Goal: Task Accomplishment & Management: Manage account settings

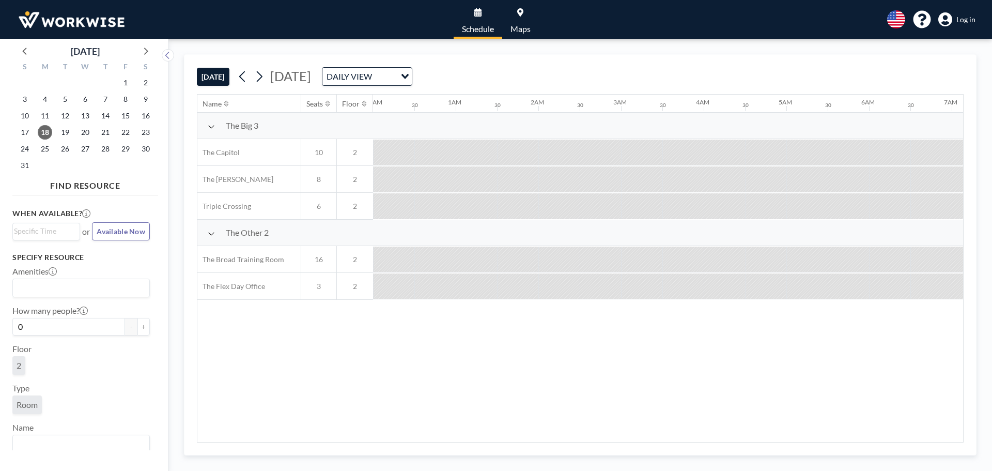
scroll to position [0, 1116]
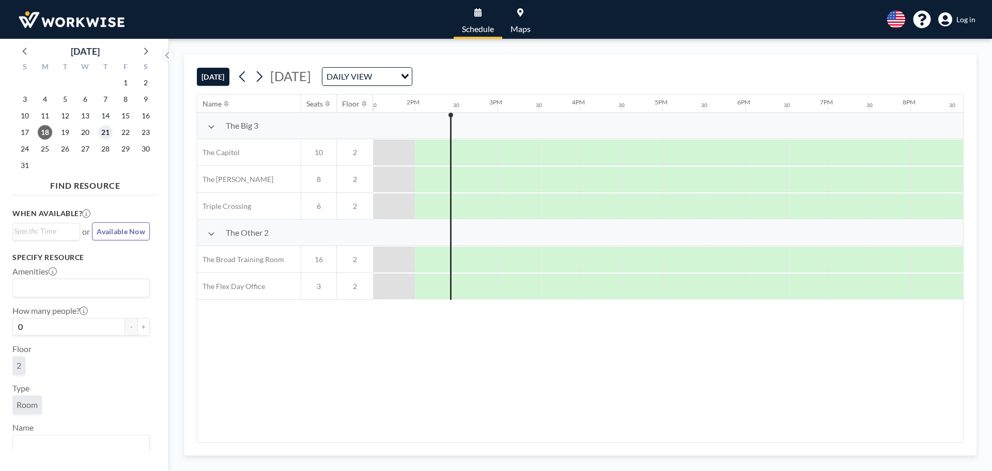
click at [99, 132] on span "21" at bounding box center [105, 132] width 14 height 14
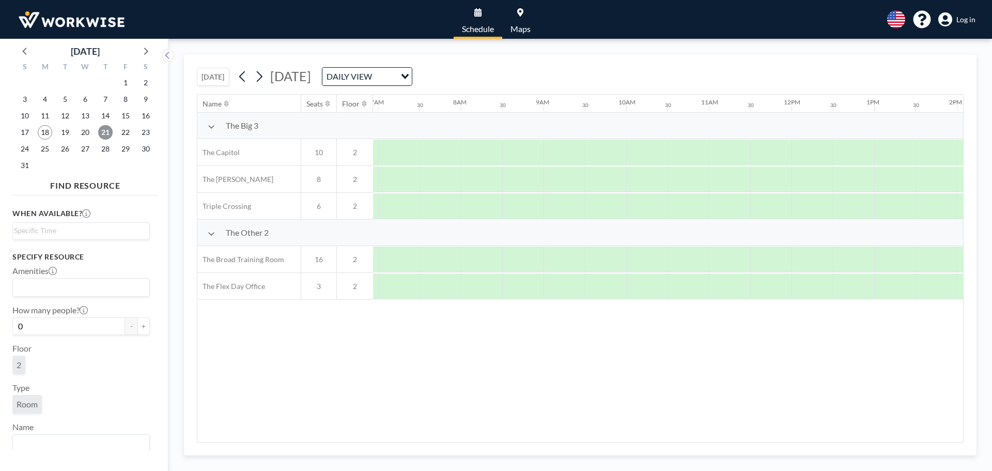
scroll to position [0, 620]
click at [482, 66] on div "TODAY Thursday, August 21, 2025 DAILY VIEW Loading..." at bounding box center [580, 74] width 767 height 39
click at [396, 69] on div "DAILY VIEW" at bounding box center [359, 76] width 73 height 16
click at [456, 111] on li "WEEKLY VIEW" at bounding box center [478, 109] width 88 height 15
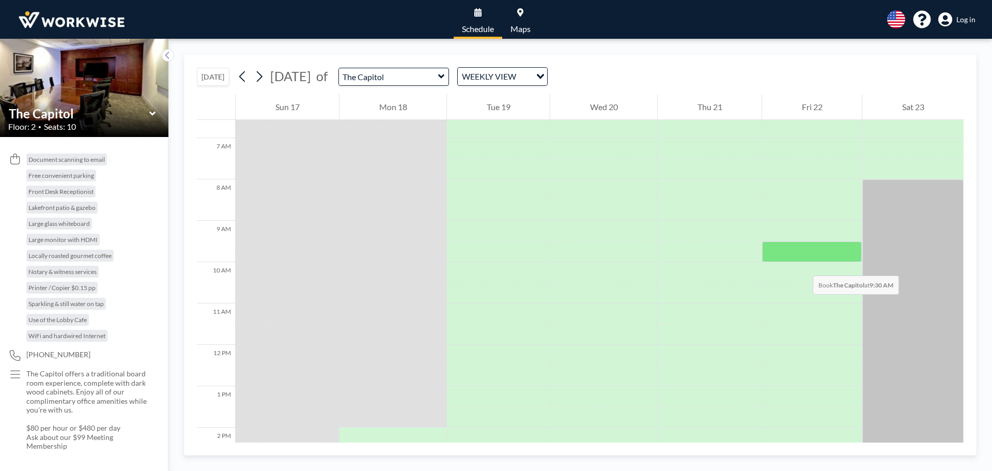
scroll to position [248, 0]
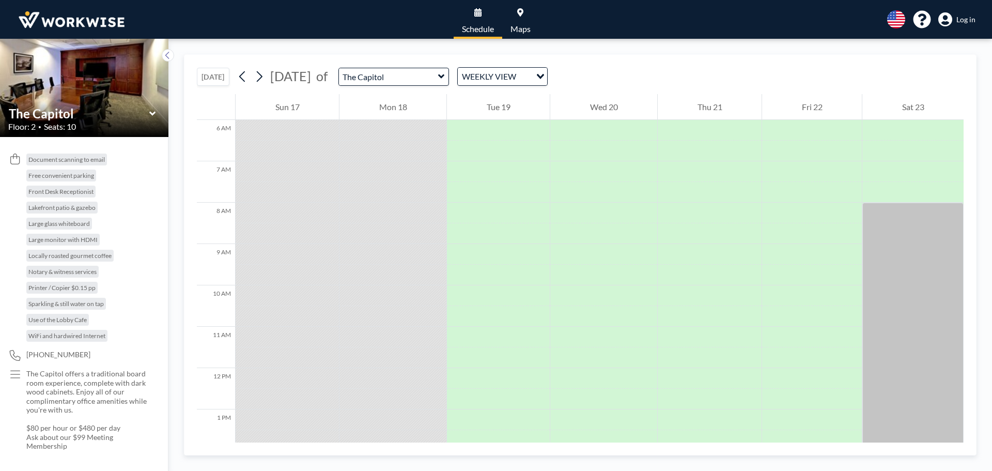
click at [518, 75] on div "WEEKLY VIEW" at bounding box center [494, 76] width 73 height 16
click at [518, 75] on input "Search for option" at bounding box center [496, 76] width 75 height 13
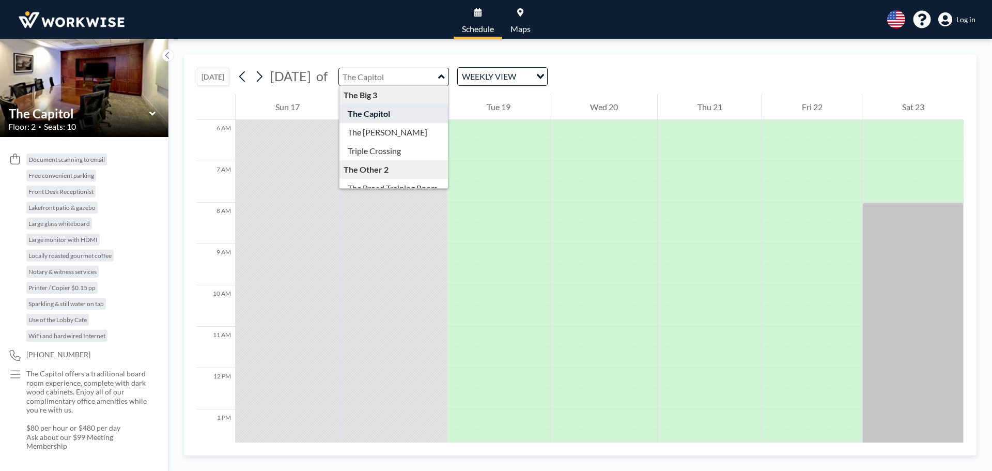
click at [438, 75] on input "text" at bounding box center [388, 76] width 99 height 17
type input "The Capitol"
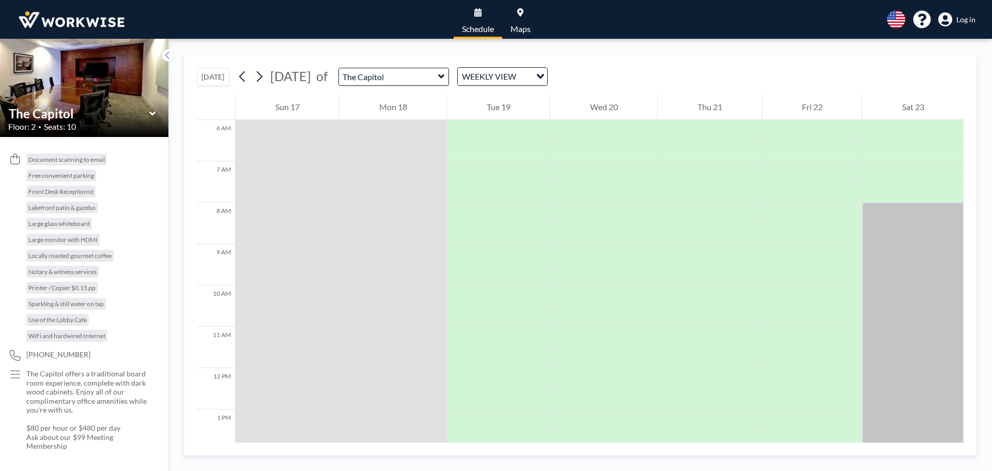
click at [673, 72] on div "TODAY August 2025 of The Capitol WEEKLY VIEW Loading..." at bounding box center [580, 74] width 767 height 39
click at [264, 80] on icon at bounding box center [259, 77] width 10 height 16
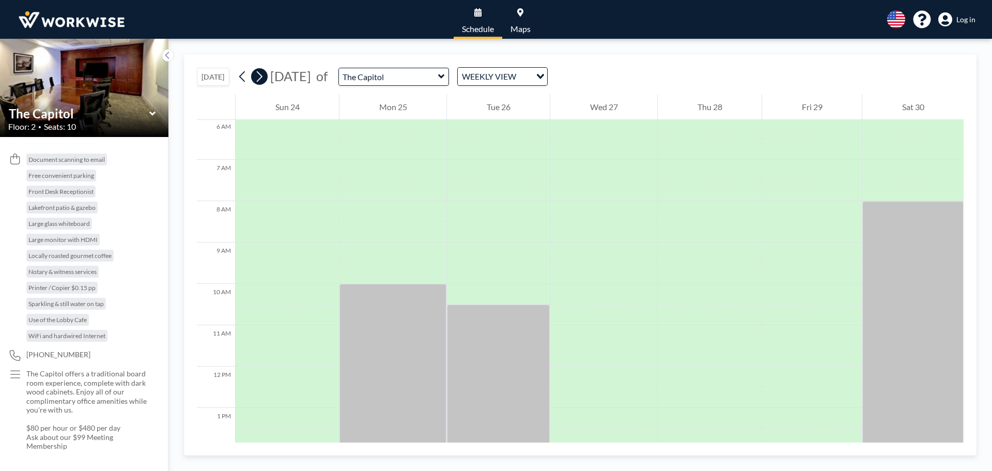
scroll to position [310, 0]
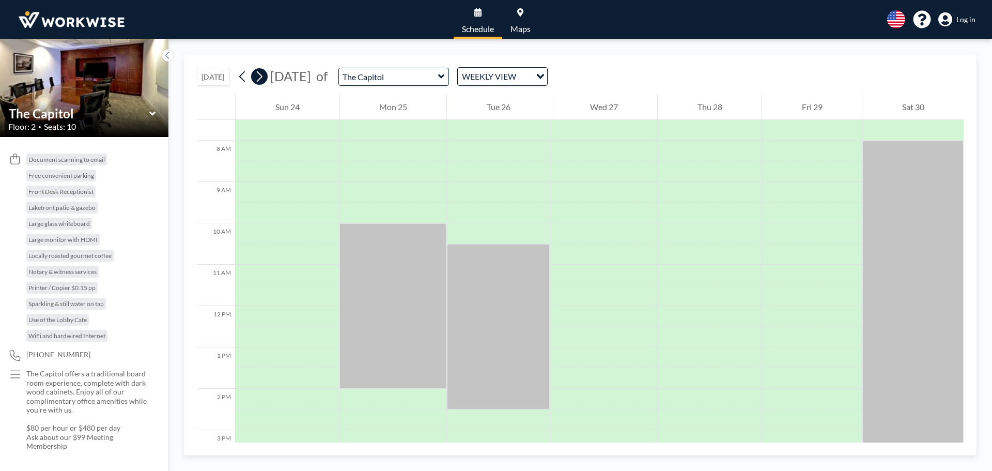
click at [268, 79] on button at bounding box center [259, 76] width 17 height 17
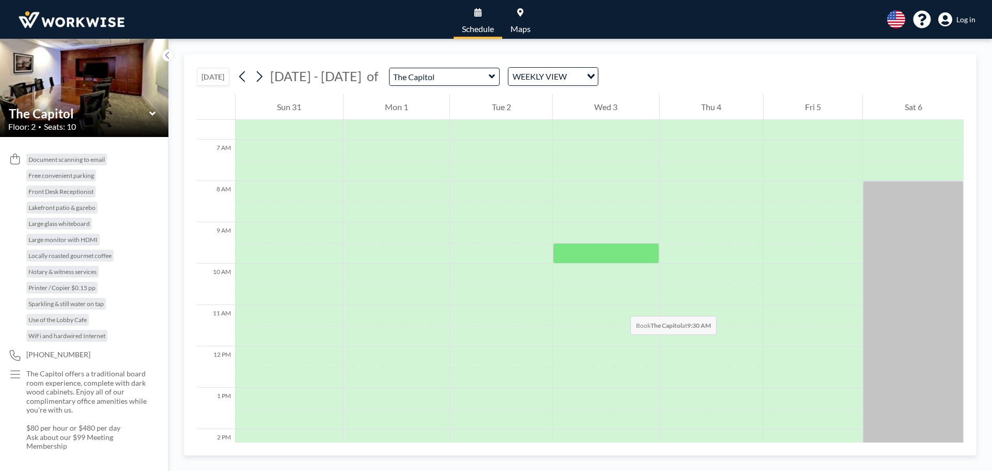
scroll to position [207, 0]
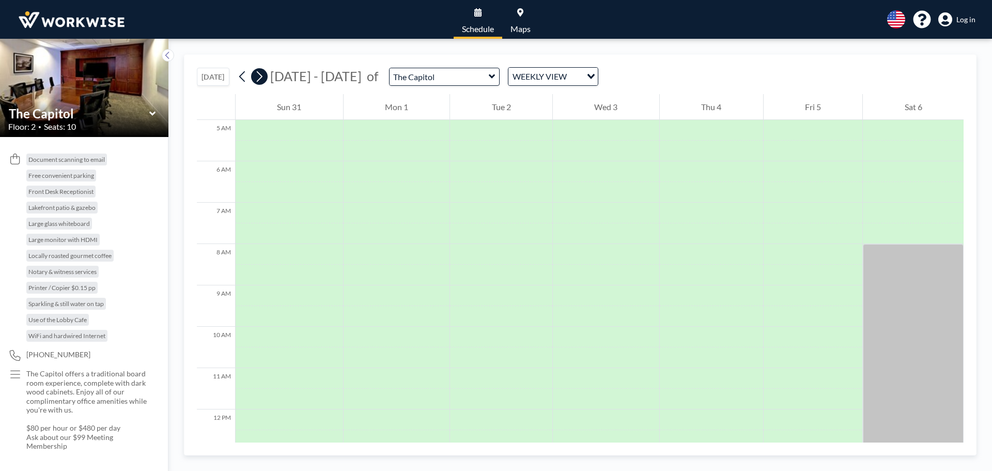
click at [256, 71] on icon at bounding box center [259, 77] width 10 height 16
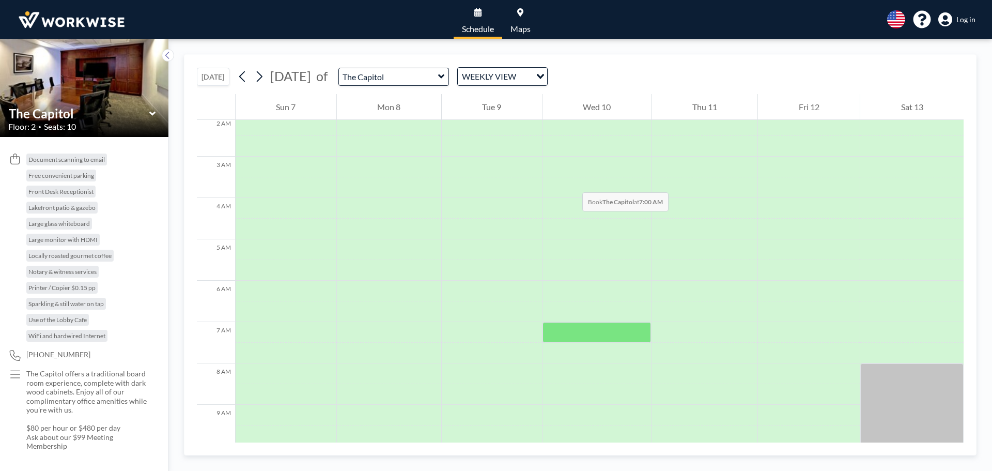
scroll to position [310, 0]
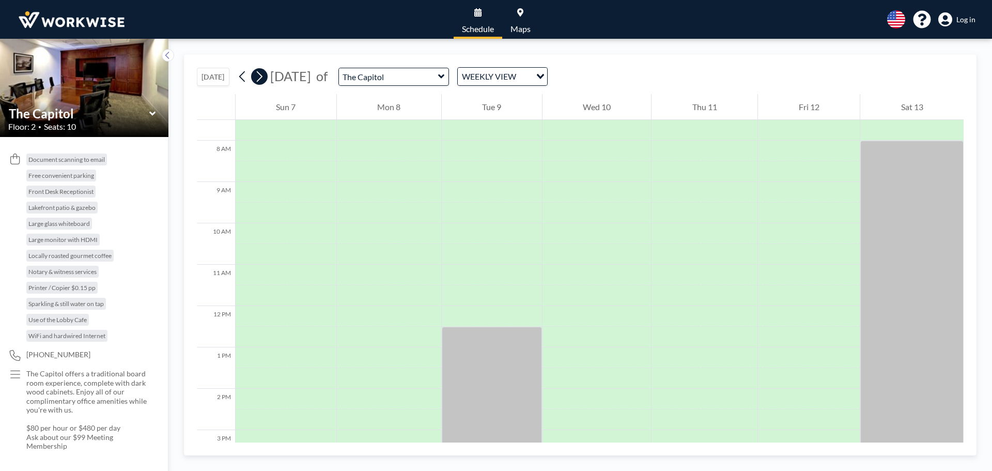
click at [267, 73] on button at bounding box center [259, 76] width 17 height 17
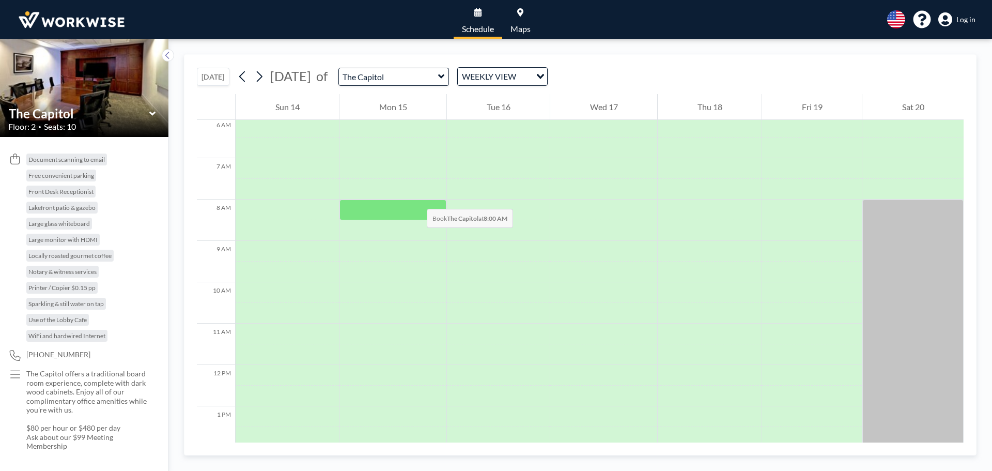
scroll to position [258, 0]
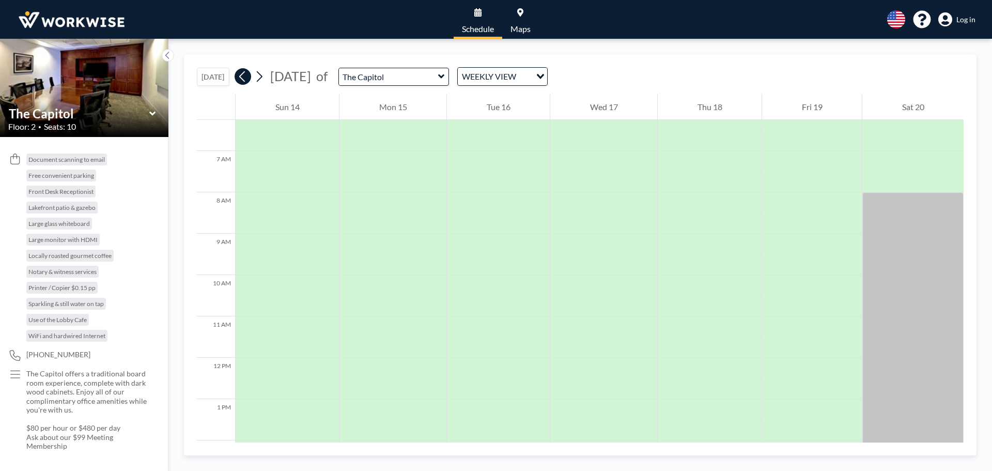
click at [244, 74] on icon at bounding box center [242, 76] width 6 height 11
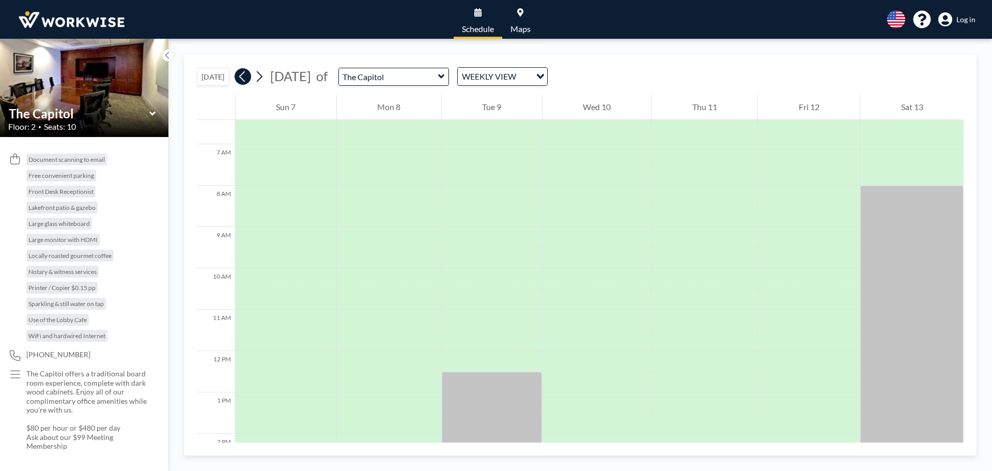
scroll to position [310, 0]
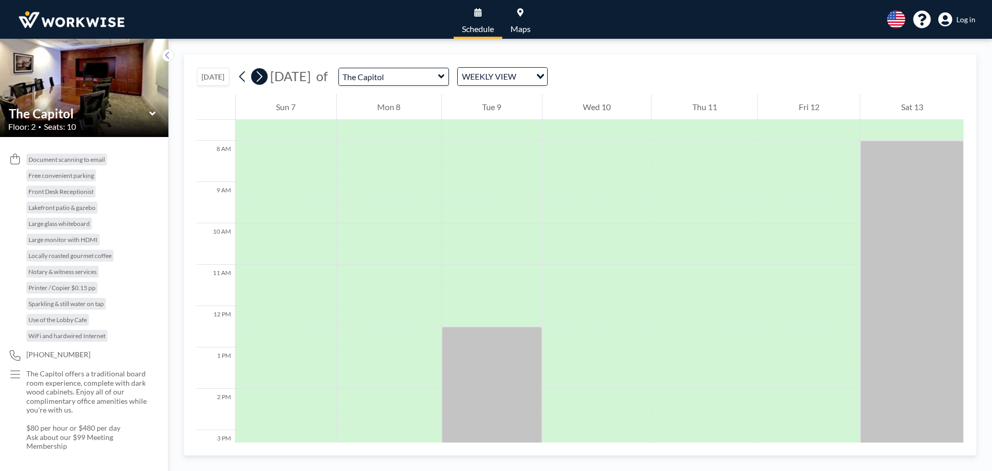
click at [258, 79] on icon at bounding box center [259, 77] width 10 height 16
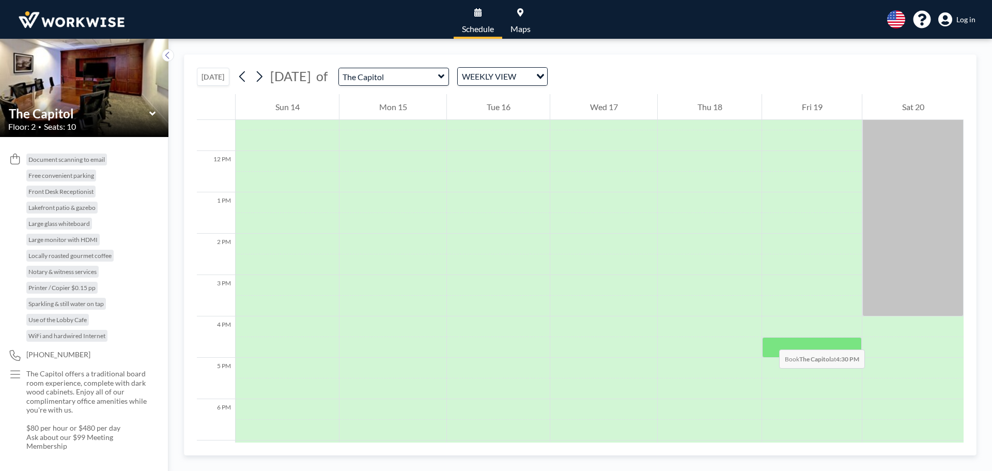
scroll to position [517, 0]
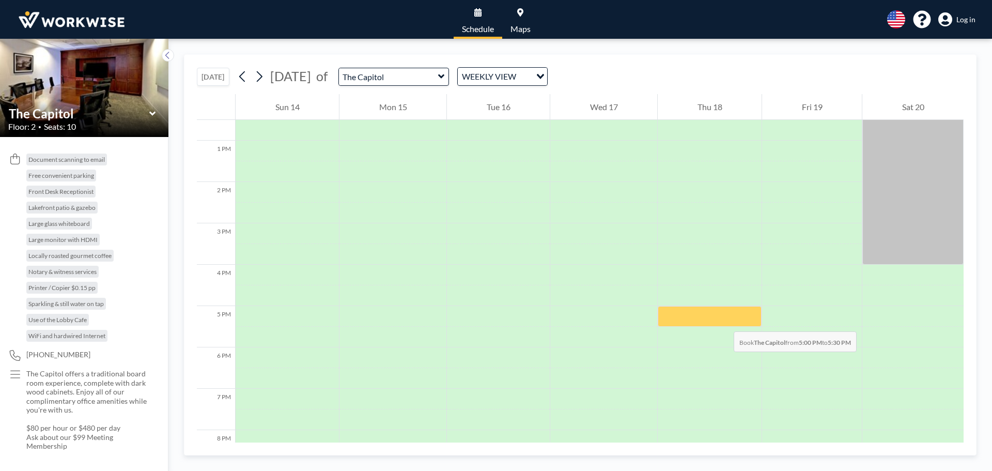
click at [724, 321] on div at bounding box center [710, 316] width 104 height 21
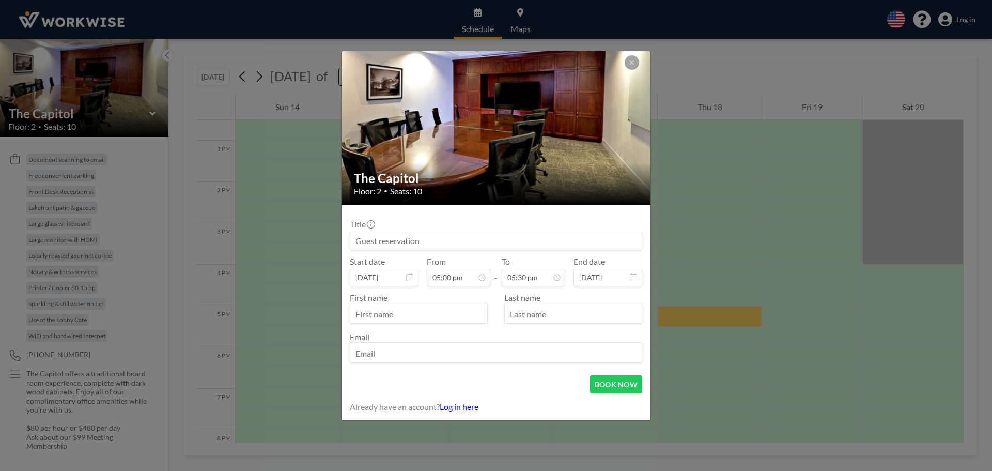
click at [724, 321] on div "The Capitol Floor: 2 • Seats: 10 Title Start date Sep 18, 2025 From 05:00 pm - …" at bounding box center [496, 235] width 992 height 471
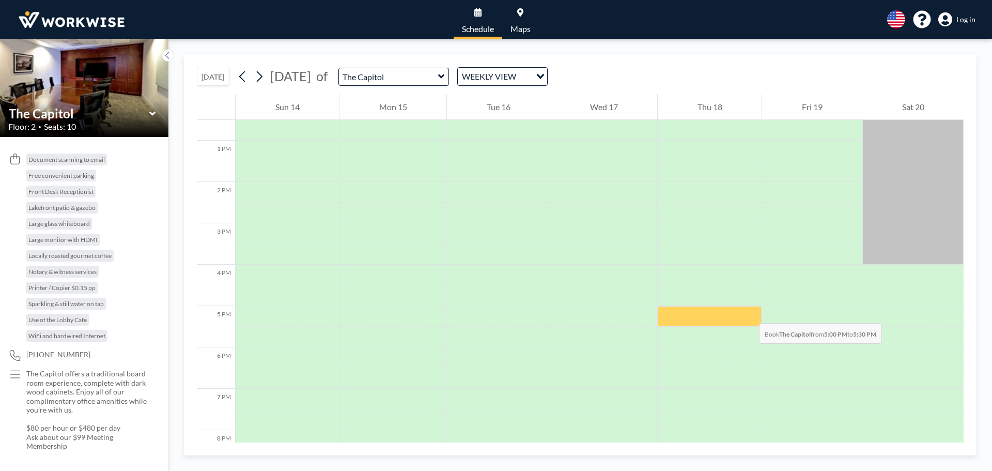
click at [749, 313] on div at bounding box center [710, 316] width 104 height 21
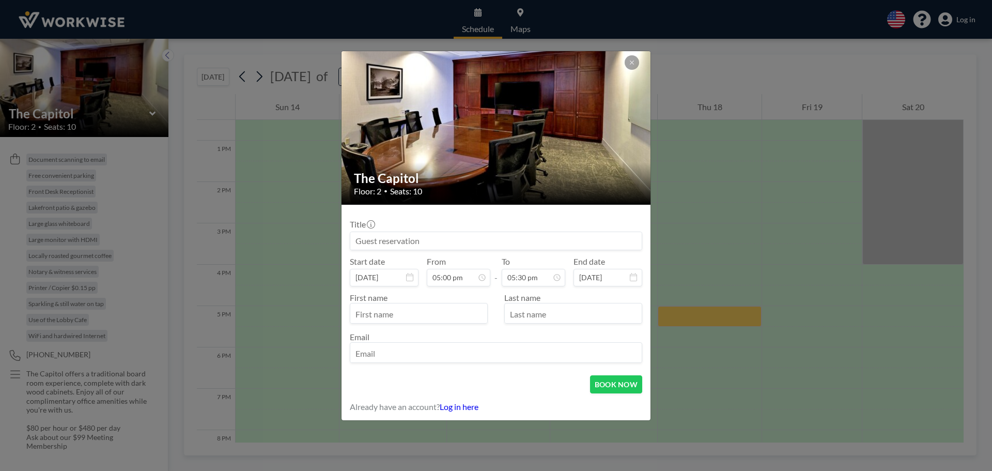
click at [749, 312] on div "The Capitol Floor: 2 • Seats: 10 Title Start date Sep 18, 2025 From 05:00 pm - …" at bounding box center [496, 235] width 992 height 471
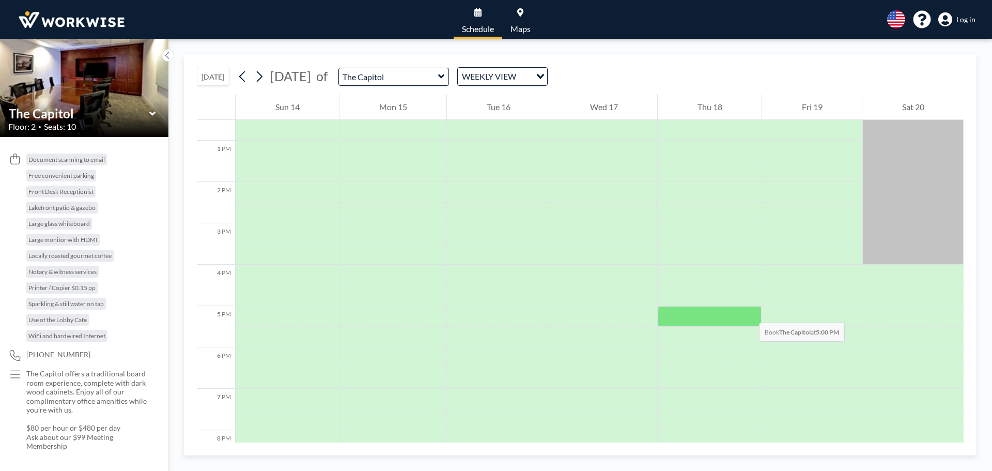
click at [749, 312] on div at bounding box center [710, 316] width 104 height 21
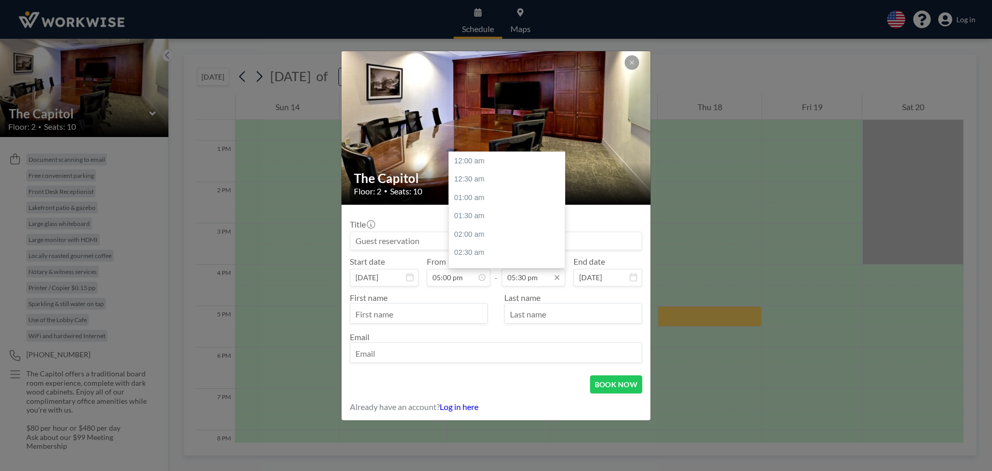
scroll to position [644, 0]
click at [535, 280] on input "05:30 pm" at bounding box center [534, 278] width 64 height 18
click at [510, 273] on input "05:30 pm" at bounding box center [534, 278] width 64 height 18
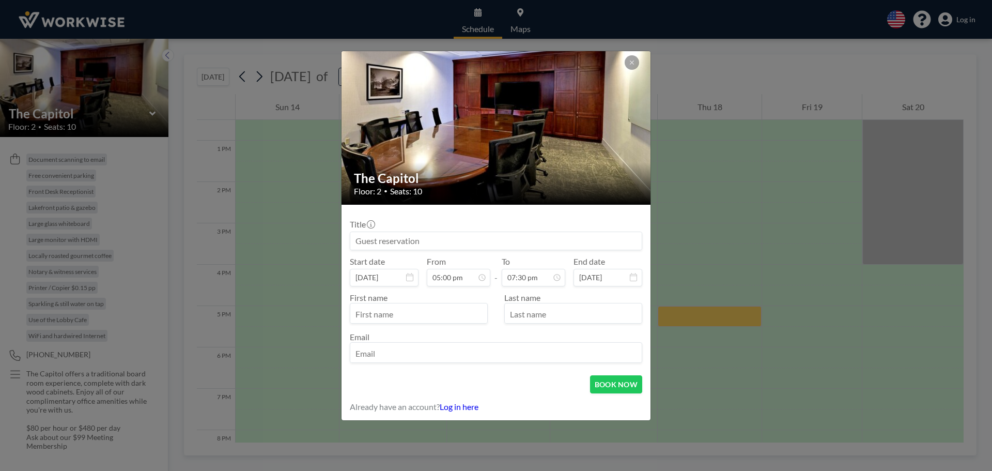
type input "07:30 pm"
click at [598, 234] on input at bounding box center [496, 241] width 292 height 18
click at [426, 312] on input "text" at bounding box center [418, 314] width 137 height 18
type input "[PERSON_NAME]"
type input "Jefferson"
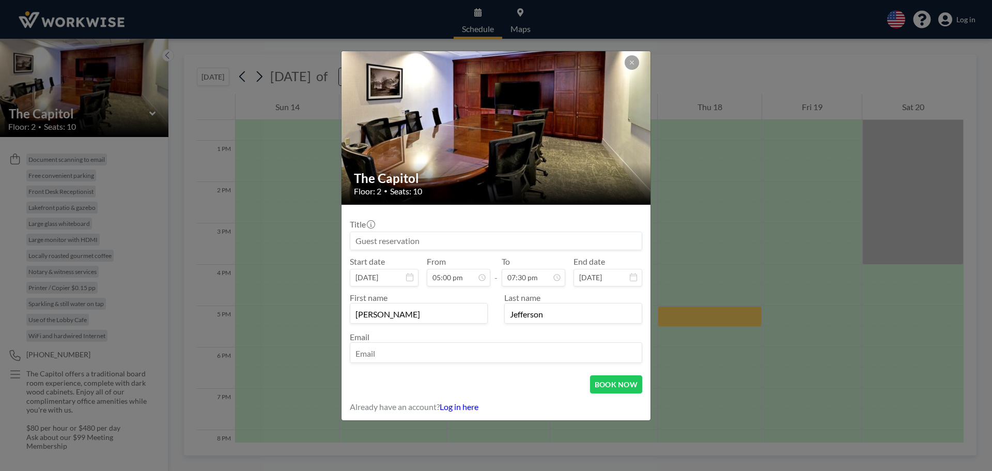
click at [372, 349] on input "email" at bounding box center [496, 354] width 292 height 18
type input "operations@ametropolitandrivingschool.com"
click at [463, 406] on link "Log in here" at bounding box center [459, 407] width 39 height 10
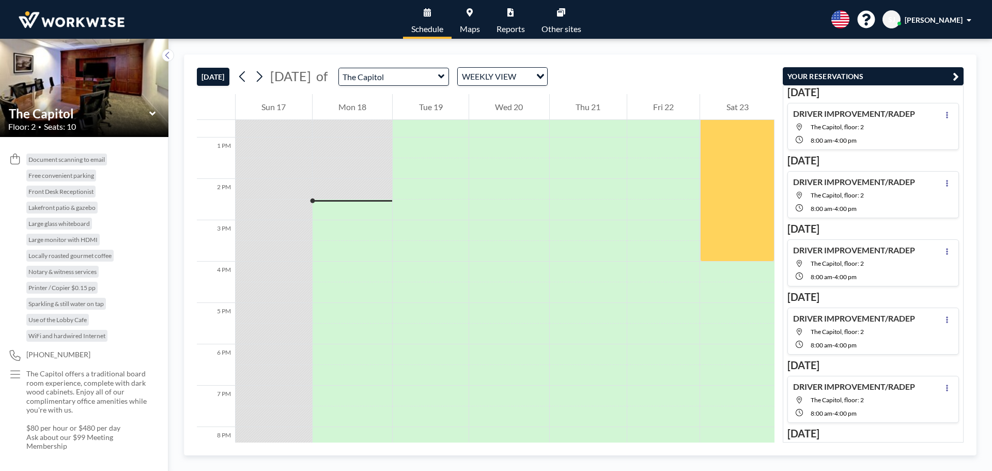
scroll to position [579, 0]
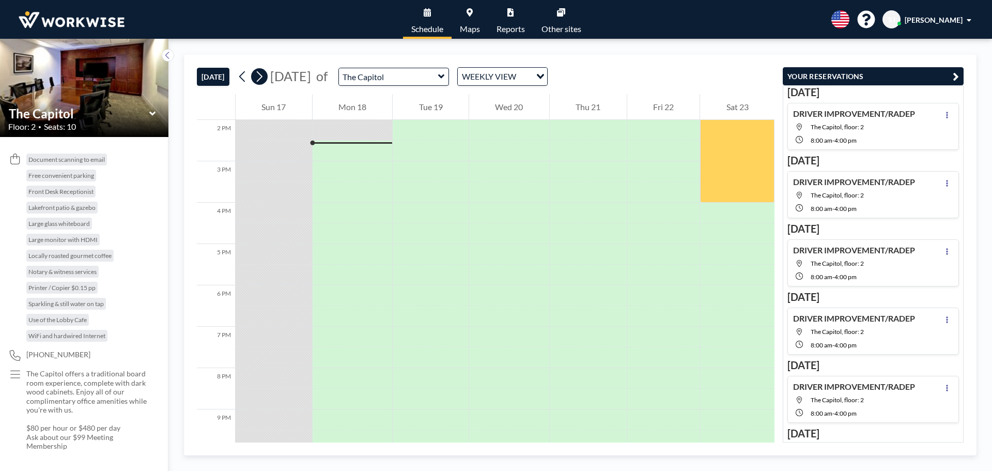
click at [262, 76] on icon at bounding box center [259, 77] width 10 height 16
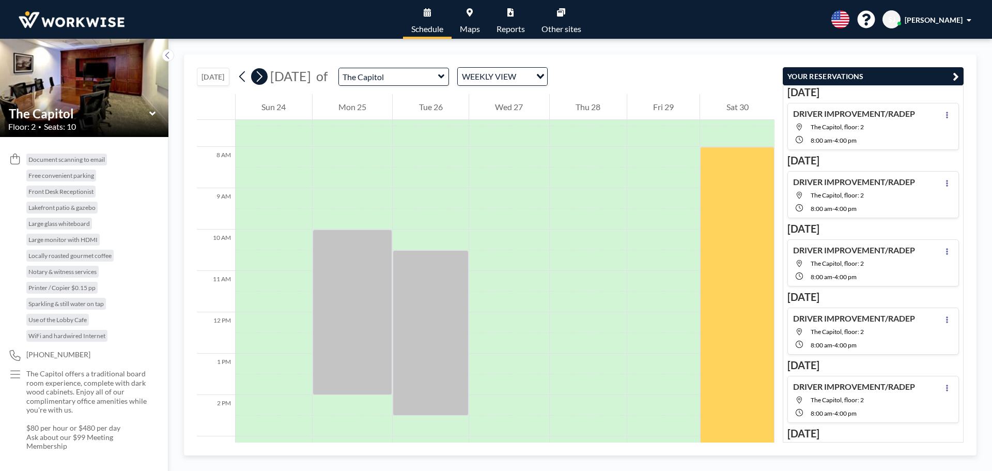
scroll to position [310, 0]
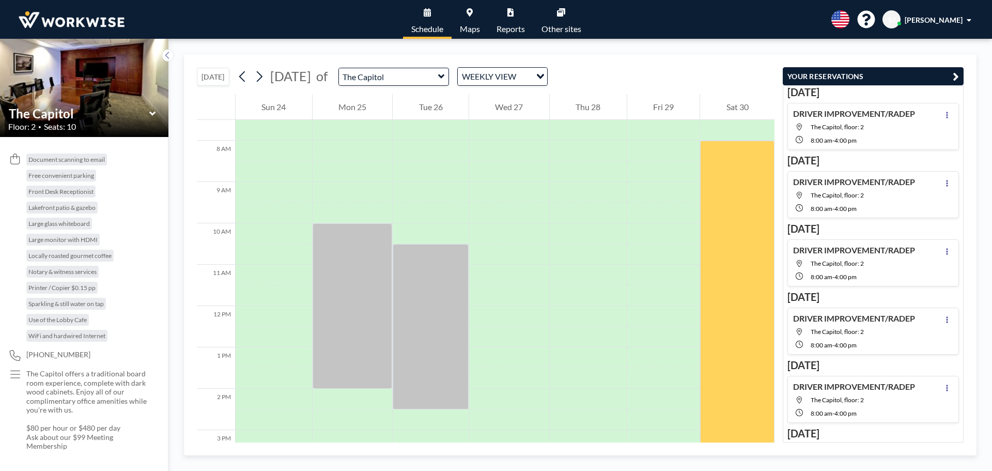
click at [716, 140] on div at bounding box center [737, 130] width 74 height 21
click at [716, 132] on div at bounding box center [737, 130] width 74 height 21
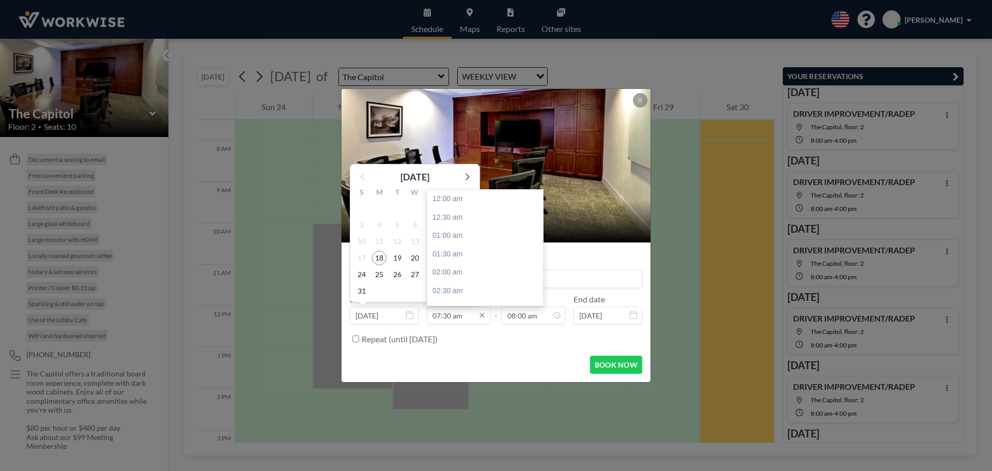
scroll to position [276, 0]
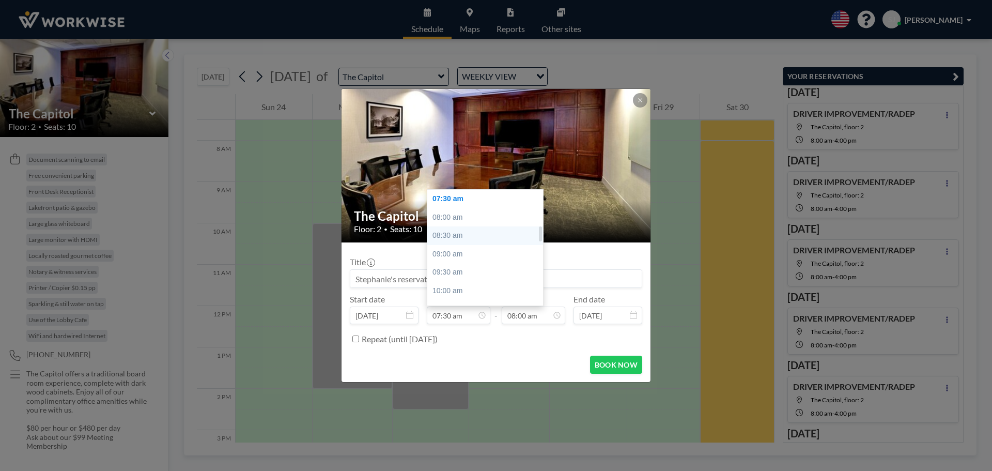
drag, startPoint x: 455, startPoint y: 217, endPoint x: 455, endPoint y: 227, distance: 10.3
click at [455, 227] on div "12:00 am 12:30 am 01:00 am 01:30 am 02:00 am 02:30 am 03:00 am 03:30 am 04:00 a…" at bounding box center [487, 248] width 121 height 116
click at [449, 220] on div "08:00 am" at bounding box center [487, 217] width 121 height 19
type input "08:00 am"
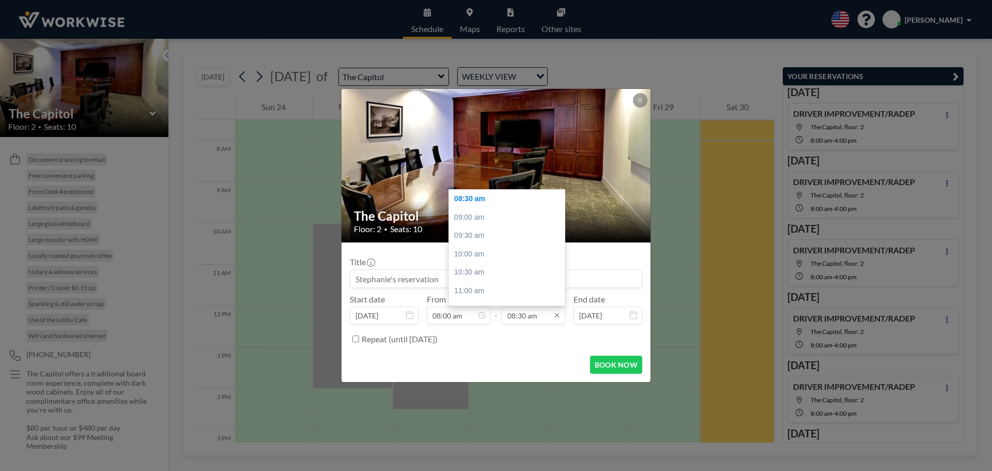
click at [537, 314] on input "08:30 am" at bounding box center [534, 316] width 64 height 18
click at [470, 218] on div "04:00 pm" at bounding box center [509, 216] width 121 height 19
type input "04:00 pm"
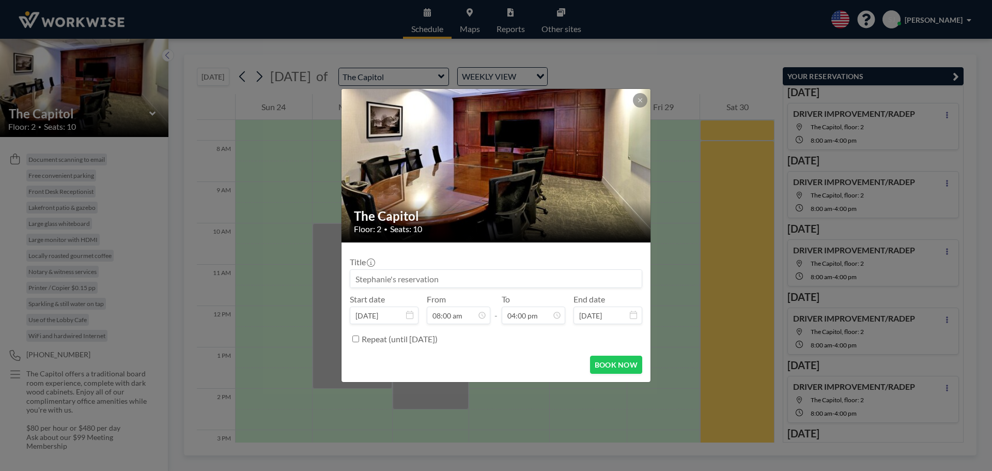
scroll to position [295, 0]
click at [363, 342] on label "Repeat (until [DATE])" at bounding box center [400, 339] width 76 height 10
click at [359, 342] on input "Repeat (until [DATE])" at bounding box center [356, 338] width 7 height 7
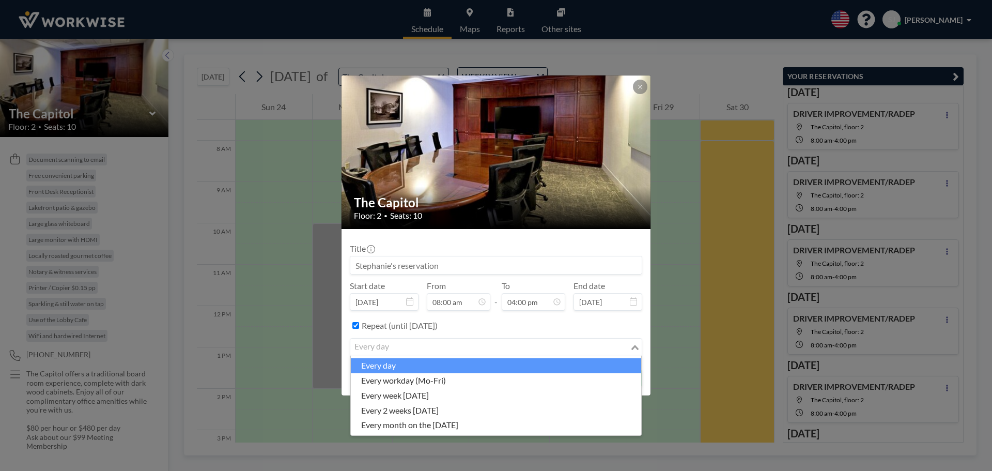
click at [378, 347] on div "every day" at bounding box center [490, 347] width 280 height 16
click at [357, 319] on div "Repeat (until [DATE])" at bounding box center [496, 325] width 293 height 17
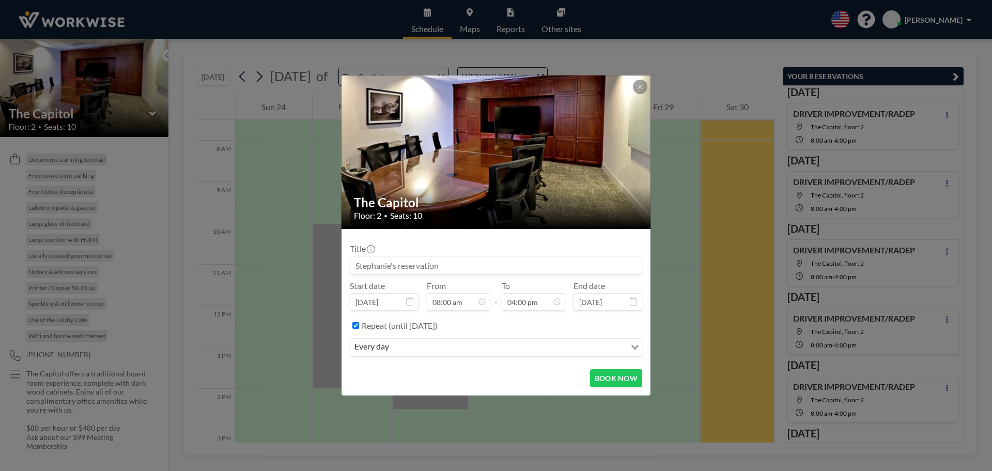
click at [358, 325] on input "Repeat (until [DATE])" at bounding box center [356, 325] width 7 height 7
checkbox input "false"
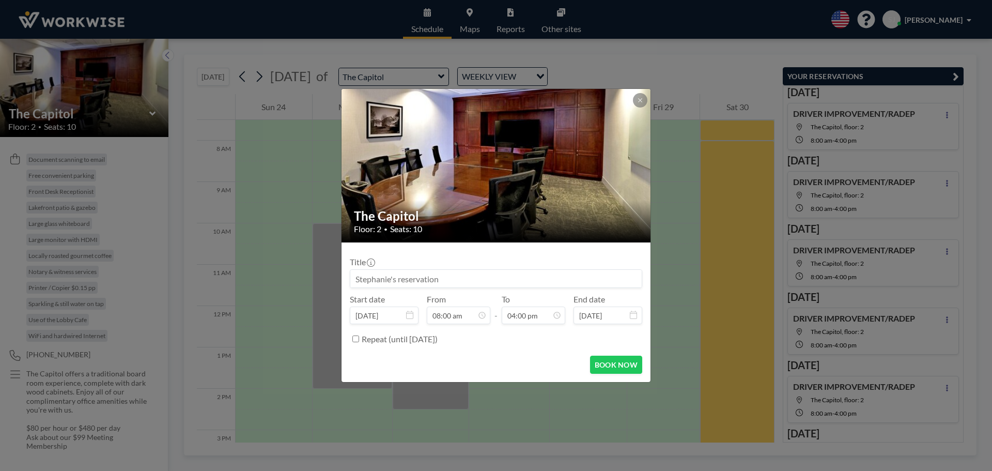
click at [438, 218] on h2 "The Capitol" at bounding box center [496, 216] width 285 height 16
click at [632, 100] on img at bounding box center [497, 165] width 310 height 233
click at [645, 105] on button at bounding box center [640, 100] width 14 height 14
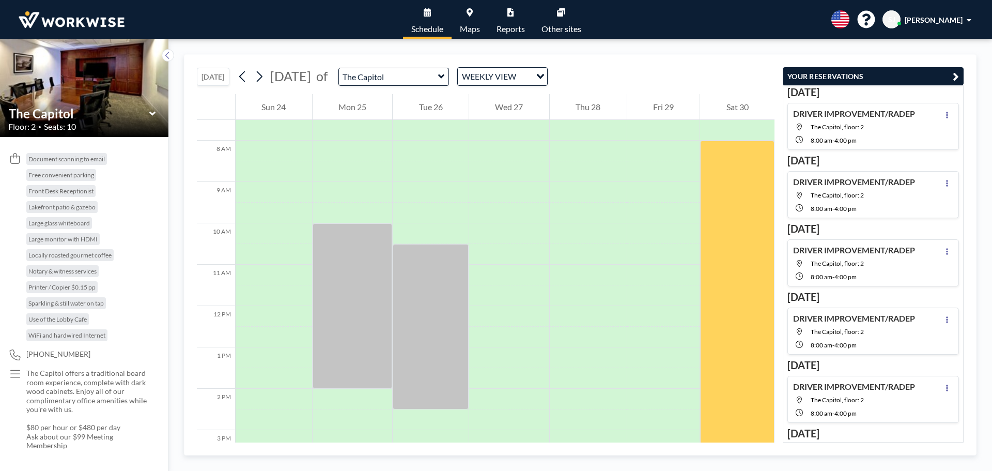
scroll to position [0, 0]
click at [151, 111] on icon at bounding box center [152, 114] width 7 height 10
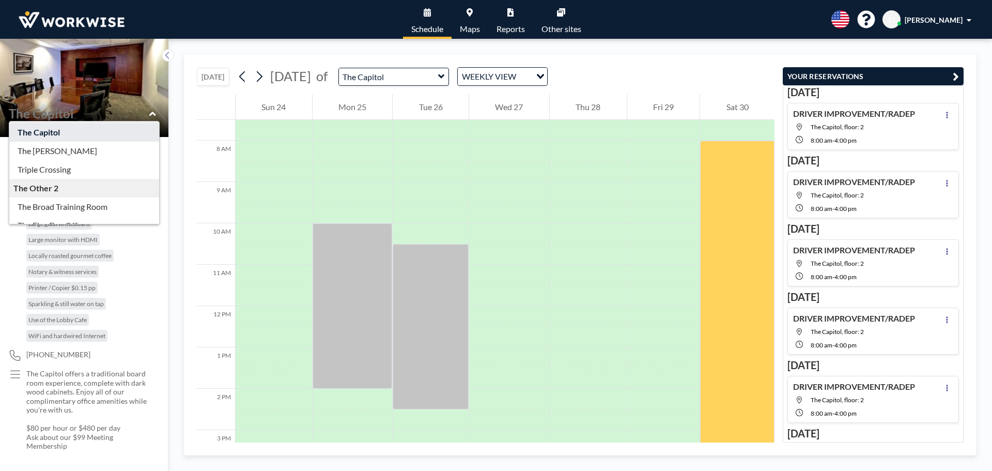
scroll to position [33, 0]
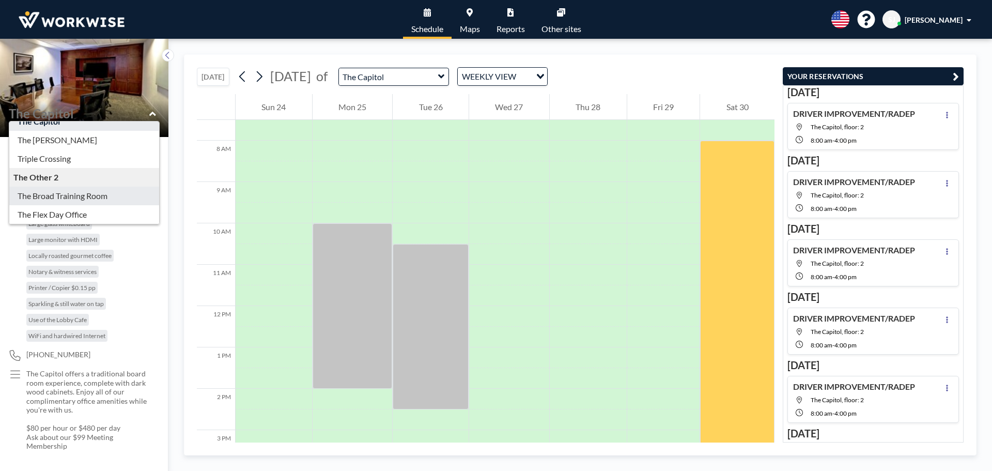
type input "The Broad Training Room"
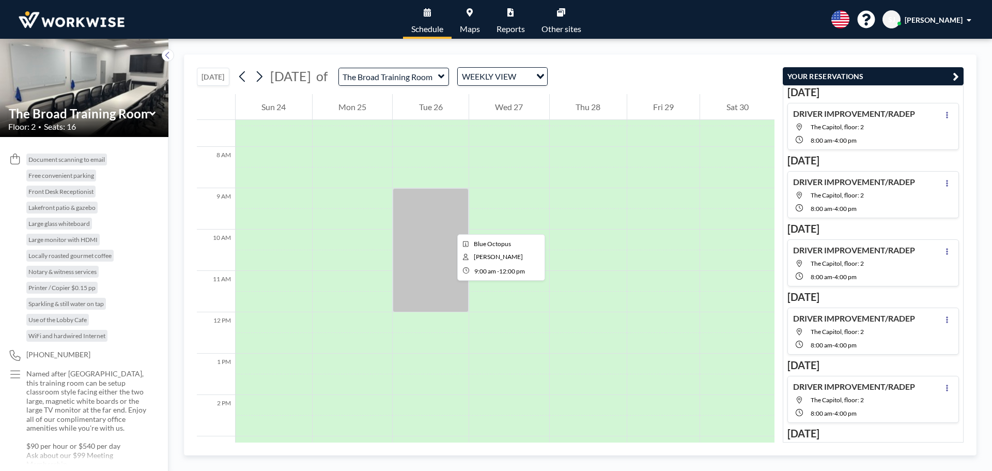
scroll to position [310, 0]
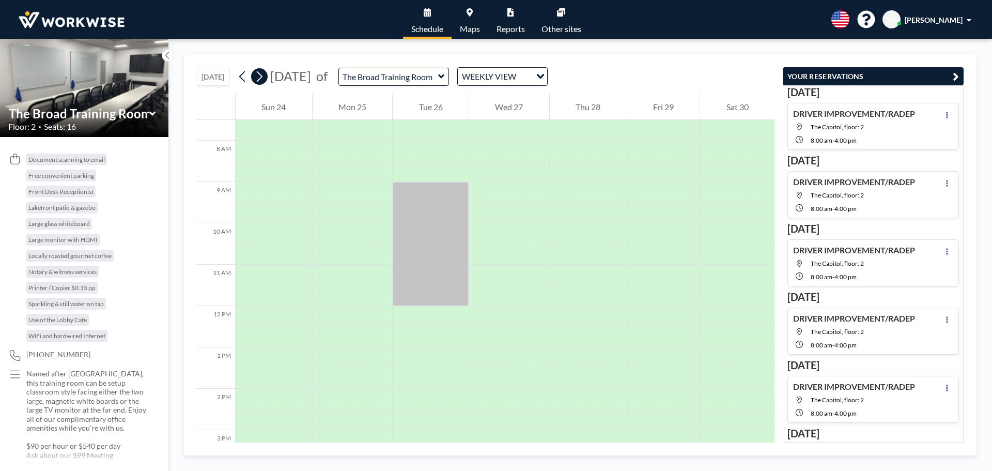
click at [259, 75] on icon at bounding box center [259, 77] width 10 height 16
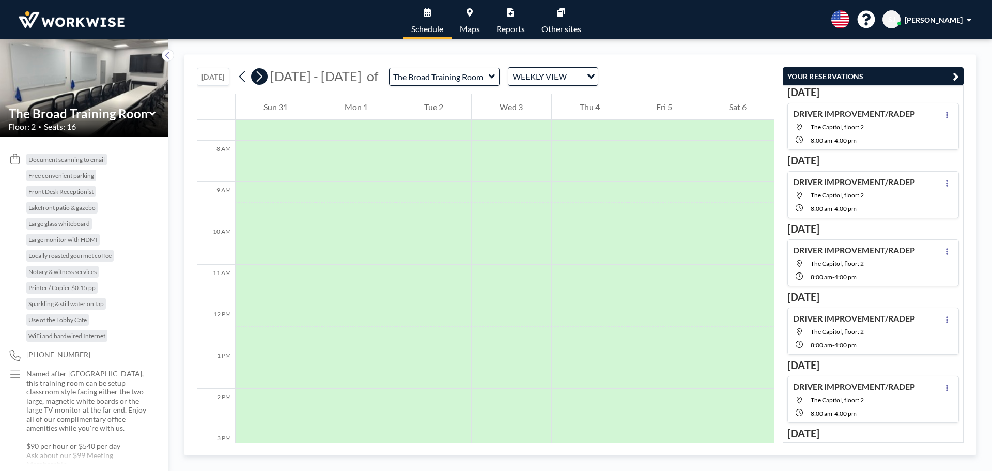
click at [259, 75] on icon at bounding box center [259, 77] width 10 height 16
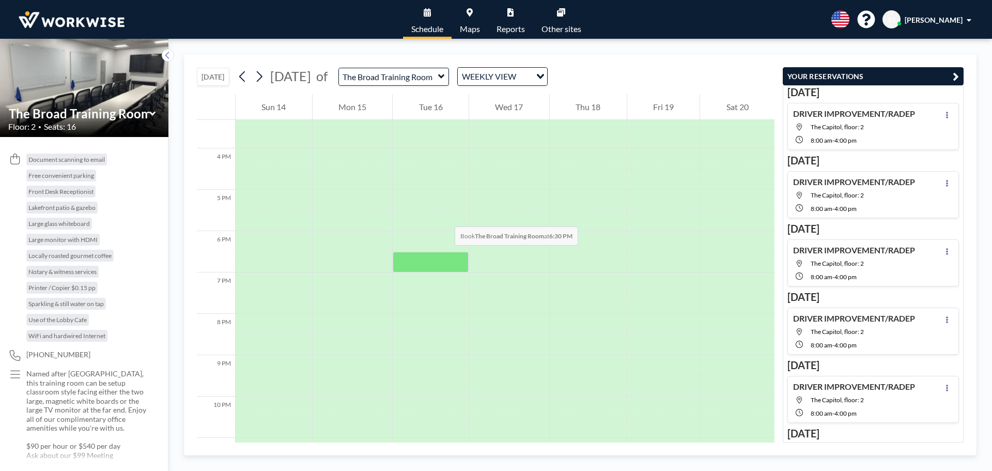
scroll to position [675, 0]
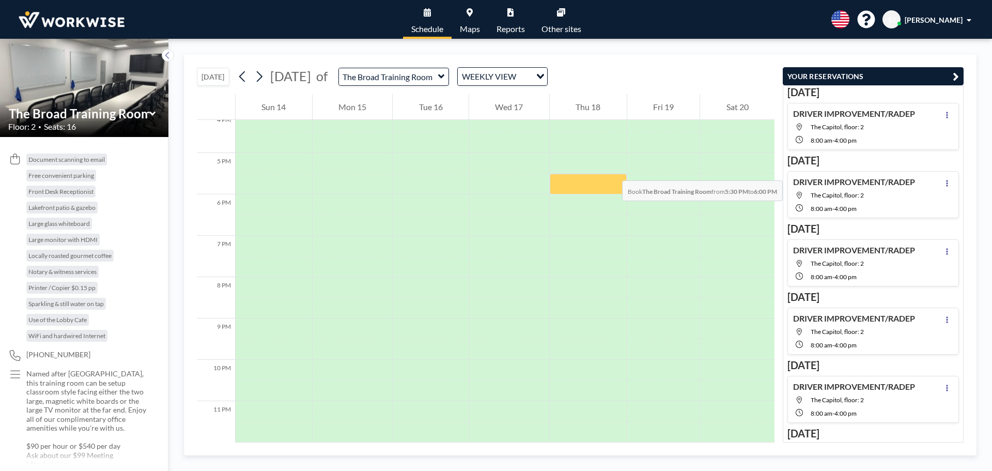
click at [612, 174] on div at bounding box center [588, 184] width 77 height 21
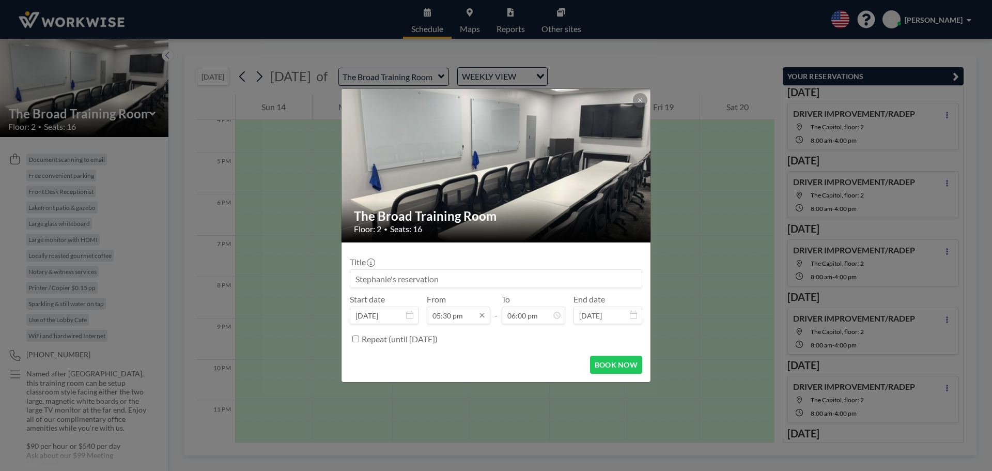
scroll to position [662, 0]
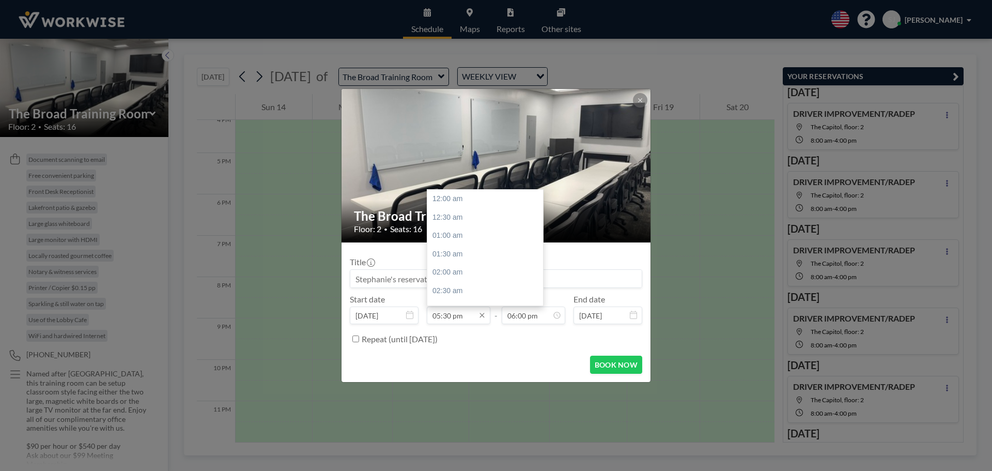
click at [443, 320] on input "05:30 pm" at bounding box center [459, 316] width 64 height 18
click at [450, 228] on div "05:00 pm" at bounding box center [487, 232] width 121 height 19
type input "05:00 pm"
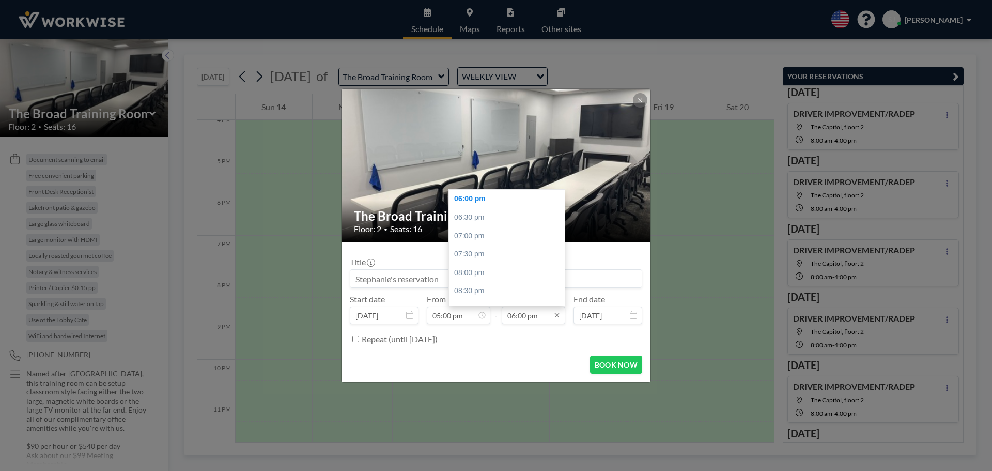
click at [529, 320] on input "06:00 pm" at bounding box center [534, 316] width 64 height 18
click at [482, 253] on div "07:30 pm" at bounding box center [509, 254] width 121 height 19
type input "07:30 pm"
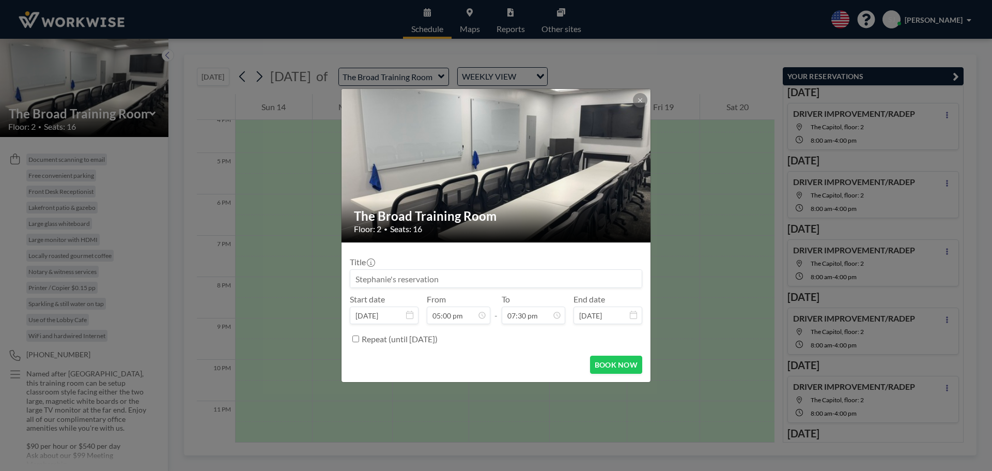
scroll to position [717, 0]
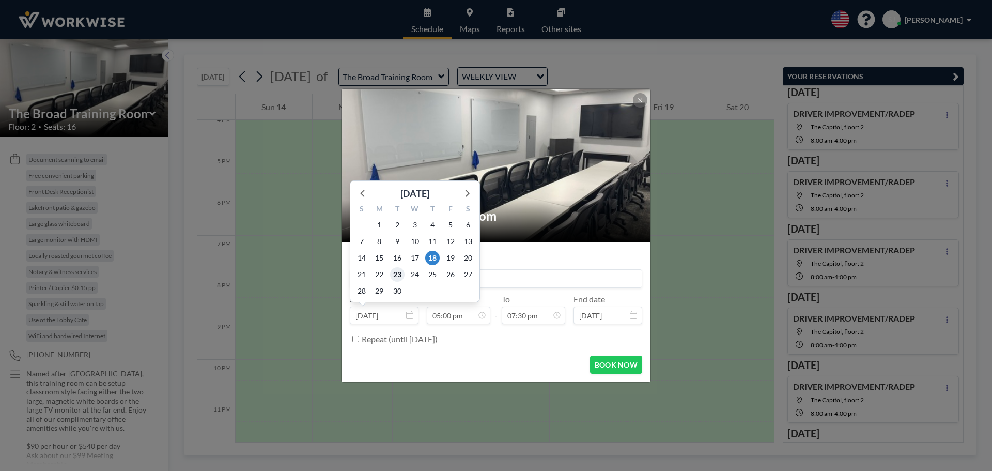
click at [397, 274] on span "23" at bounding box center [397, 274] width 14 height 14
type input "[DATE]"
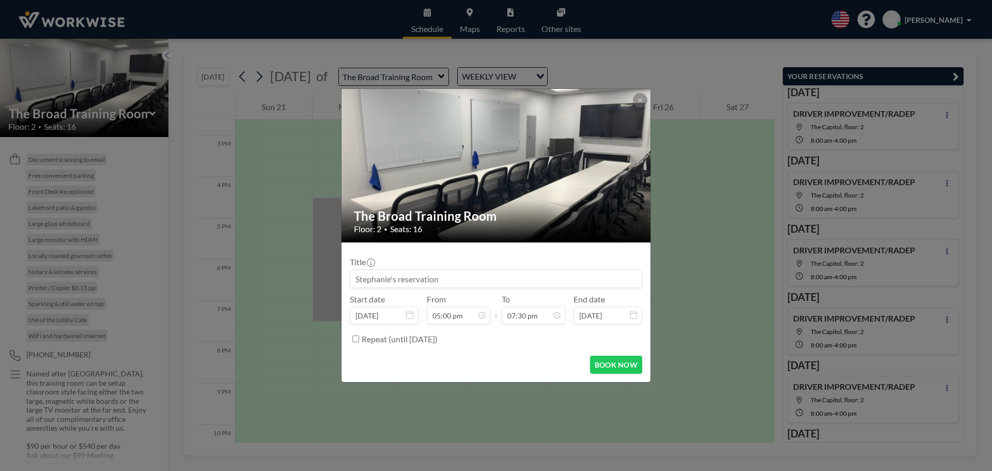
scroll to position [675, 0]
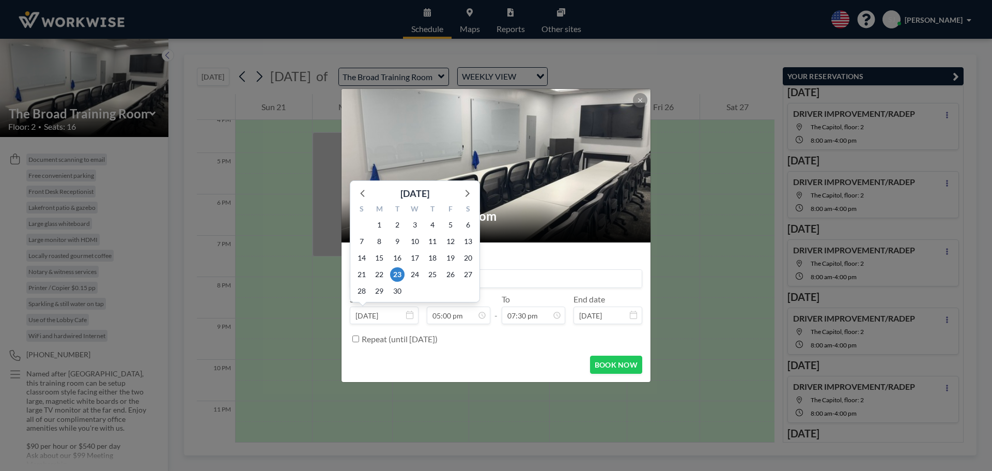
click at [382, 313] on input "[DATE]" at bounding box center [384, 316] width 69 height 18
click at [428, 256] on span "18" at bounding box center [432, 258] width 14 height 14
type input "[DATE]"
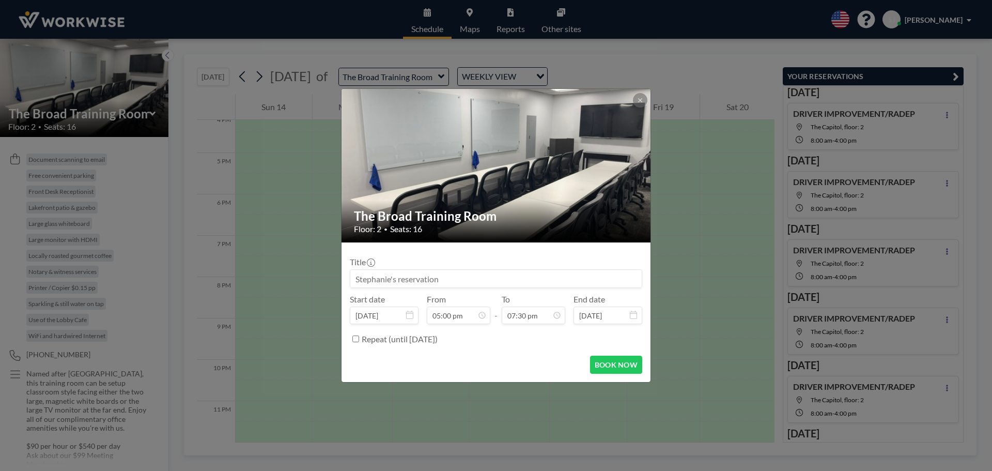
click at [402, 282] on input at bounding box center [496, 279] width 292 height 18
type input "Driver Education"
click at [615, 363] on button "BOOK NOW" at bounding box center [616, 365] width 52 height 18
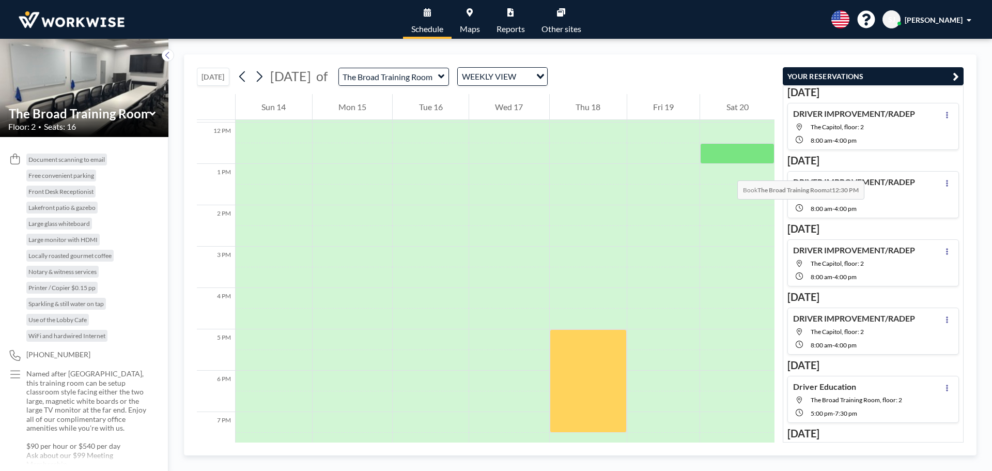
scroll to position [468, 0]
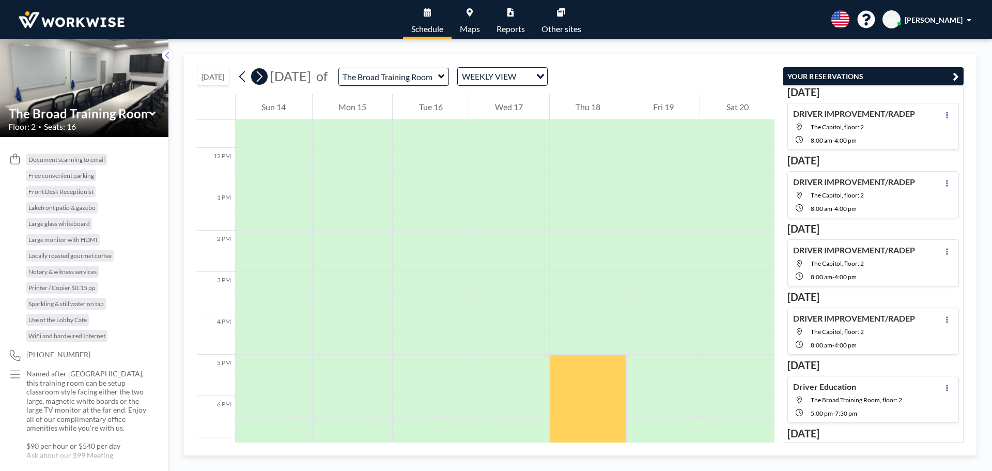
click at [259, 75] on icon at bounding box center [259, 77] width 10 height 16
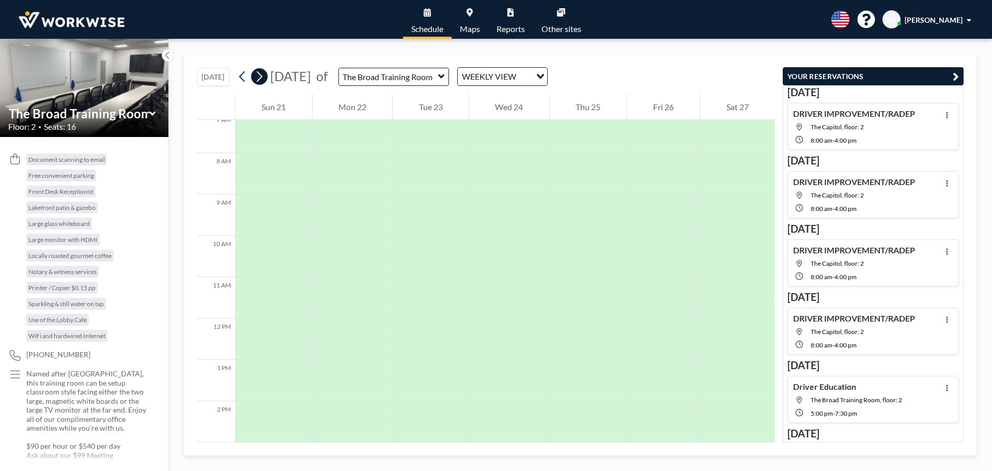
scroll to position [310, 0]
click at [238, 81] on button at bounding box center [243, 76] width 17 height 17
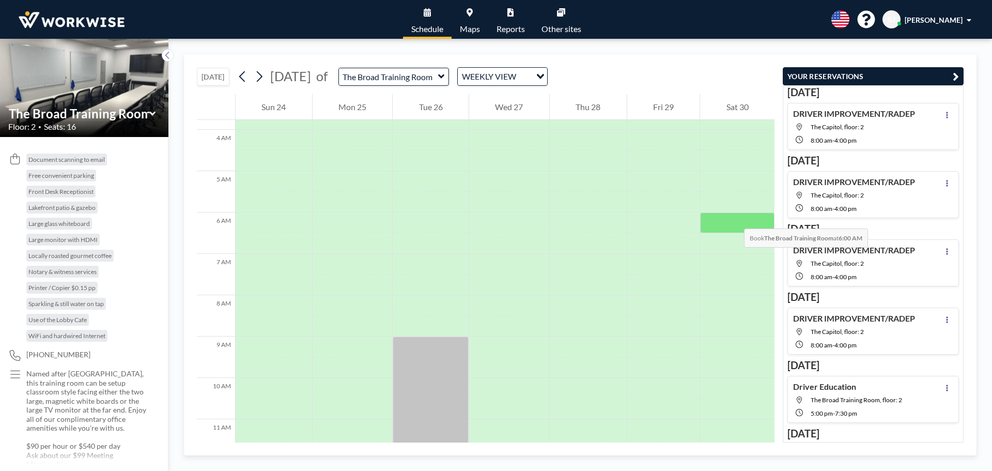
scroll to position [155, 0]
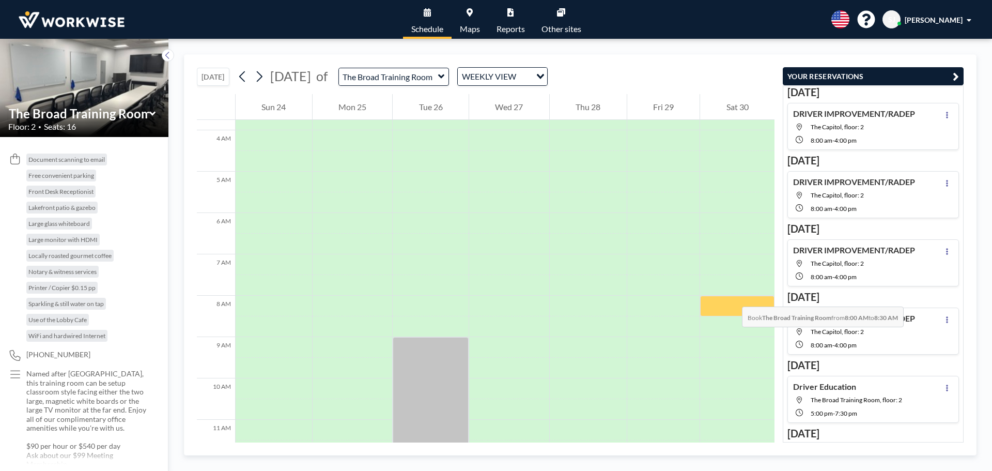
click at [732, 296] on div at bounding box center [737, 306] width 74 height 21
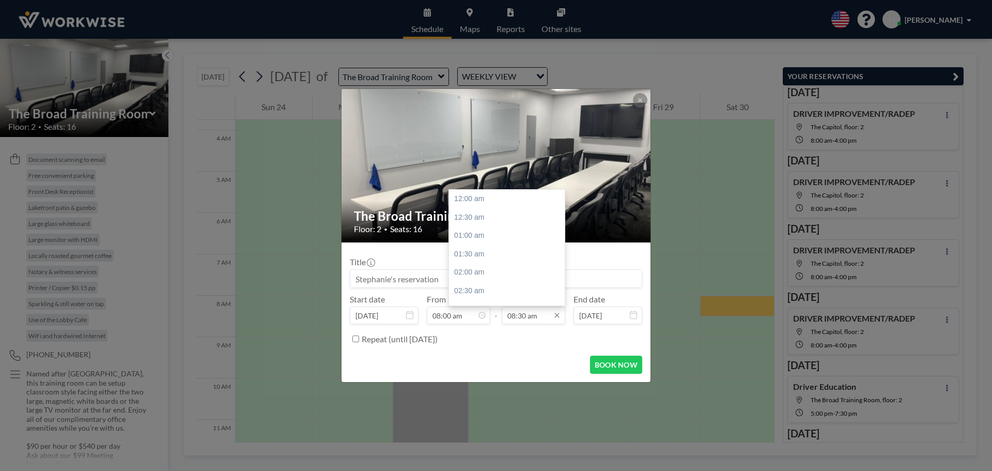
scroll to position [313, 0]
click at [515, 317] on input "08:30 am" at bounding box center [534, 316] width 64 height 18
click at [468, 216] on div "04:00 pm" at bounding box center [509, 216] width 121 height 19
type input "04:00 pm"
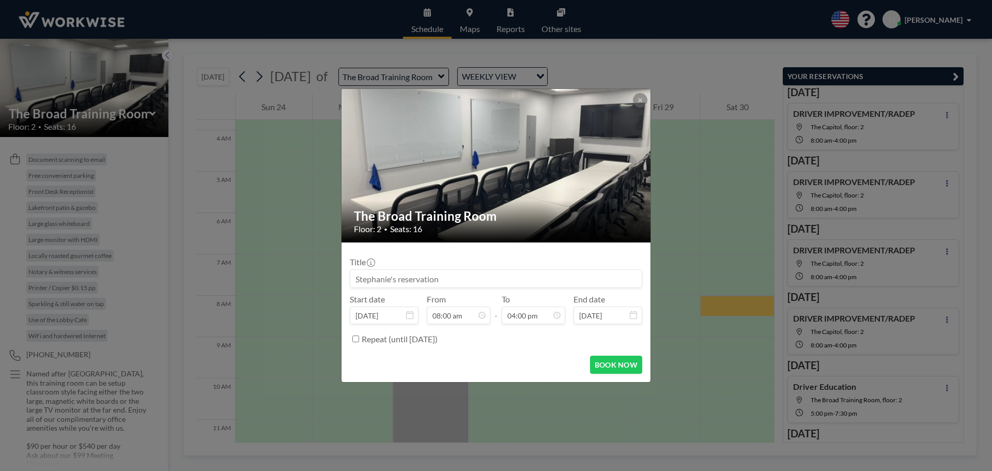
scroll to position [295, 0]
click at [408, 274] on input at bounding box center [496, 279] width 292 height 18
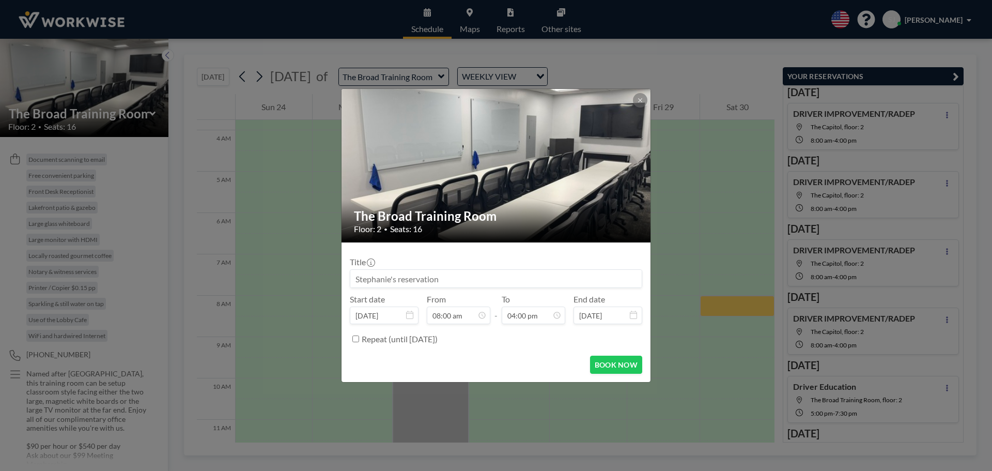
click at [404, 283] on input at bounding box center [496, 279] width 292 height 18
drag, startPoint x: 478, startPoint y: 279, endPoint x: 252, endPoint y: 278, distance: 225.9
click at [252, 278] on div "The Broad Training Room Floor: 2 • Seats: 16 Title Start date [DATE] From 08:00…" at bounding box center [496, 235] width 992 height 471
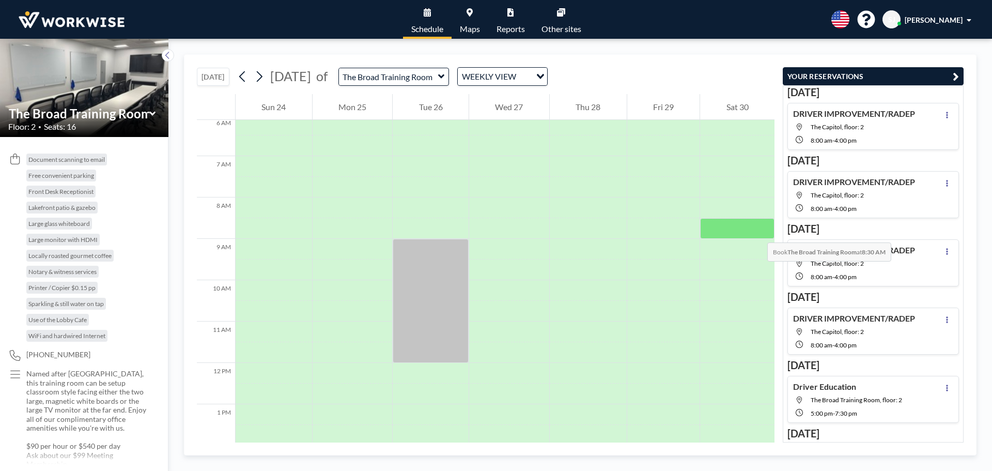
scroll to position [258, 0]
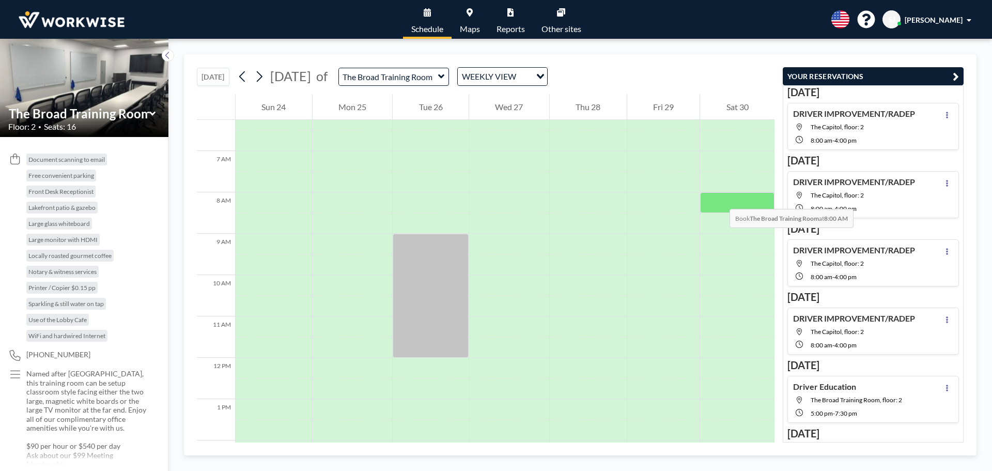
click at [719, 198] on div at bounding box center [737, 202] width 74 height 21
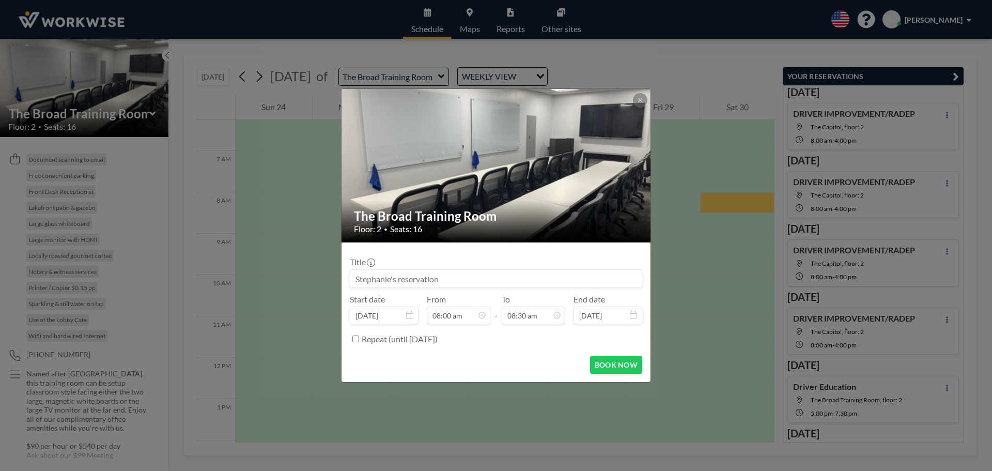
click at [402, 282] on input at bounding box center [496, 279] width 292 height 18
type input "D"
click at [601, 272] on input "ReExamination/Driver Manual" at bounding box center [496, 279] width 292 height 18
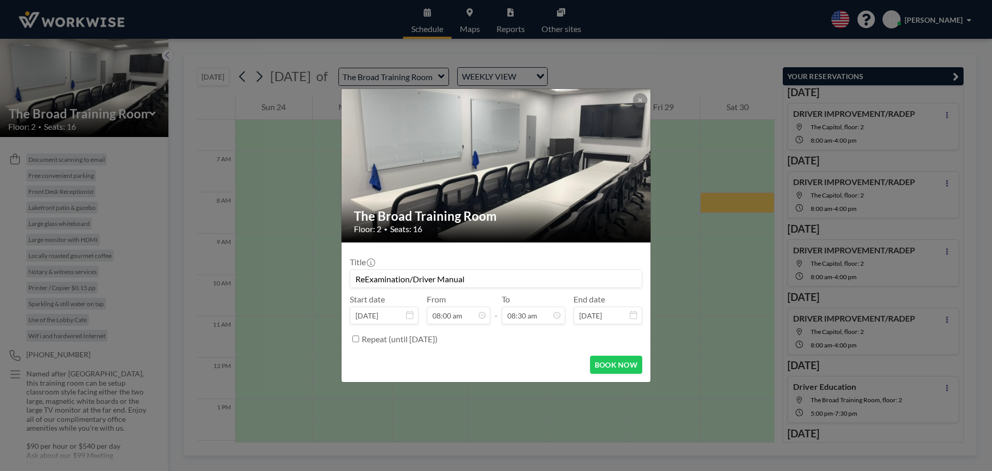
scroll to position [295, 0]
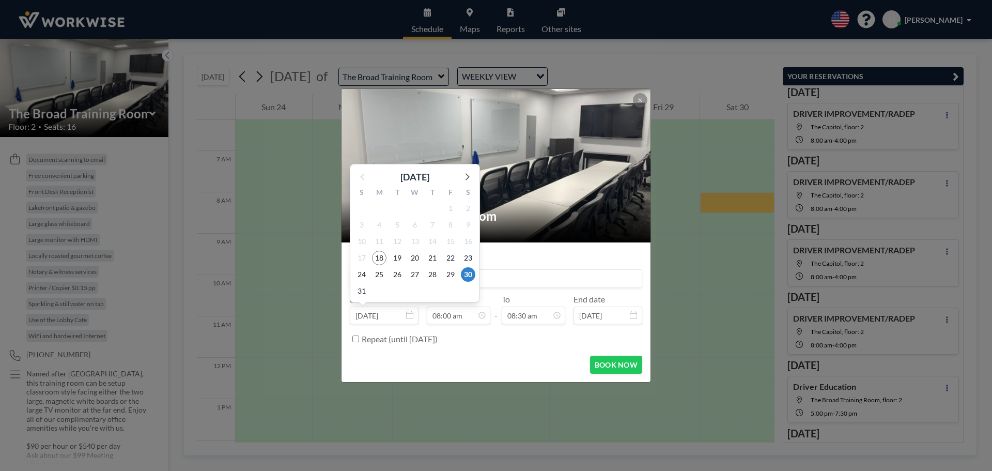
type input "ReExamination/Driver Manual"
click at [508, 268] on div "Title ReExamination/Driver Manual" at bounding box center [496, 272] width 293 height 31
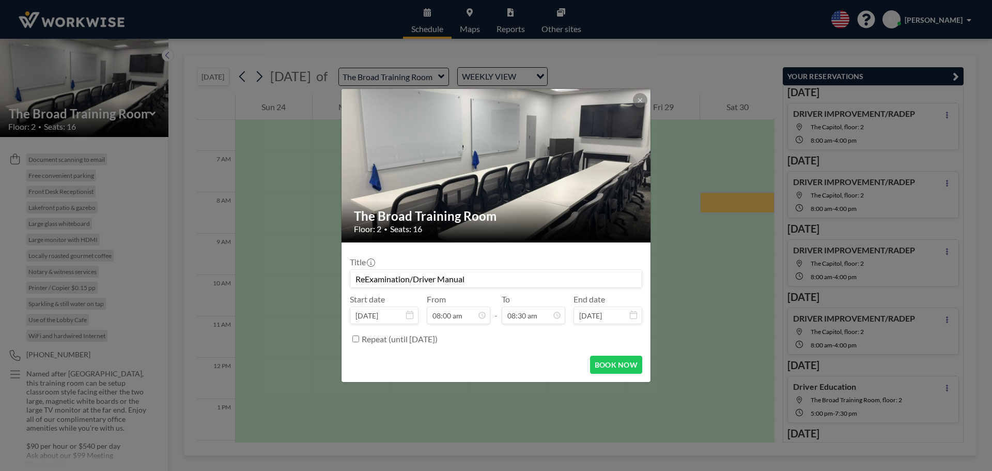
click at [368, 276] on input "ReExamination/Driver Manual" at bounding box center [496, 279] width 292 height 18
click at [531, 262] on div "Title ReExamination/Driver Manual" at bounding box center [496, 272] width 293 height 31
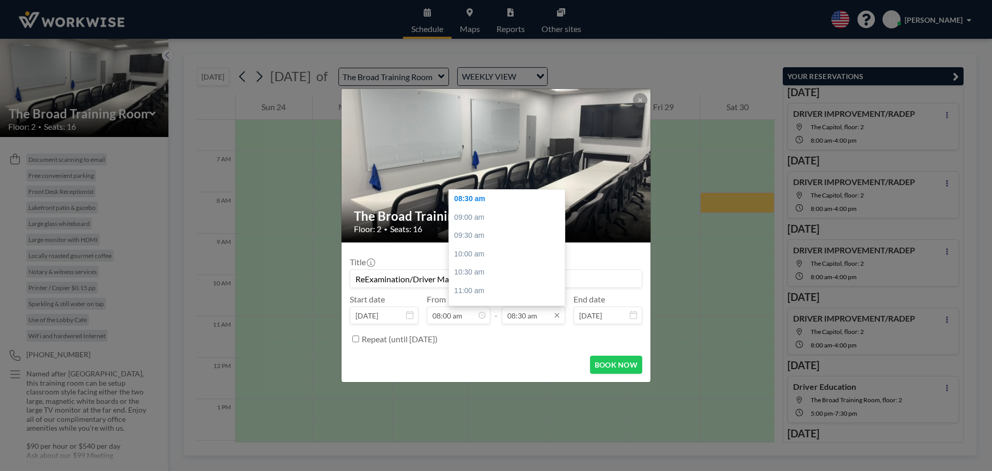
click at [522, 318] on input "08:30 am" at bounding box center [534, 316] width 64 height 18
click at [469, 267] on div "04:00 pm" at bounding box center [509, 268] width 121 height 19
type input "04:00 pm"
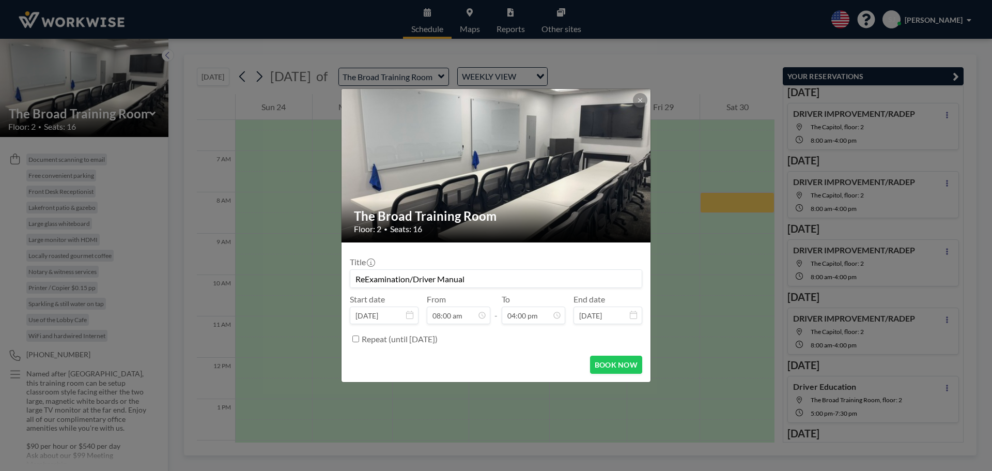
scroll to position [0, 0]
click at [439, 283] on input "ReExamination/Driver Manual" at bounding box center [496, 279] width 292 height 18
click at [623, 372] on button "BOOK NOW" at bounding box center [616, 365] width 52 height 18
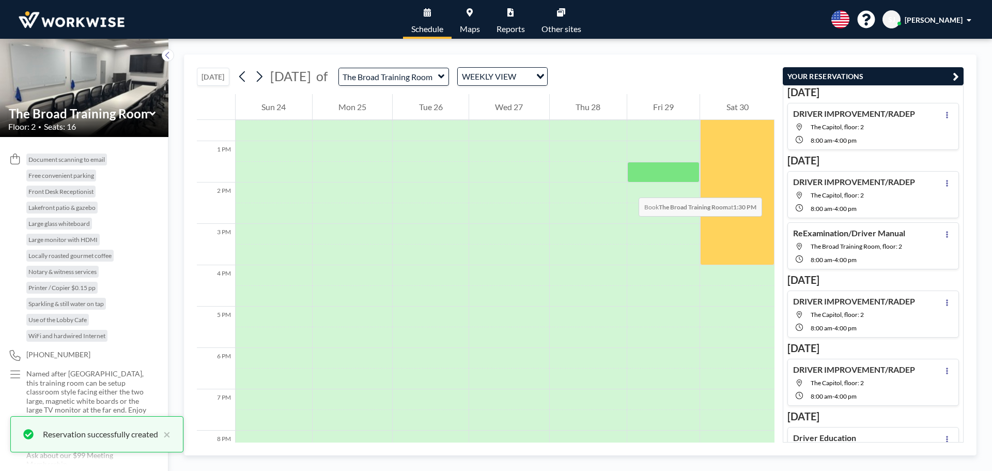
scroll to position [517, 0]
click at [264, 80] on icon at bounding box center [259, 77] width 10 height 16
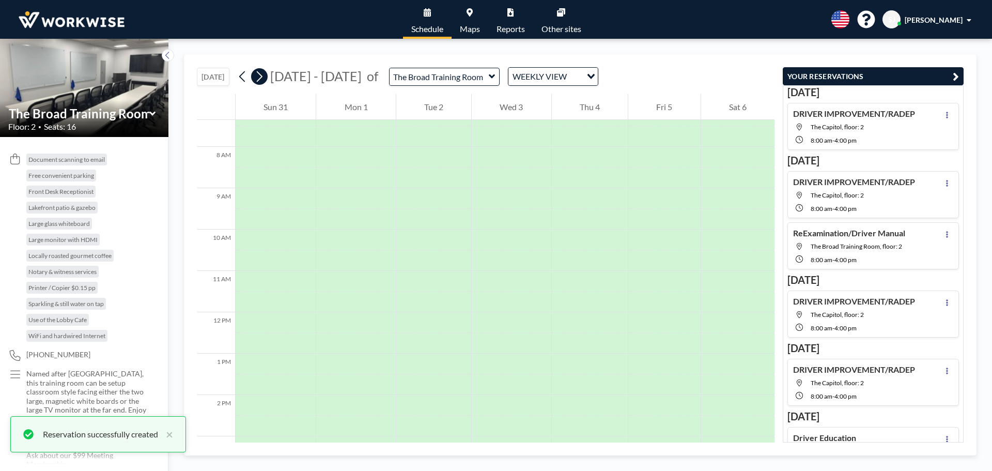
scroll to position [310, 0]
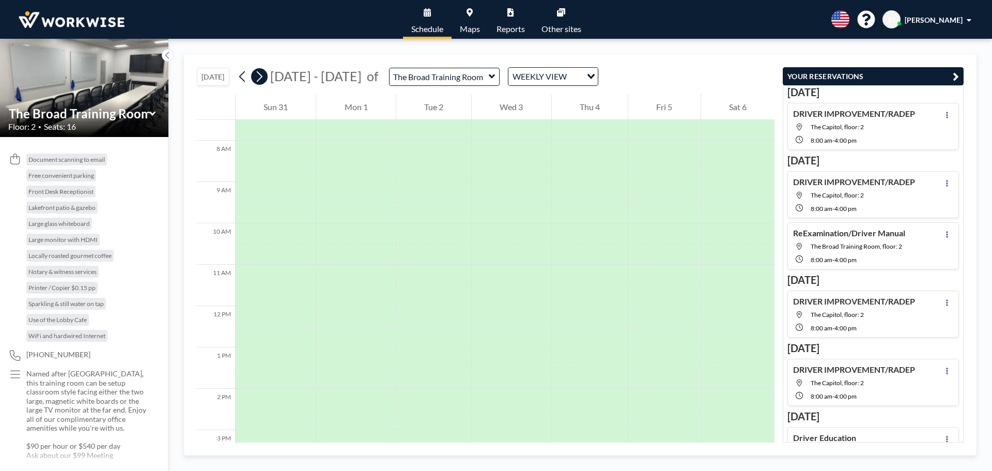
click at [264, 80] on icon at bounding box center [259, 77] width 10 height 16
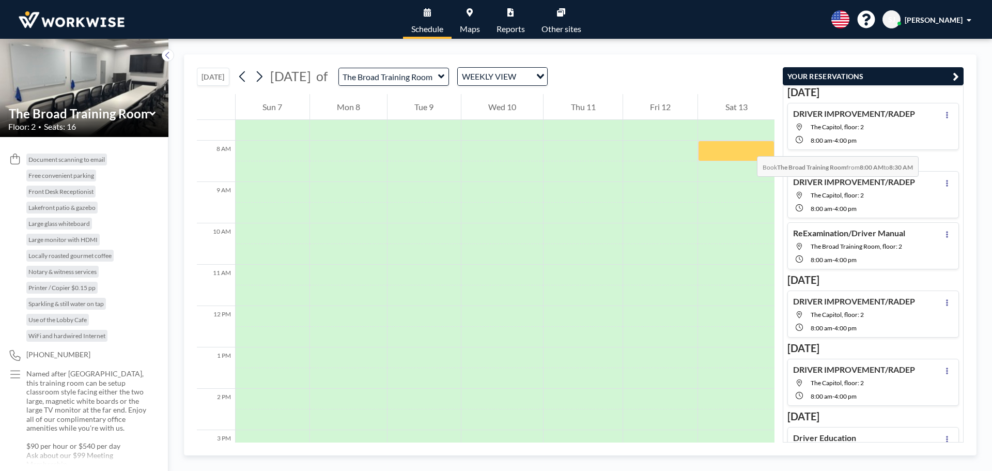
click at [747, 146] on div at bounding box center [736, 151] width 76 height 21
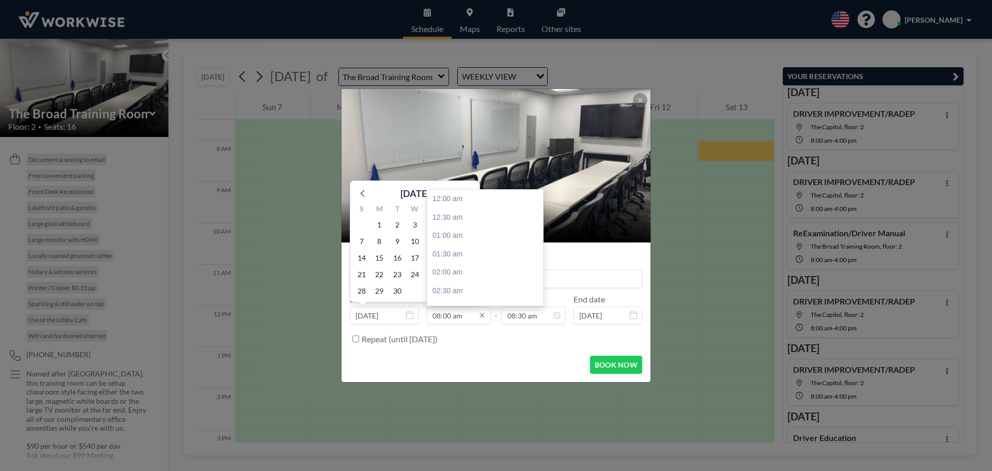
scroll to position [295, 0]
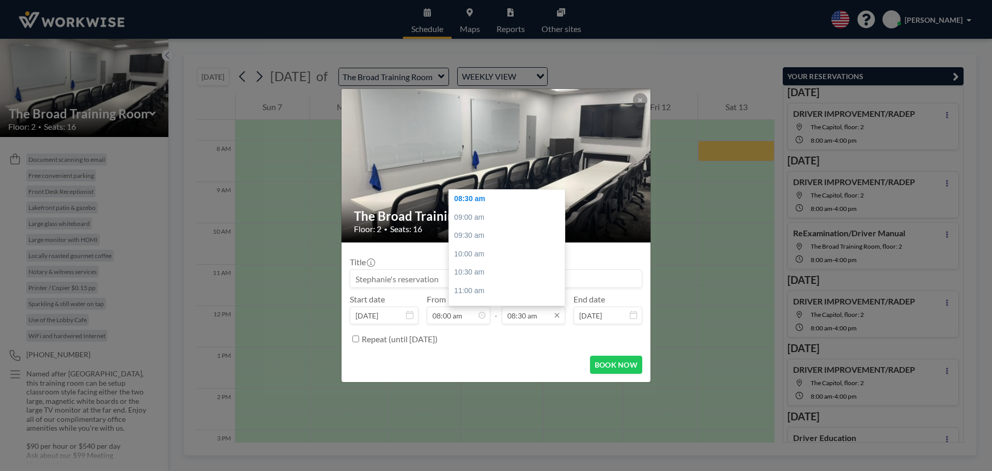
click at [522, 315] on input "08:30 am" at bounding box center [534, 316] width 64 height 18
click at [466, 265] on div "04:00 pm" at bounding box center [509, 268] width 121 height 19
type input "04:00 pm"
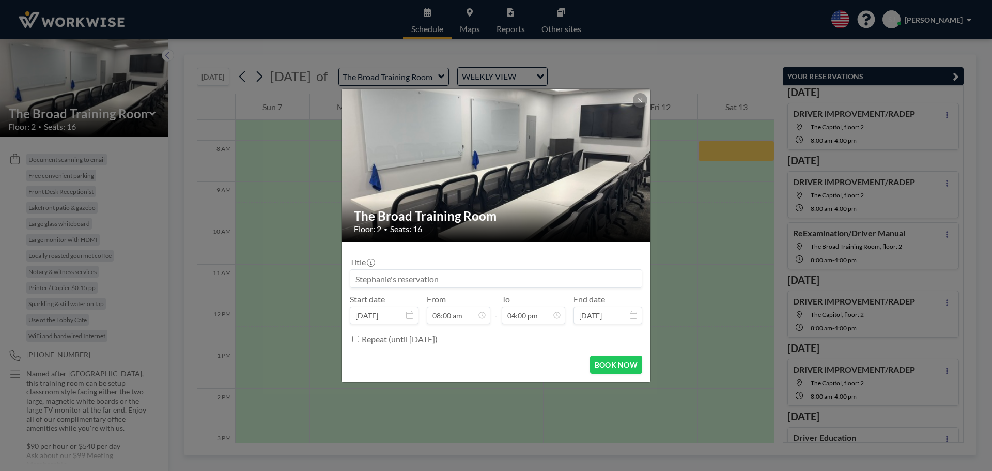
click at [409, 281] on input at bounding box center [496, 279] width 292 height 18
paste input "ReExamination/Driver Manual"
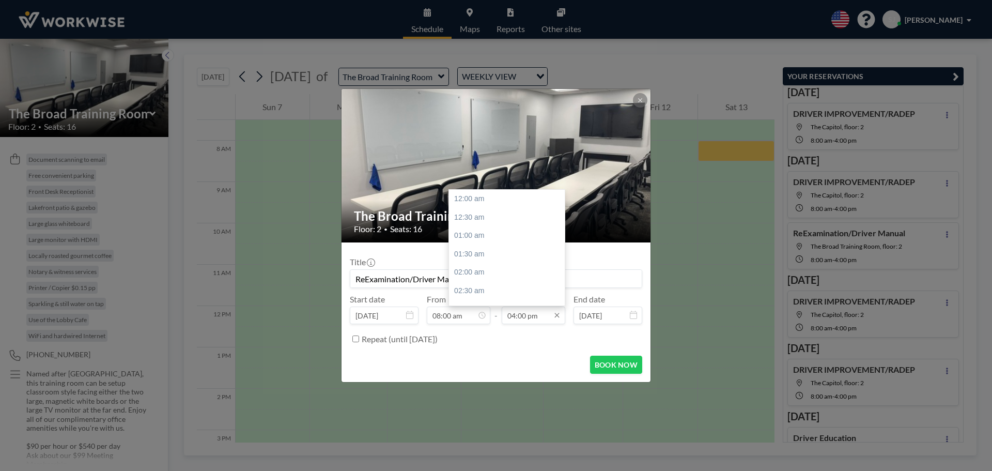
scroll to position [589, 0]
type input "ReExamination/Driver Manual"
click at [520, 315] on input "04:00 pm" at bounding box center [534, 316] width 64 height 18
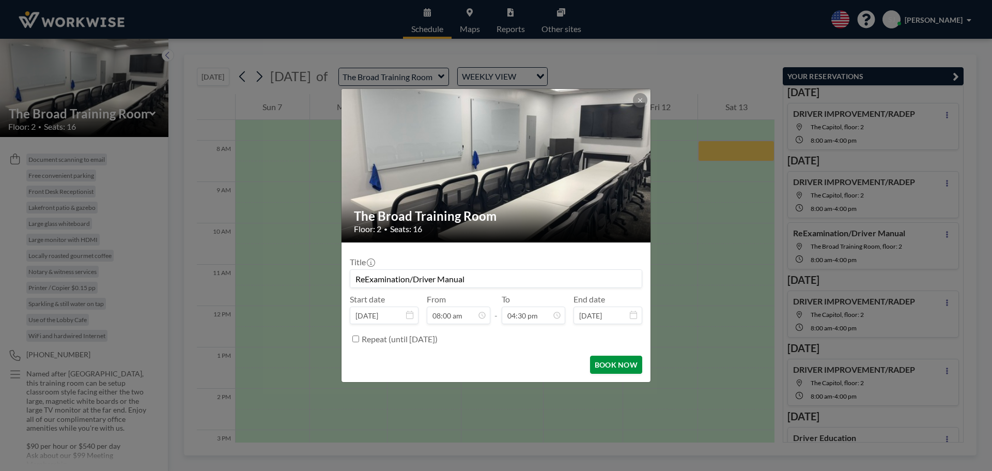
type input "04:30 pm"
click at [611, 366] on button "BOOK NOW" at bounding box center [616, 365] width 52 height 18
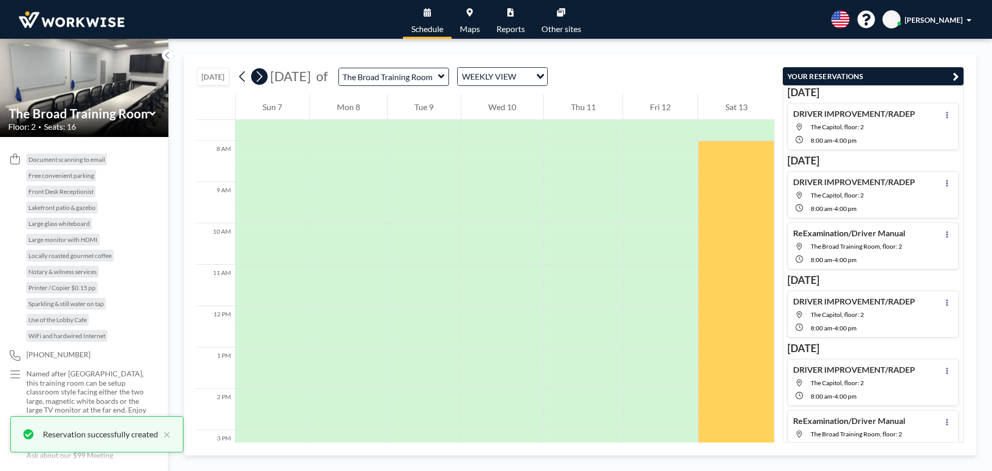
click at [263, 77] on icon at bounding box center [260, 76] width 6 height 11
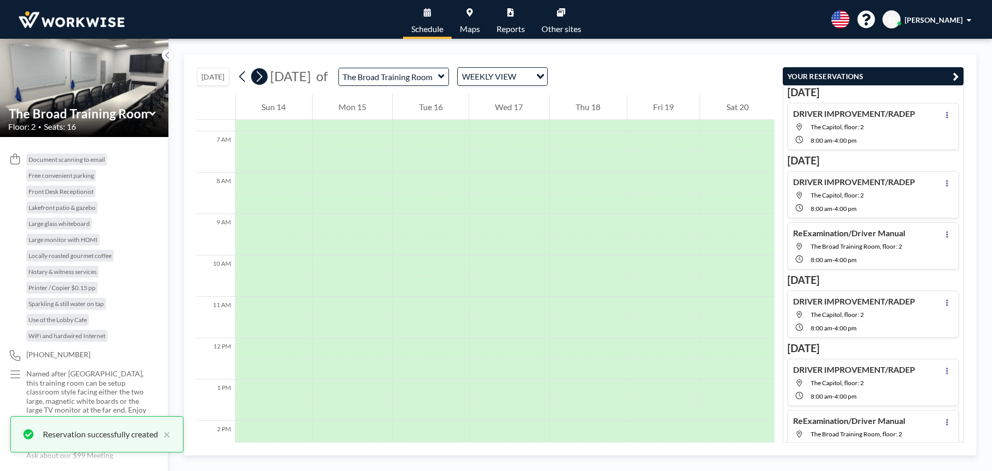
scroll to position [310, 0]
click at [263, 77] on icon at bounding box center [260, 76] width 6 height 11
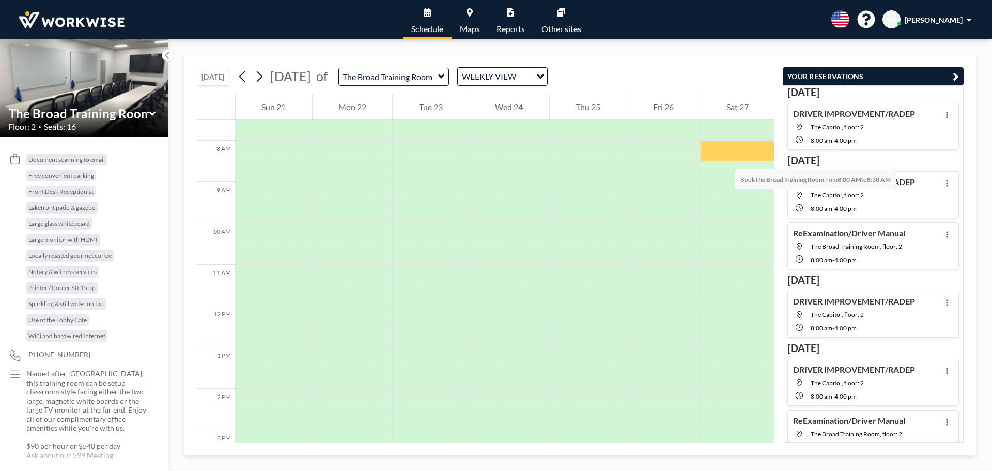
click at [725, 158] on div at bounding box center [737, 151] width 74 height 21
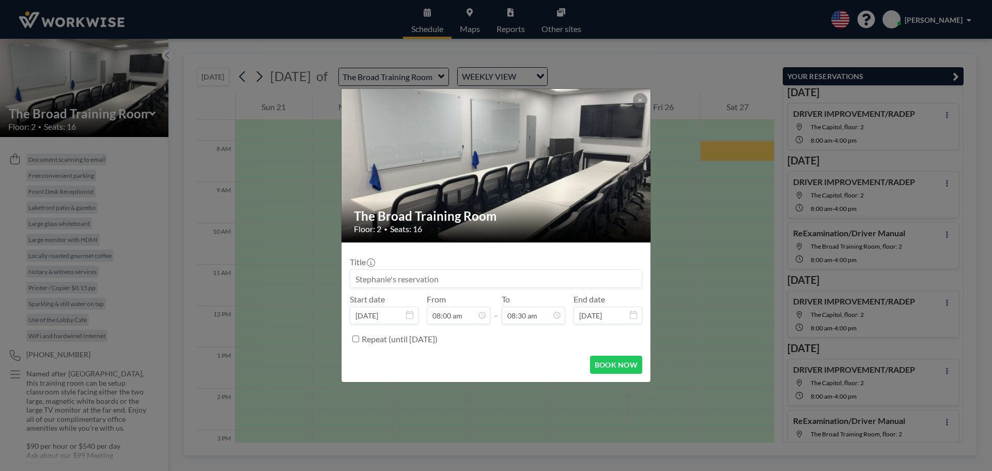
scroll to position [295, 0]
click at [384, 275] on input at bounding box center [496, 279] width 292 height 18
paste input "ReExamination/Driver Manual"
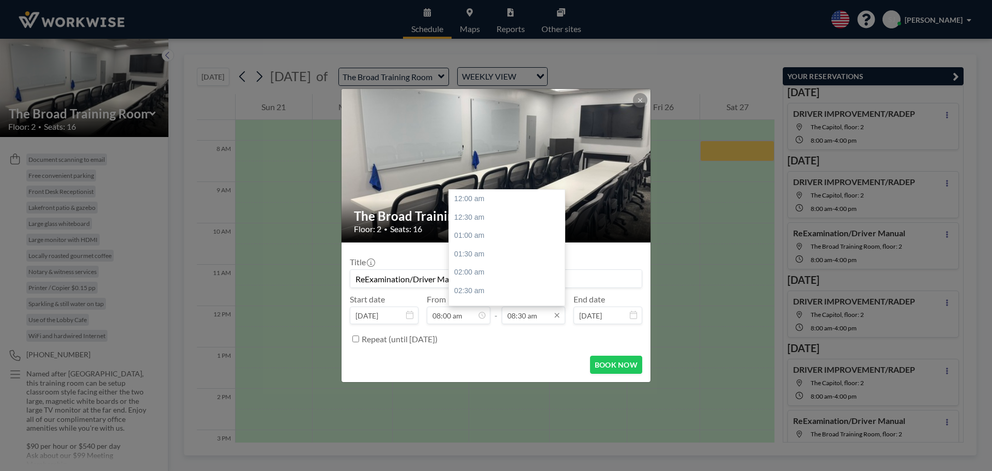
type input "ReExamination/Driver Manual"
click at [530, 316] on input "08:30 am" at bounding box center [534, 316] width 64 height 18
click at [472, 296] on div "04:30 pm" at bounding box center [509, 297] width 121 height 19
type input "04:30 pm"
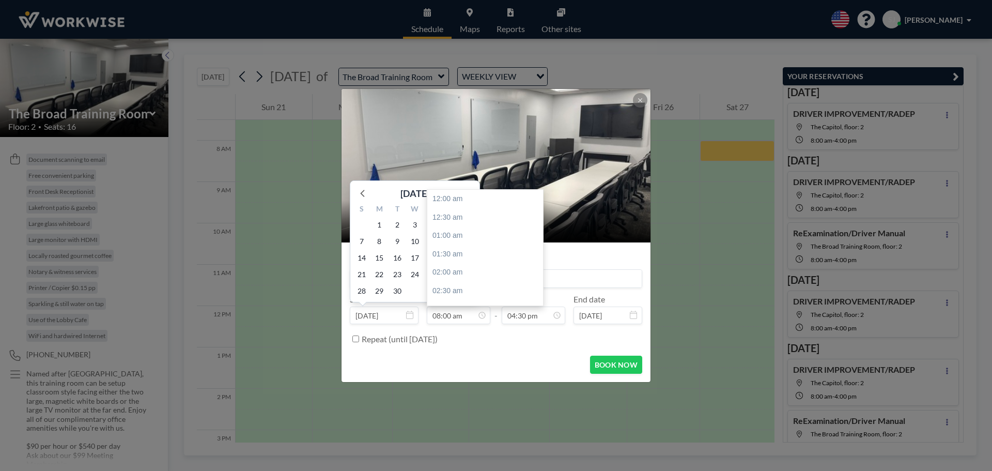
scroll to position [295, 0]
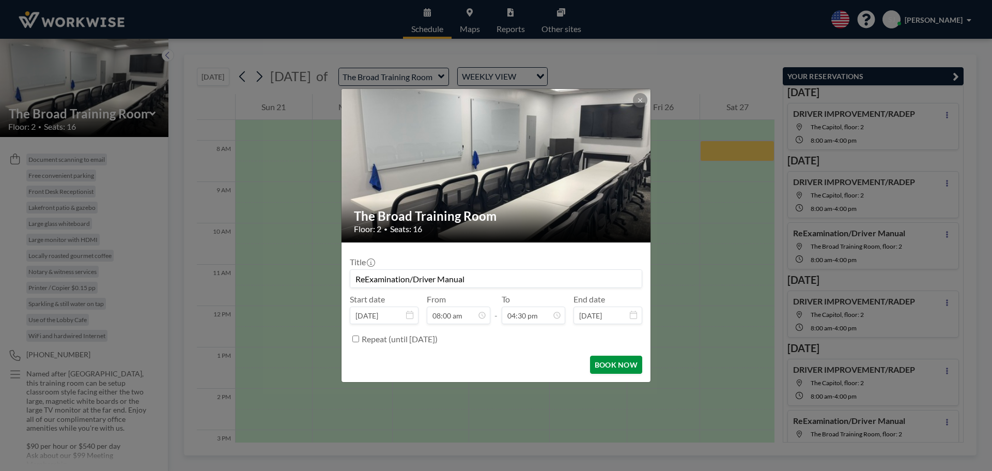
click at [594, 371] on button "BOOK NOW" at bounding box center [616, 365] width 52 height 18
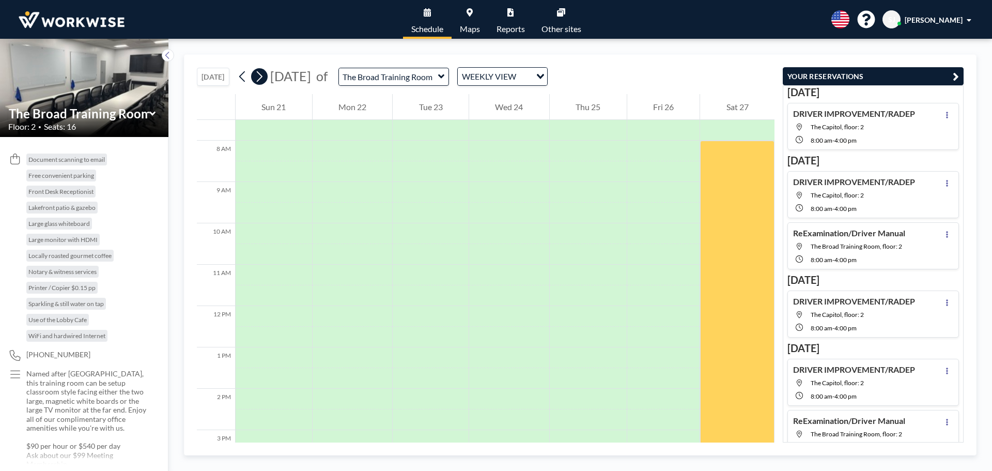
click at [263, 74] on icon at bounding box center [259, 77] width 10 height 16
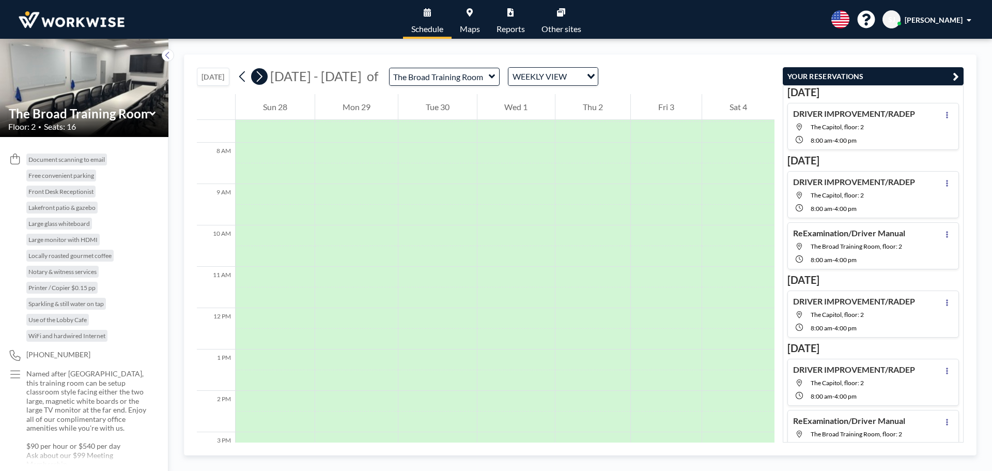
scroll to position [310, 0]
click at [240, 79] on icon at bounding box center [243, 77] width 10 height 16
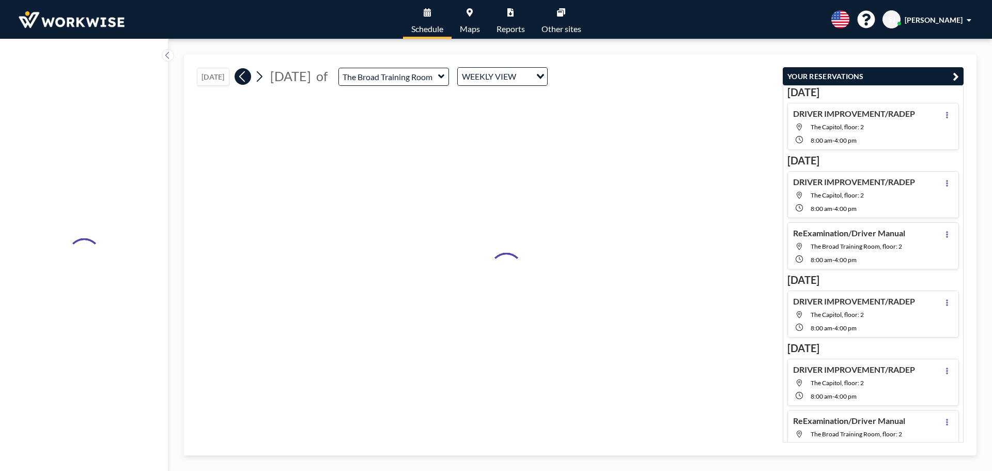
click at [240, 79] on icon at bounding box center [243, 77] width 10 height 16
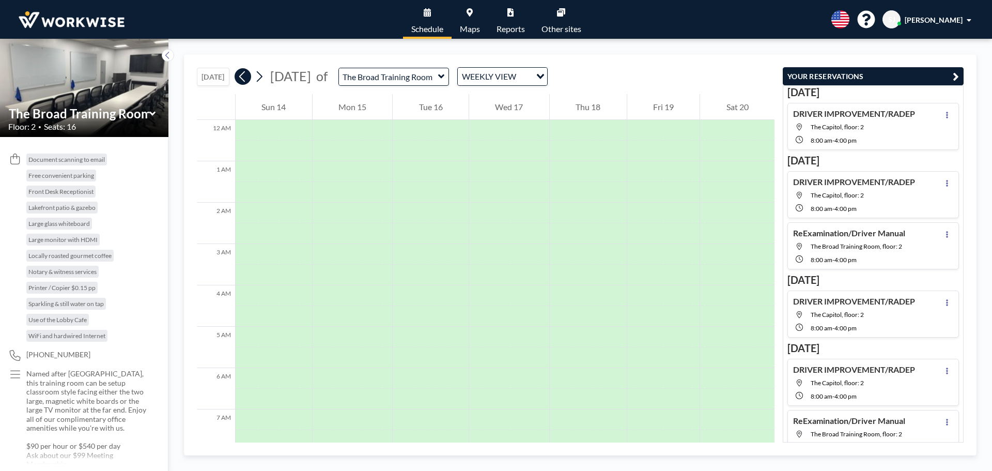
scroll to position [107, 0]
click at [240, 79] on icon at bounding box center [243, 77] width 10 height 16
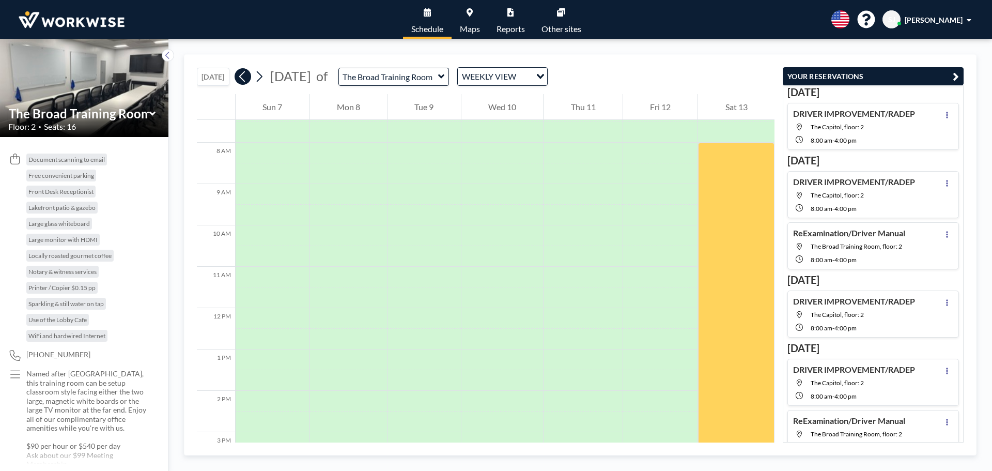
click at [240, 79] on icon at bounding box center [243, 77] width 10 height 16
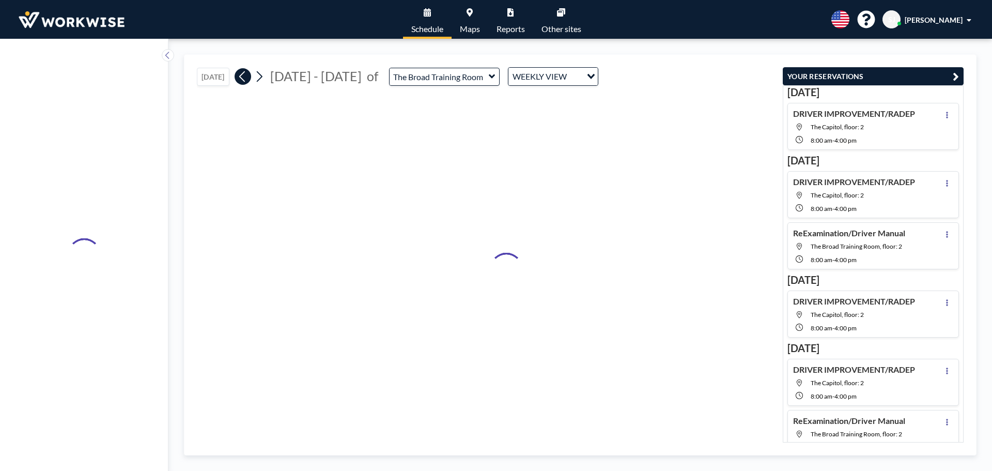
click at [240, 78] on icon at bounding box center [243, 77] width 10 height 16
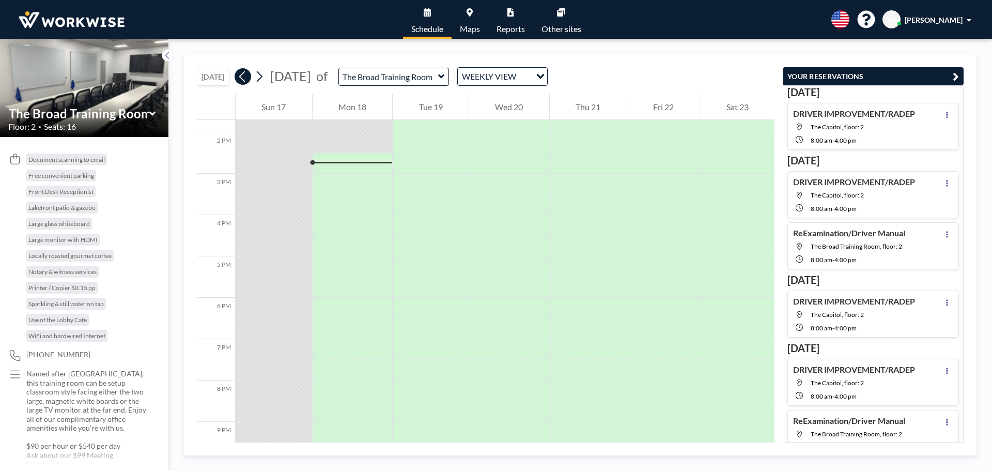
scroll to position [579, 0]
click at [240, 78] on icon at bounding box center [243, 77] width 10 height 16
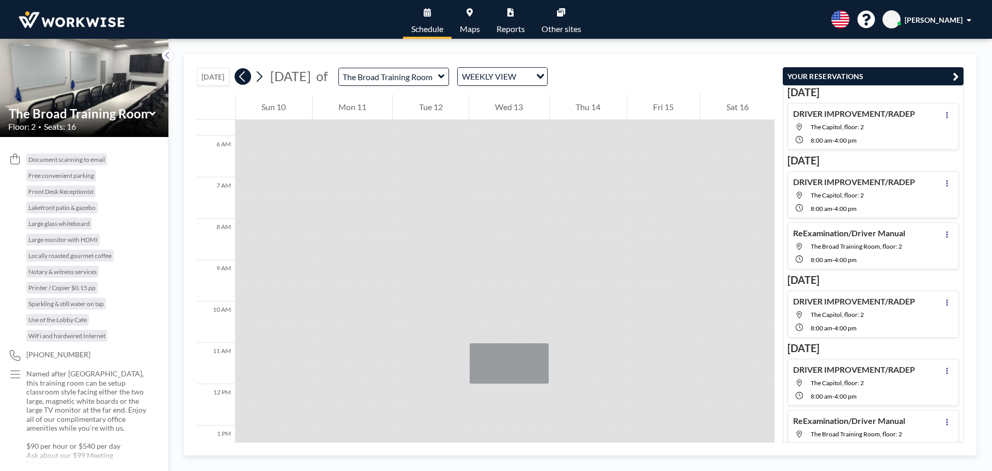
scroll to position [310, 0]
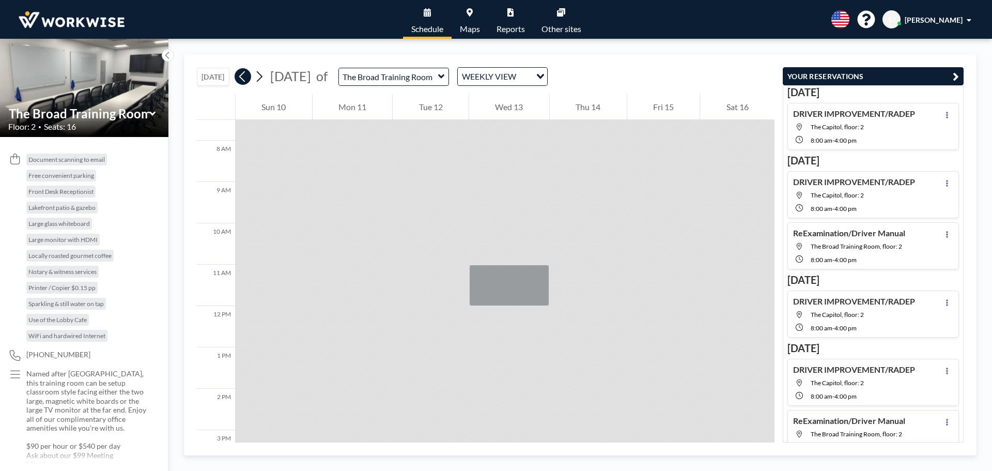
click at [240, 78] on icon at bounding box center [243, 77] width 10 height 16
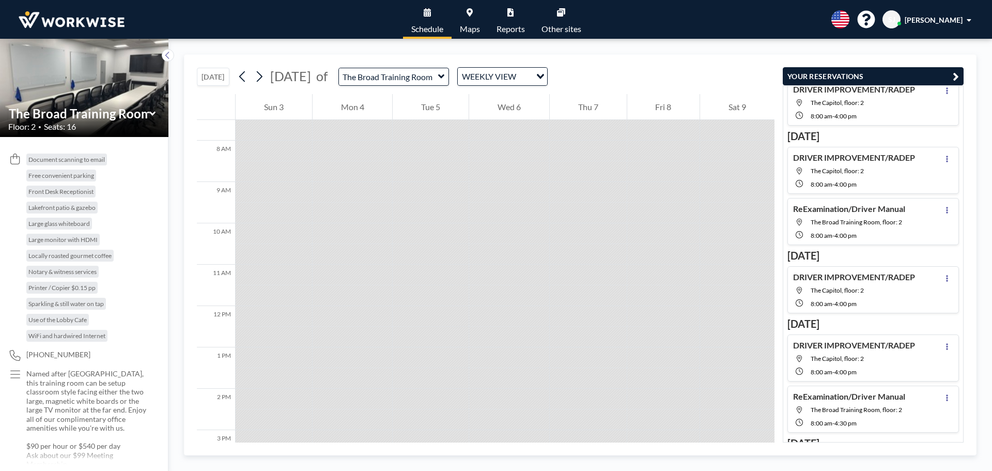
scroll to position [0, 0]
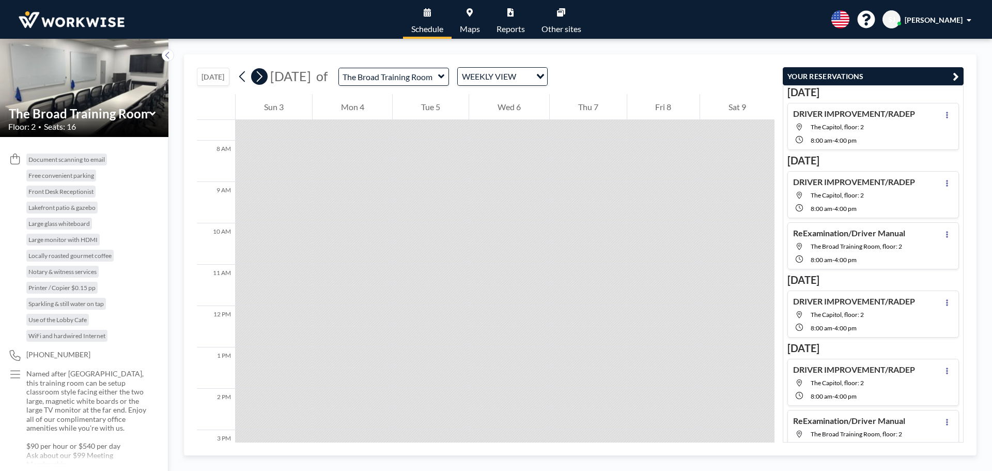
click at [261, 79] on icon at bounding box center [259, 77] width 10 height 16
click at [261, 78] on icon at bounding box center [259, 77] width 10 height 16
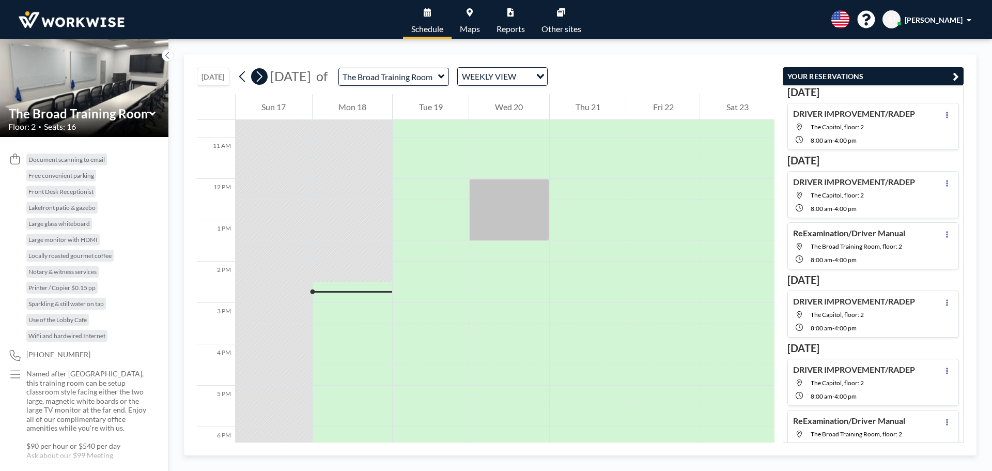
scroll to position [579, 0]
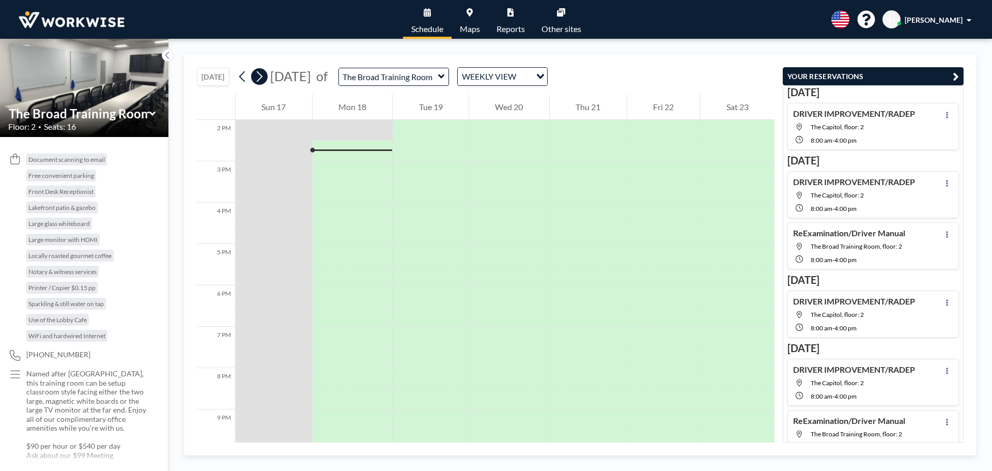
click at [261, 77] on icon at bounding box center [259, 77] width 10 height 16
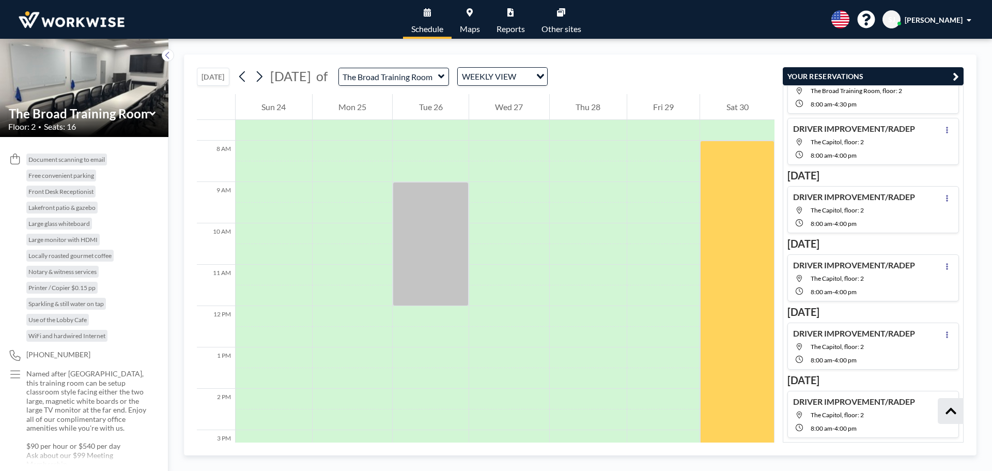
scroll to position [497, 0]
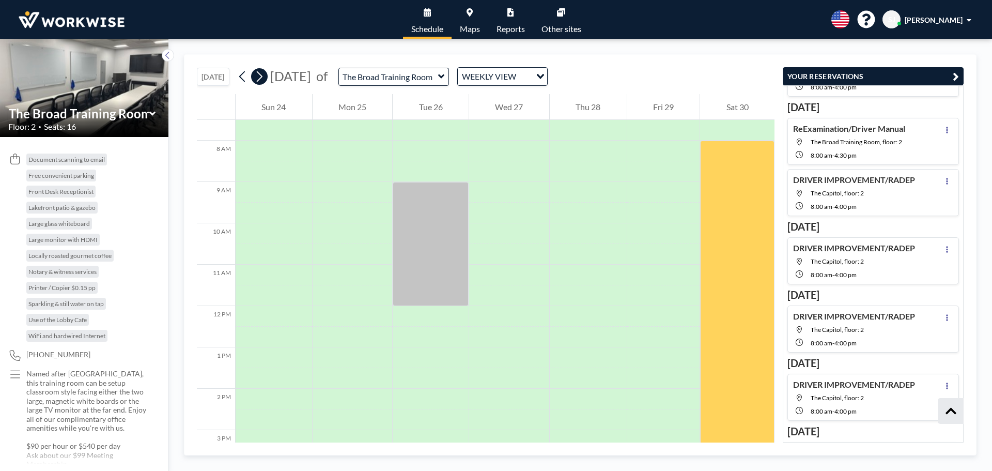
click at [261, 75] on icon at bounding box center [259, 77] width 10 height 16
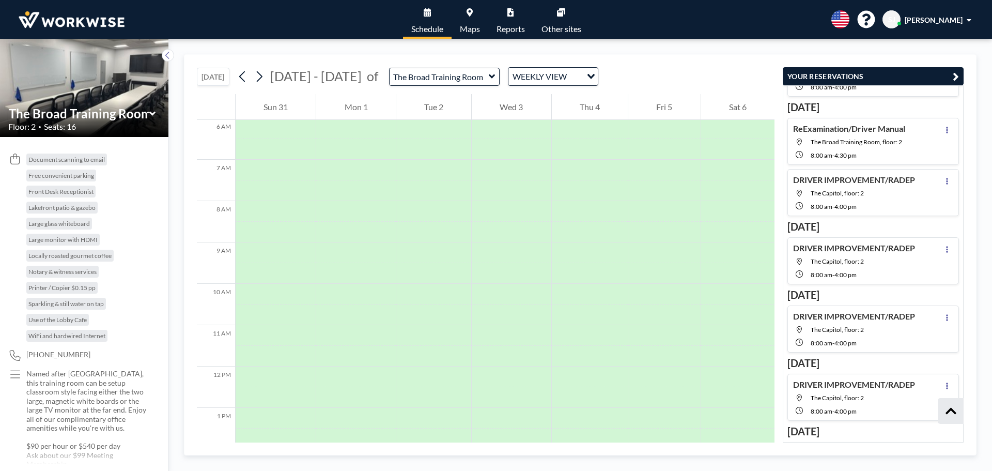
scroll to position [310, 0]
click at [262, 82] on icon at bounding box center [259, 77] width 10 height 16
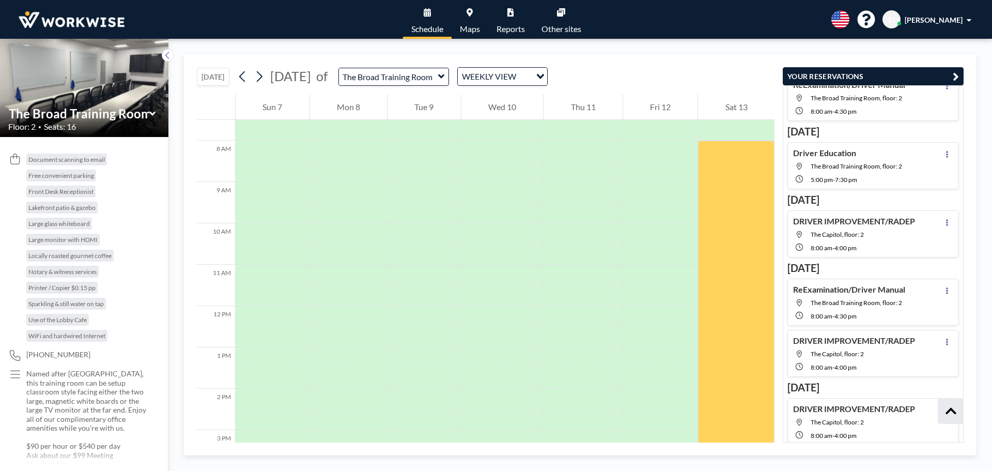
scroll to position [342, 0]
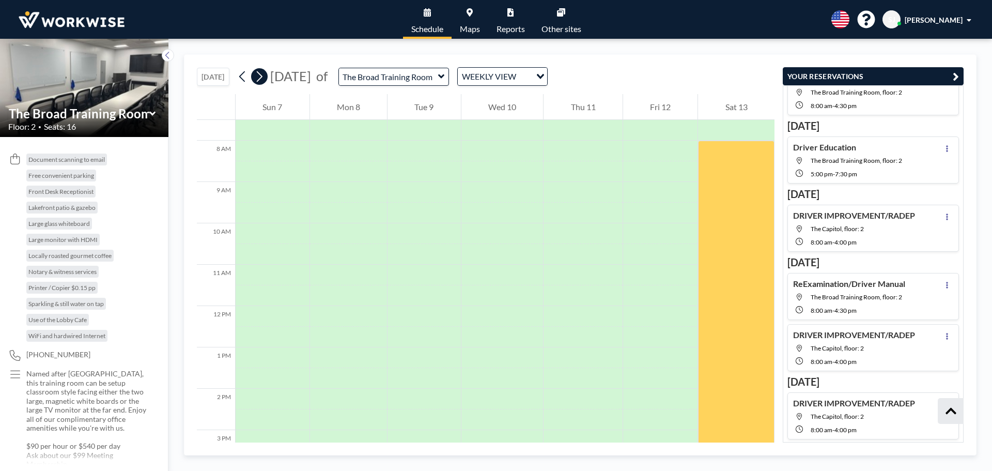
click at [263, 78] on icon at bounding box center [260, 76] width 6 height 11
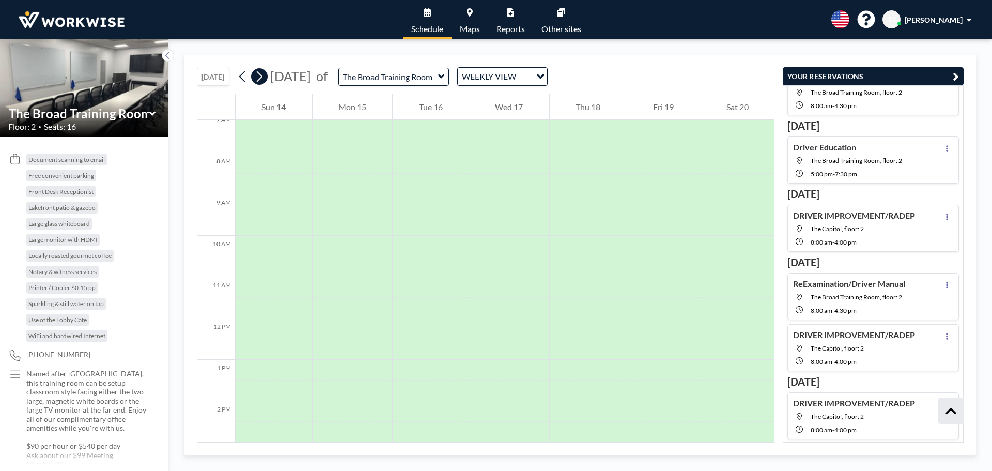
scroll to position [310, 0]
click at [262, 78] on icon at bounding box center [259, 77] width 10 height 16
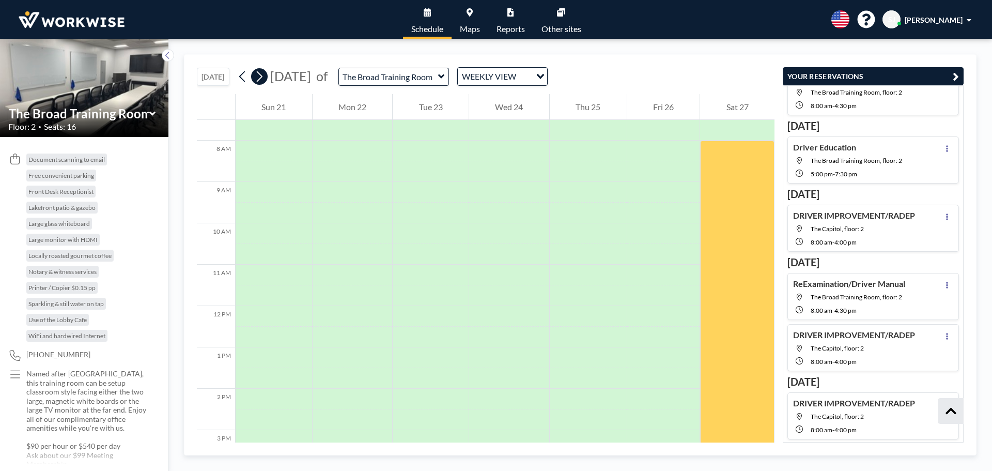
click at [262, 78] on icon at bounding box center [259, 77] width 10 height 16
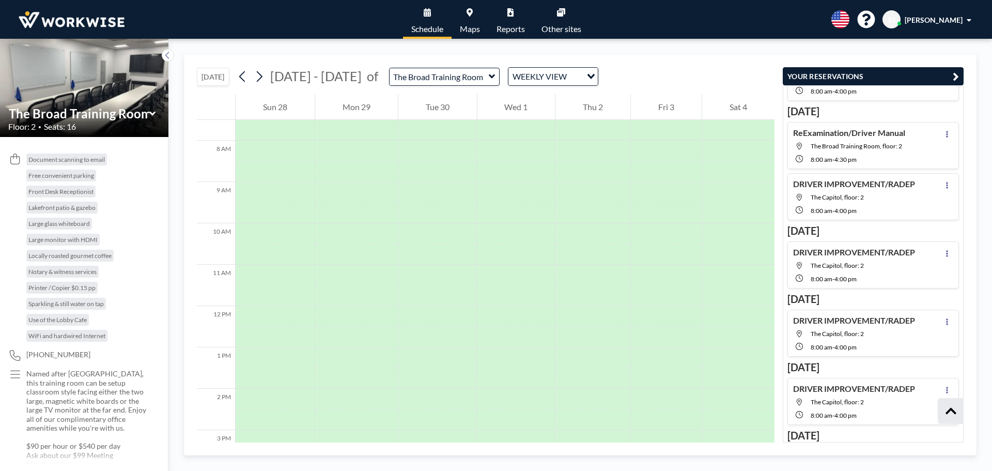
scroll to position [497, 0]
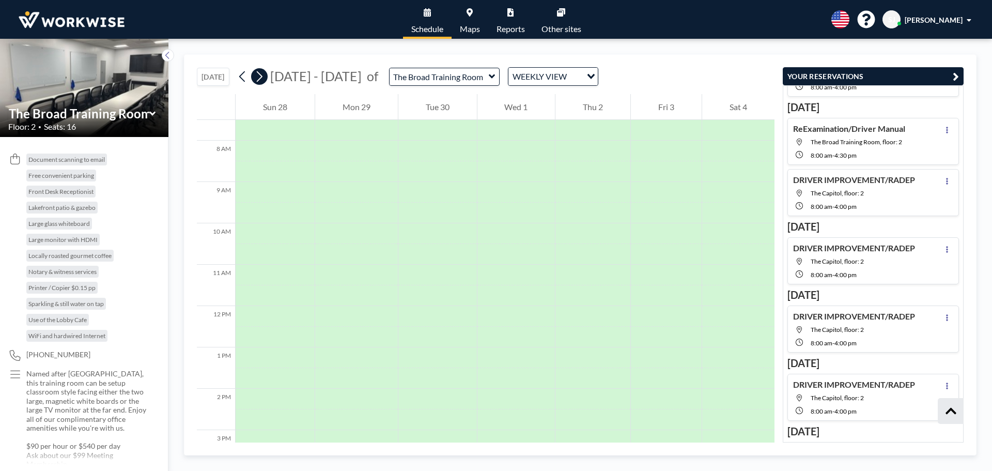
click at [259, 74] on icon at bounding box center [259, 77] width 10 height 16
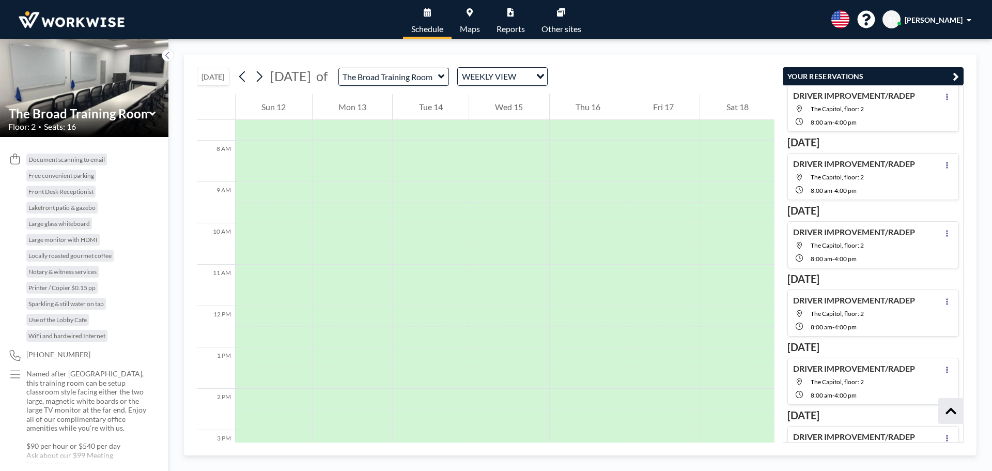
scroll to position [652, 0]
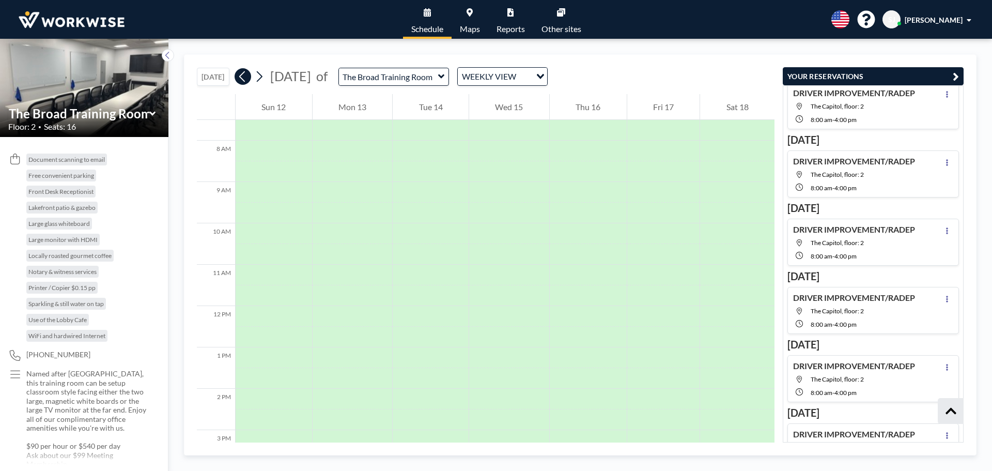
click at [242, 77] on icon at bounding box center [242, 76] width 6 height 11
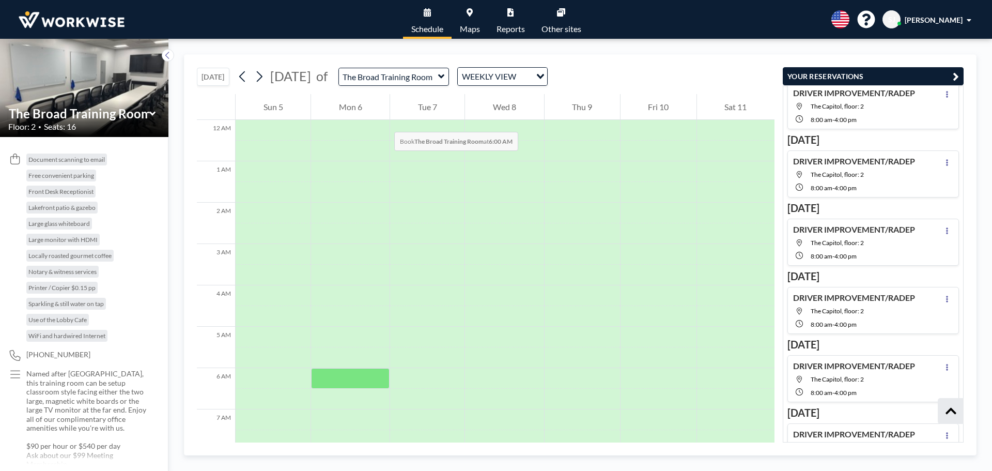
scroll to position [310, 0]
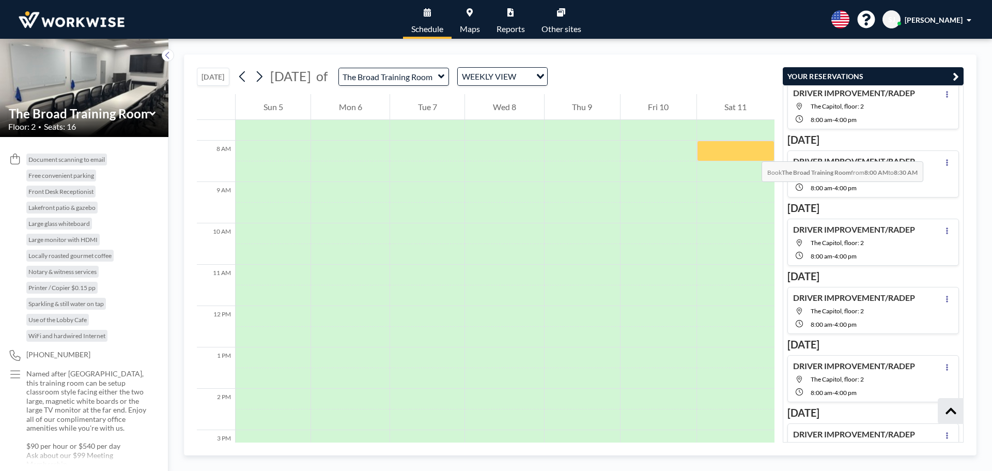
click at [752, 151] on div at bounding box center [736, 151] width 78 height 21
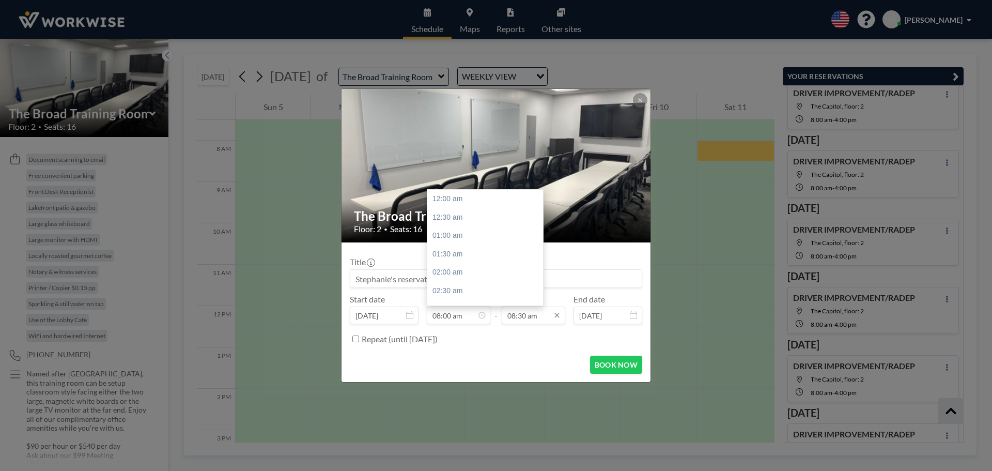
scroll to position [295, 0]
click at [516, 312] on input "08:30 am" at bounding box center [534, 316] width 64 height 18
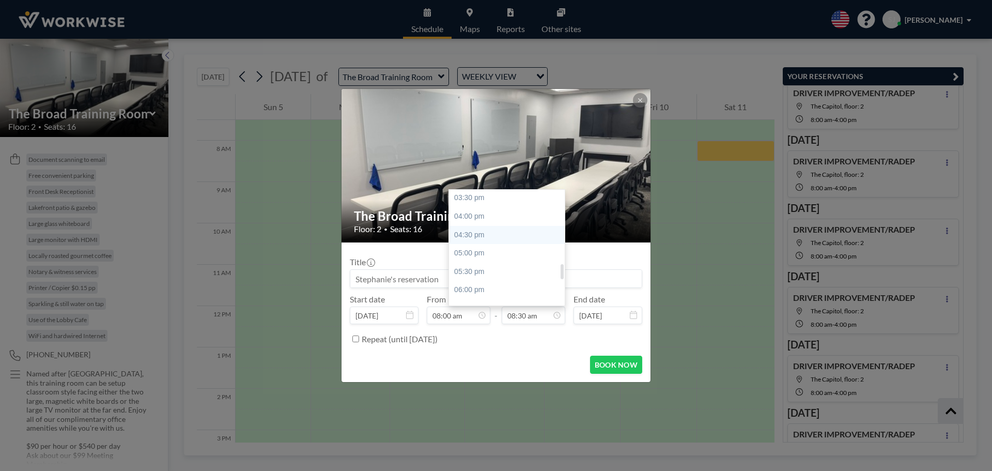
drag, startPoint x: 476, startPoint y: 215, endPoint x: 476, endPoint y: 236, distance: 20.7
click at [476, 236] on div "12:00 am 12:30 am 01:00 am 01:30 am 02:00 am 02:30 am 03:00 am 03:30 am 04:00 a…" at bounding box center [509, 248] width 121 height 116
click at [476, 235] on div "04:30 pm" at bounding box center [509, 235] width 121 height 19
type input "04:30 pm"
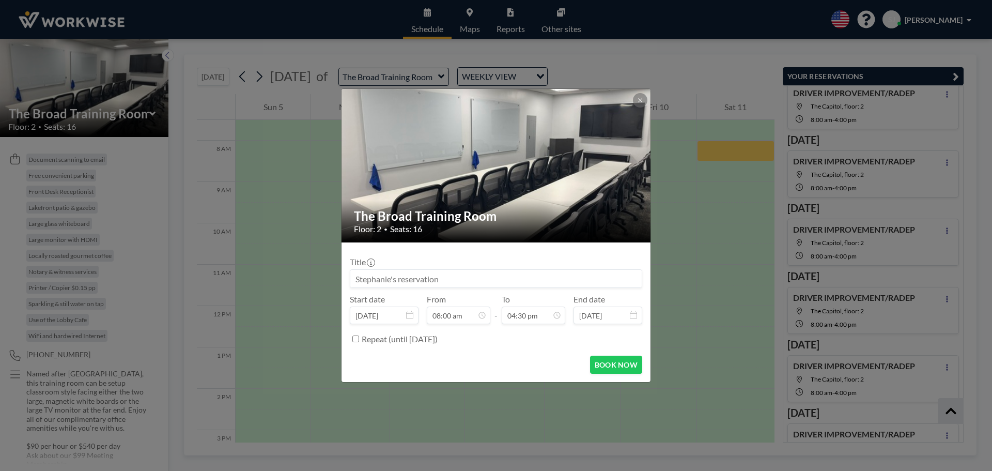
scroll to position [607, 0]
click at [386, 282] on input at bounding box center [496, 279] width 292 height 18
paste input "ReExamination/Driver Manual"
type input "ReExamination/Driver Manual"
click at [617, 368] on button "BOOK NOW" at bounding box center [616, 365] width 52 height 18
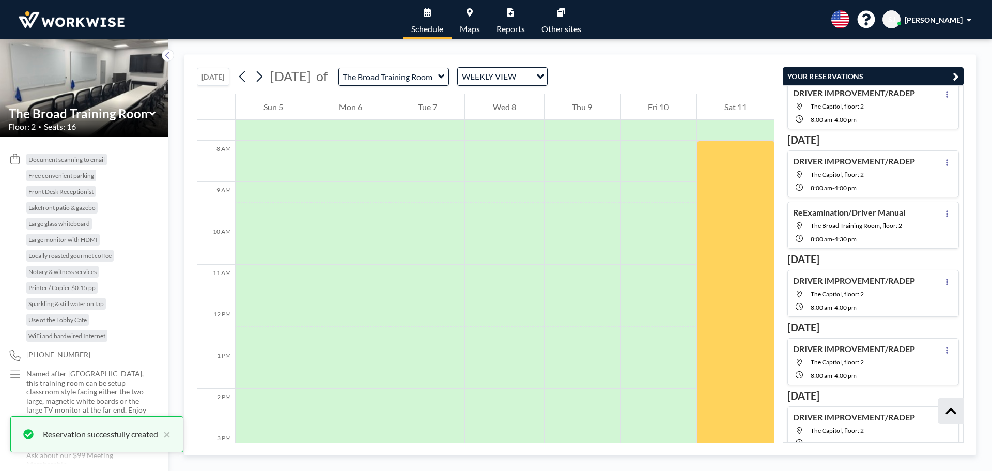
click at [269, 81] on div "[DATE] of The Broad Training Room WEEKLY VIEW Loading..." at bounding box center [392, 76] width 314 height 19
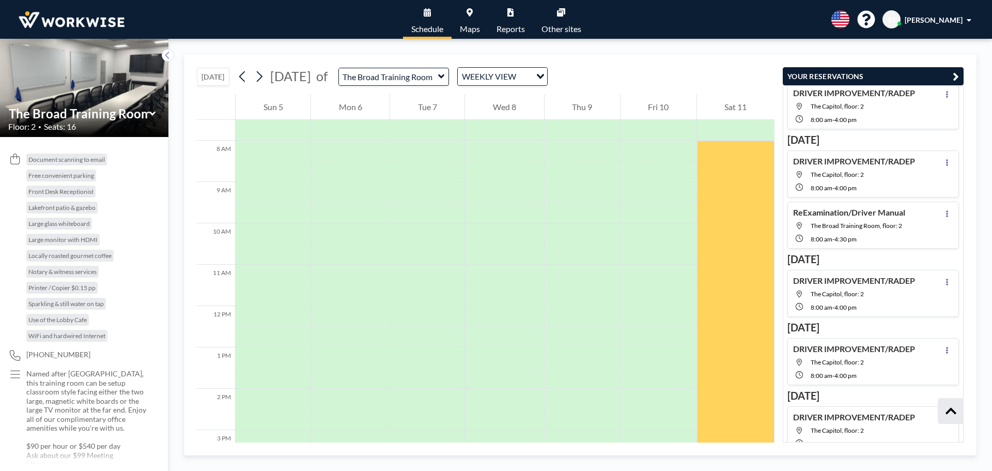
click at [269, 77] on span "[DATE]" at bounding box center [291, 76] width 46 height 16
click at [264, 78] on icon at bounding box center [259, 77] width 10 height 16
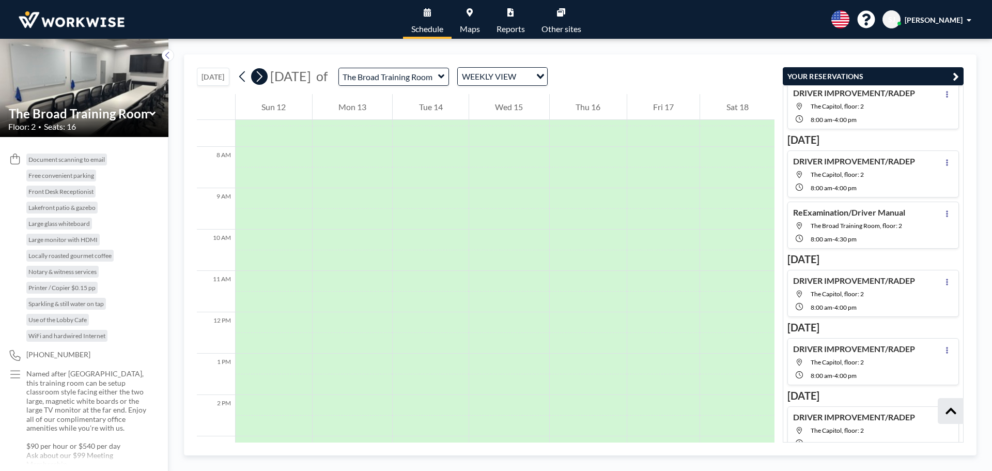
scroll to position [310, 0]
click at [264, 78] on icon at bounding box center [259, 77] width 10 height 16
click at [710, 147] on div at bounding box center [737, 151] width 74 height 21
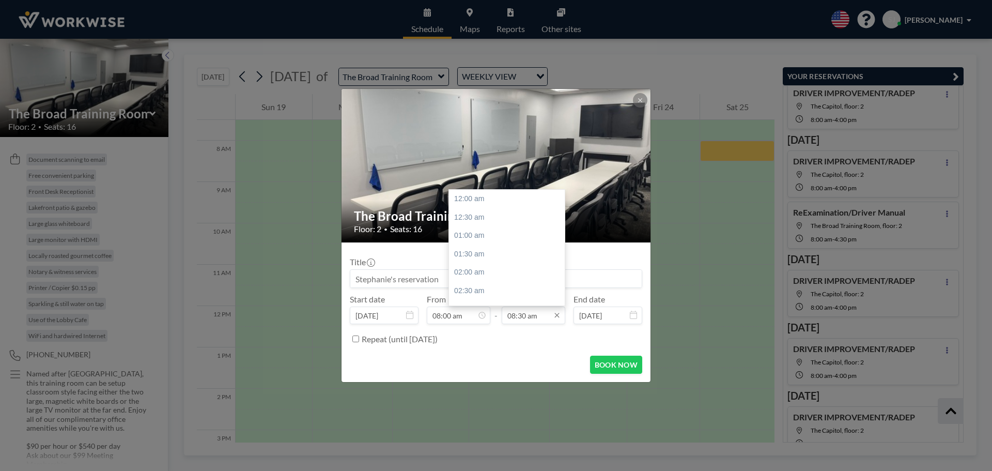
scroll to position [313, 0]
click at [510, 319] on input "08:30 am" at bounding box center [534, 316] width 64 height 18
click at [474, 235] on div "04:30 pm" at bounding box center [509, 235] width 121 height 19
type input "04:30 pm"
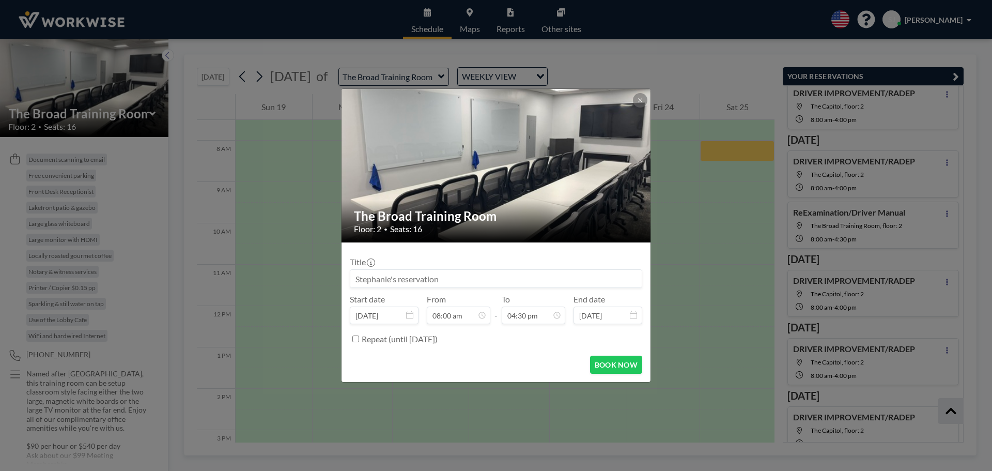
click at [421, 280] on input at bounding box center [496, 279] width 292 height 18
paste input "ReExamination/Driver Manual"
type input "ReExamination/Driver Manual"
click at [609, 365] on button "BOOK NOW" at bounding box center [616, 365] width 52 height 18
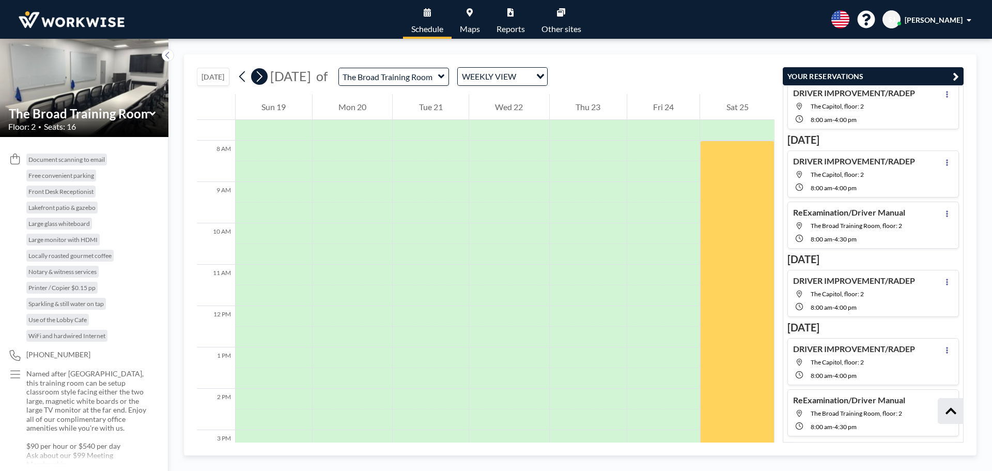
click at [264, 81] on icon at bounding box center [259, 77] width 10 height 16
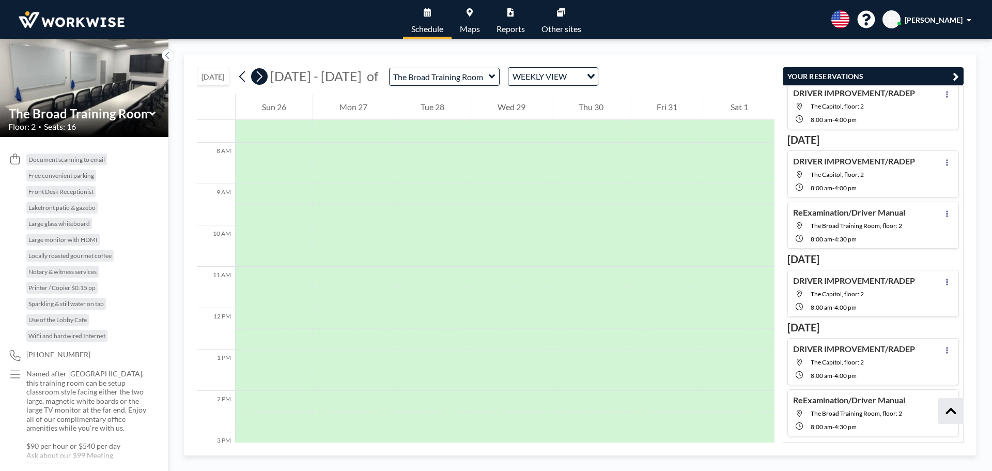
scroll to position [310, 0]
click at [260, 71] on icon at bounding box center [259, 77] width 10 height 16
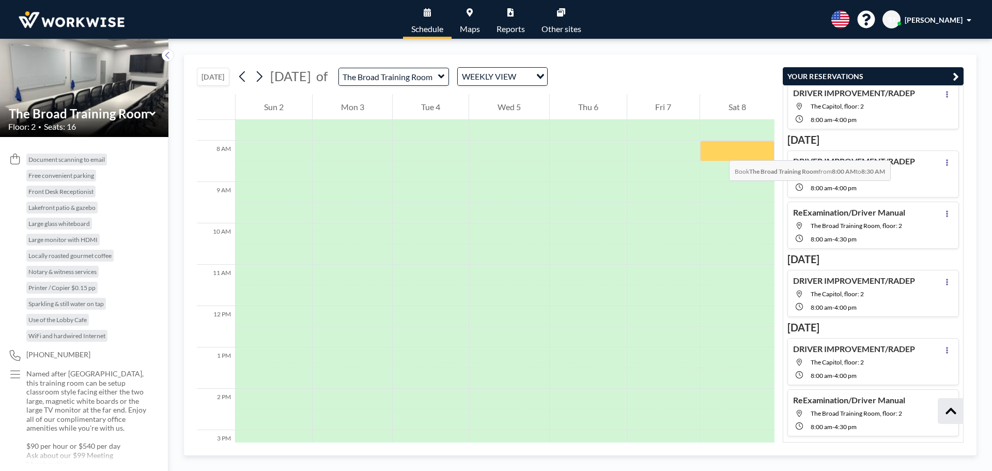
click at [719, 150] on div at bounding box center [737, 151] width 74 height 21
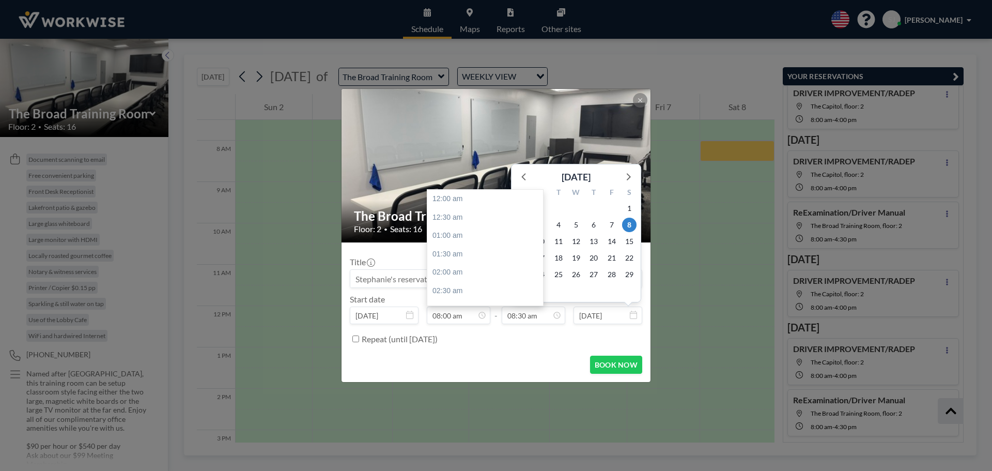
scroll to position [313, 0]
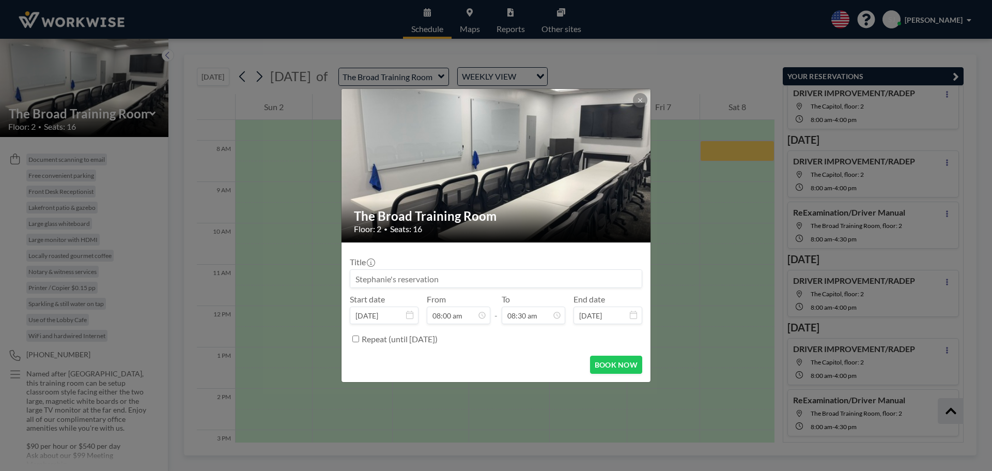
click at [407, 277] on input at bounding box center [496, 279] width 292 height 18
paste input "ReExamination/Driver Manual"
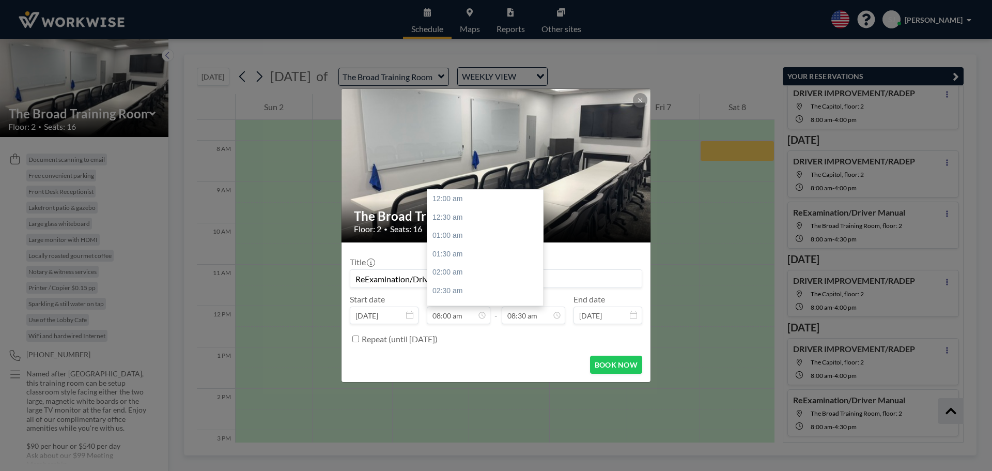
scroll to position [295, 0]
type input "ReExamination/Driver Manual"
click at [520, 317] on input "08:30 am" at bounding box center [534, 316] width 64 height 18
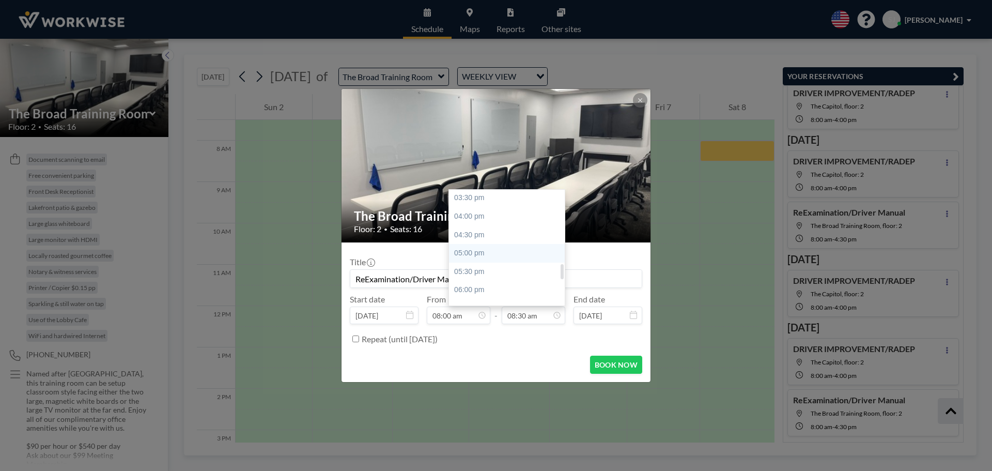
scroll to position [519, 0]
click at [472, 287] on div "04:30 pm" at bounding box center [509, 287] width 121 height 19
type input "04:30 pm"
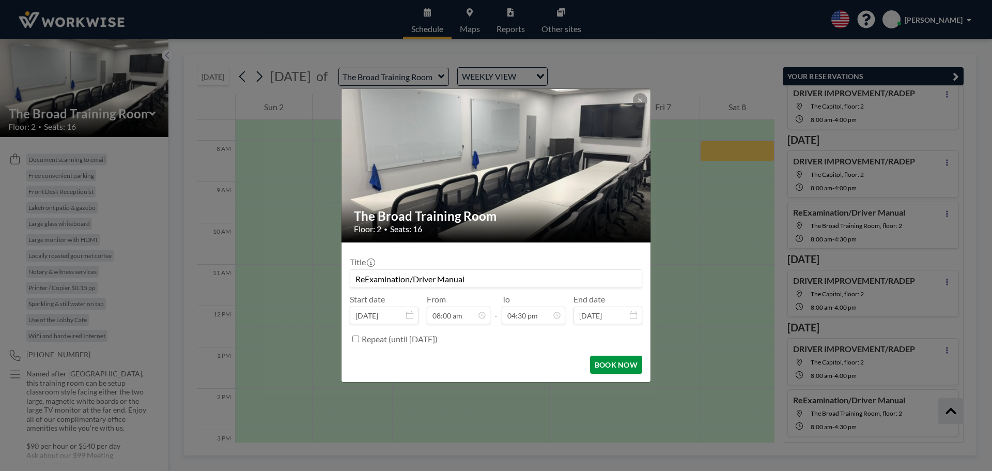
click at [610, 369] on button "BOOK NOW" at bounding box center [616, 365] width 52 height 18
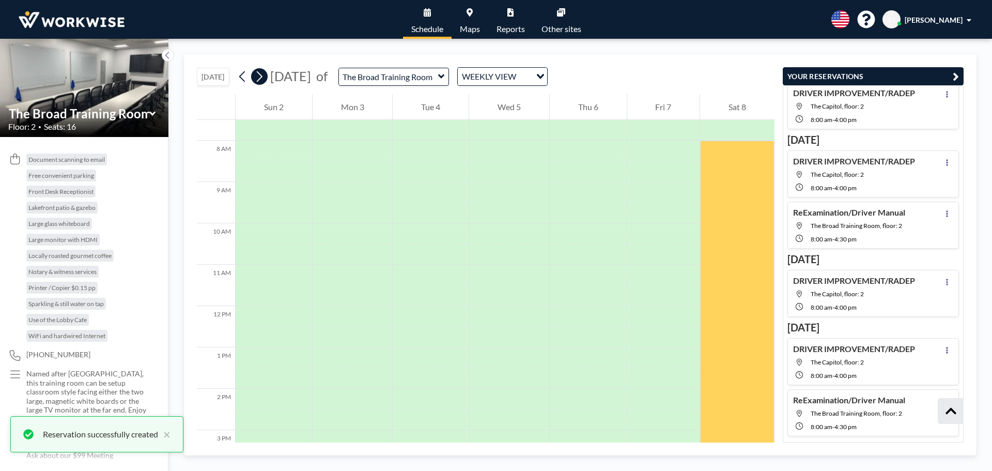
click at [260, 83] on icon at bounding box center [259, 77] width 10 height 16
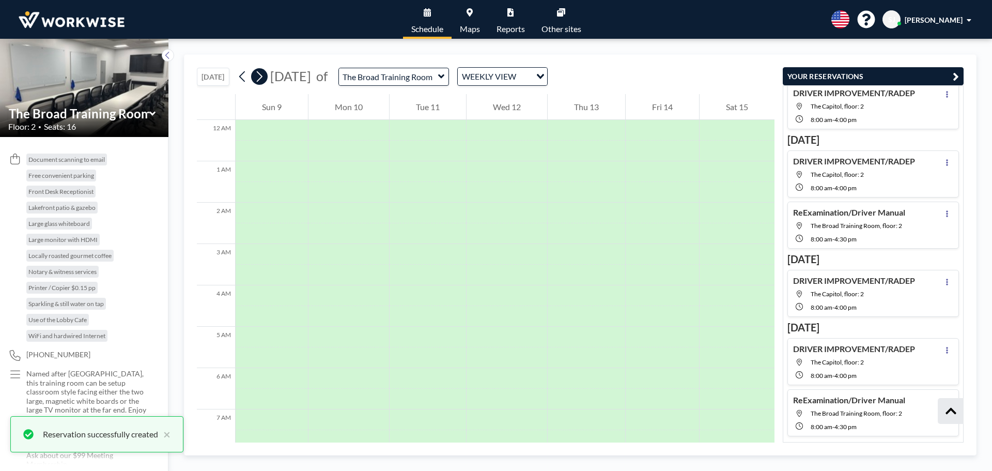
scroll to position [0, 0]
click at [260, 83] on icon at bounding box center [259, 77] width 10 height 16
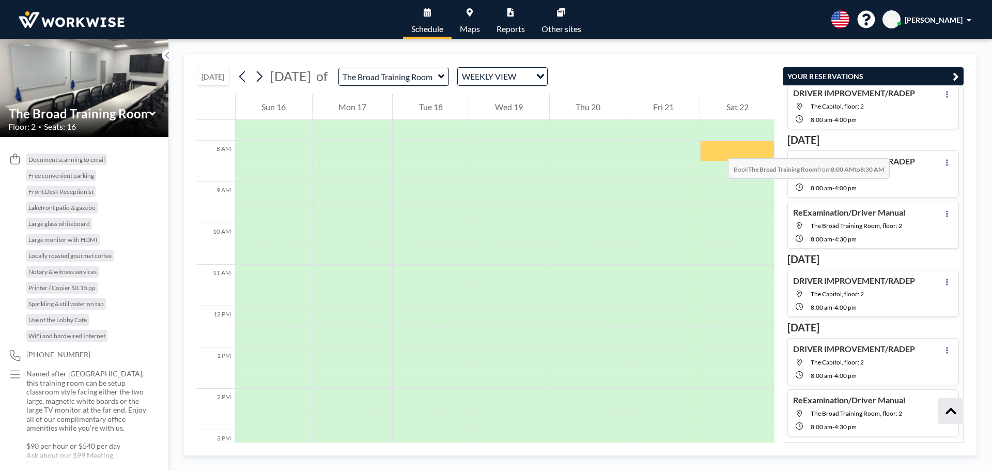
click at [718, 148] on div at bounding box center [737, 151] width 74 height 21
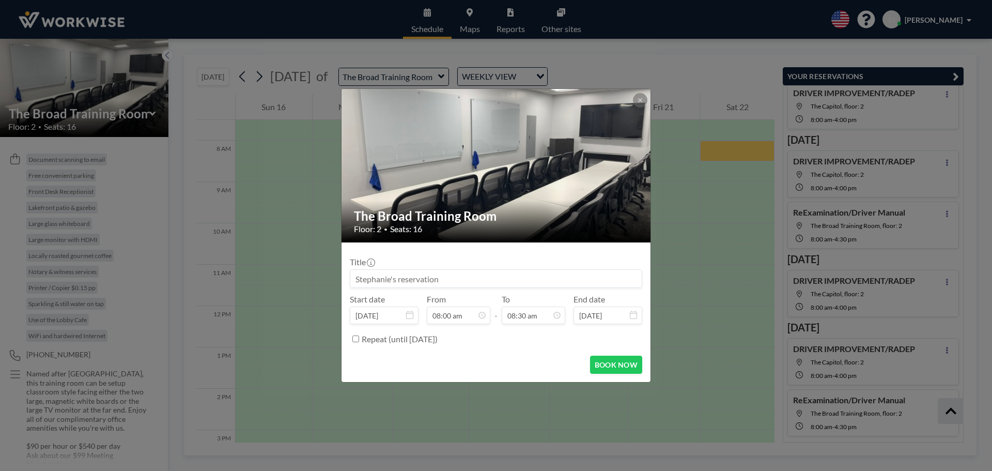
scroll to position [313, 0]
click at [516, 271] on input at bounding box center [496, 279] width 292 height 18
paste input "ReExamination/Driver Manual"
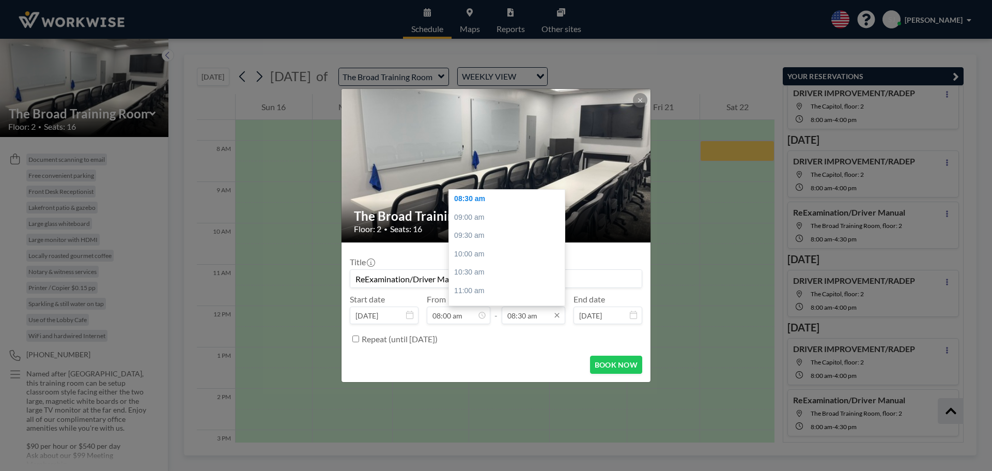
type input "ReExamination/Driver Manual"
click at [537, 314] on input "08:30 am" at bounding box center [534, 316] width 64 height 18
click at [528, 314] on input "08:30 am" at bounding box center [534, 316] width 64 height 18
click at [476, 234] on div "04:30 pm" at bounding box center [509, 235] width 121 height 19
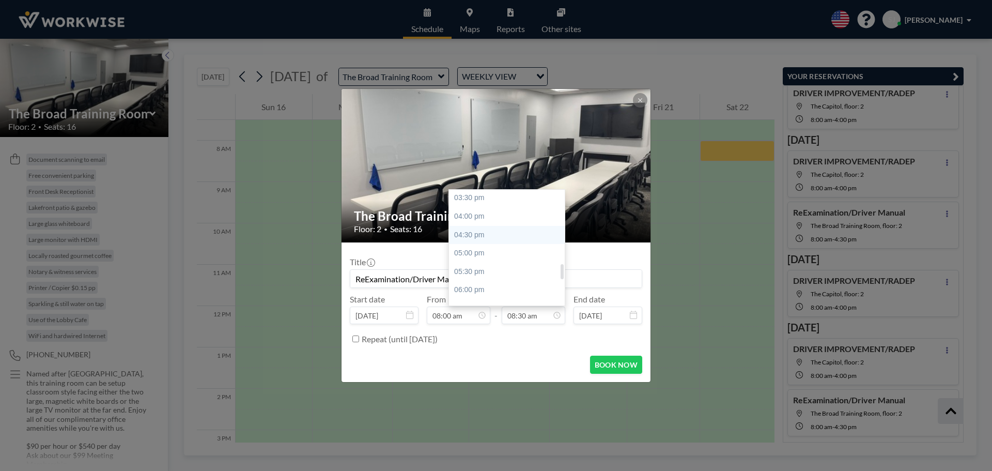
type input "04:30 pm"
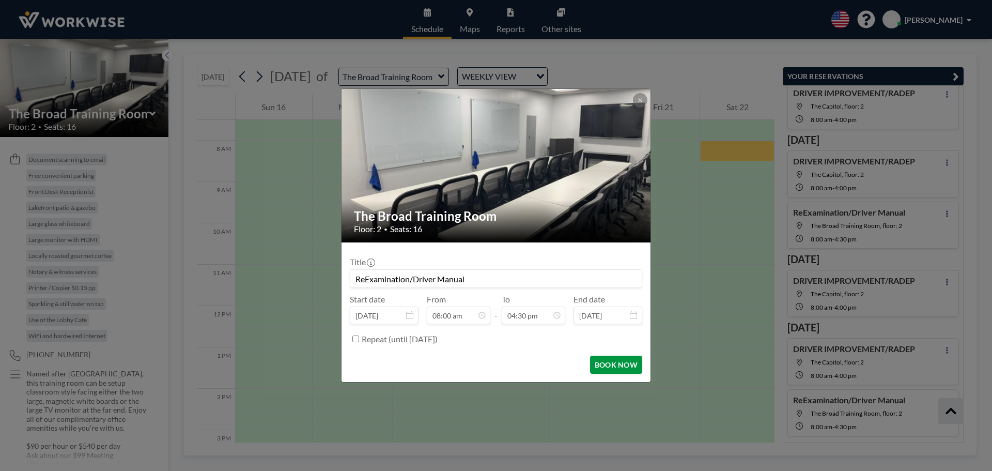
click at [615, 362] on button "BOOK NOW" at bounding box center [616, 365] width 52 height 18
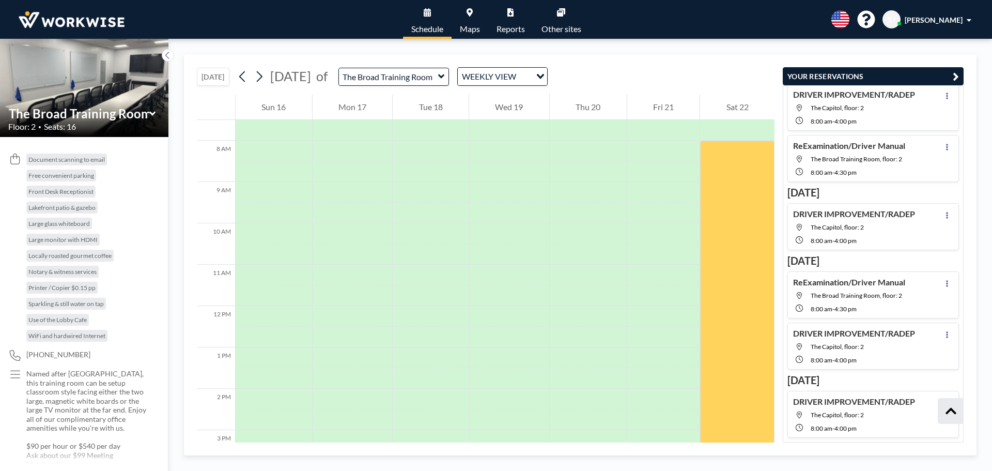
scroll to position [1145, 0]
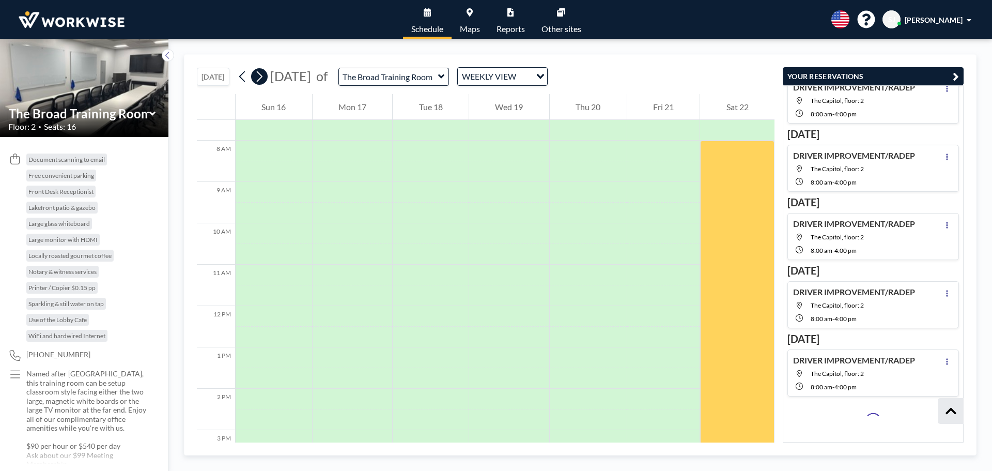
click at [263, 76] on icon at bounding box center [260, 76] width 6 height 11
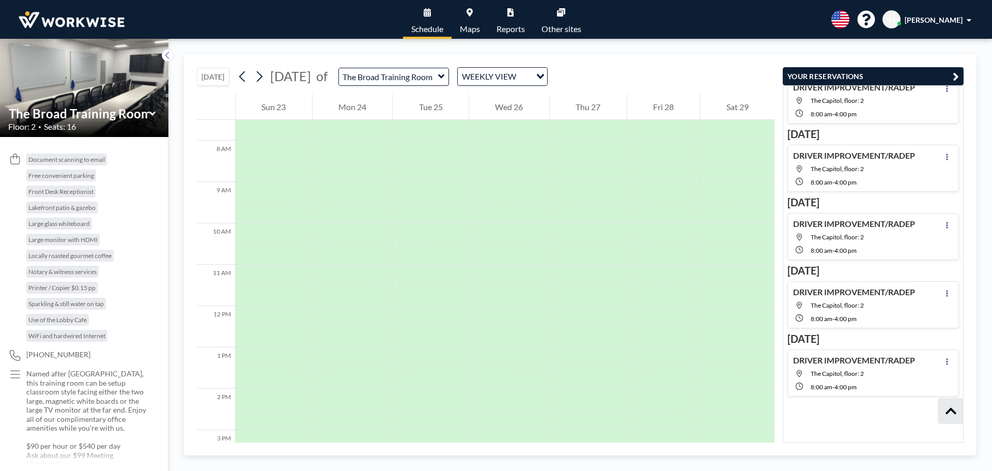
scroll to position [1408, 0]
click at [719, 61] on div "[DATE] [DATE] of The Broad Training Room WEEKLY VIEW Loading..." at bounding box center [486, 74] width 578 height 39
click at [262, 75] on icon at bounding box center [259, 77] width 10 height 16
click at [954, 74] on icon "button" at bounding box center [956, 76] width 6 height 12
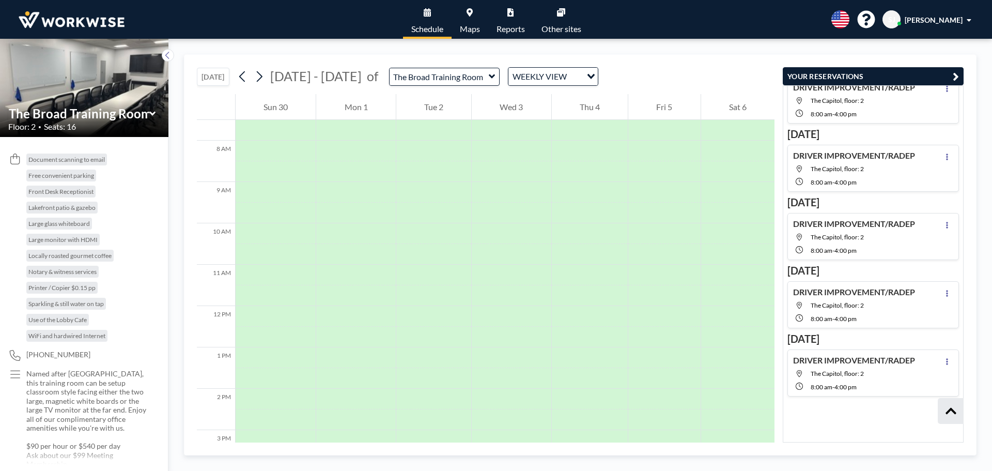
scroll to position [1408, 0]
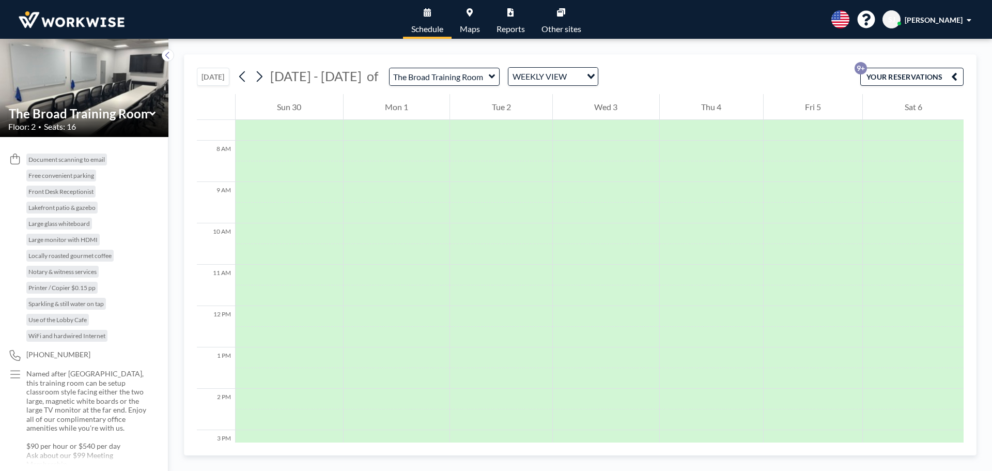
click at [883, 71] on button "YOUR RESERVATIONS 9+" at bounding box center [912, 77] width 103 height 18
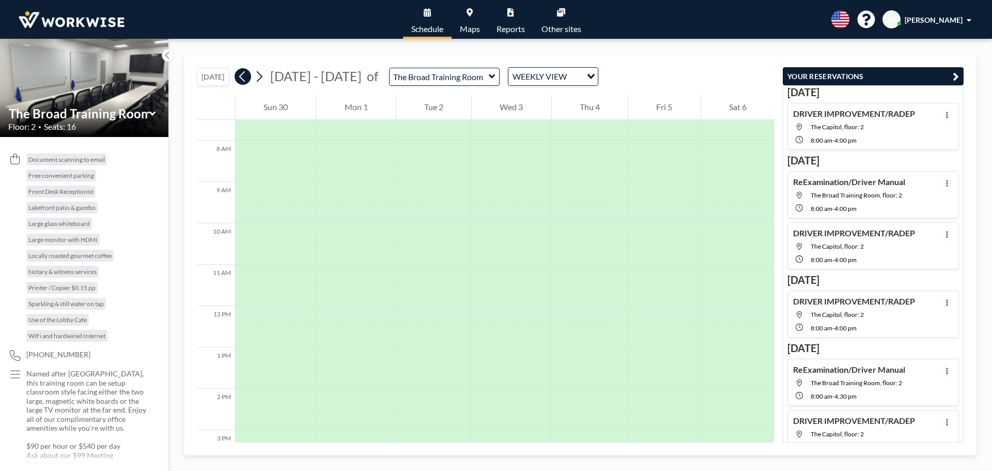
click at [243, 75] on icon at bounding box center [242, 76] width 6 height 11
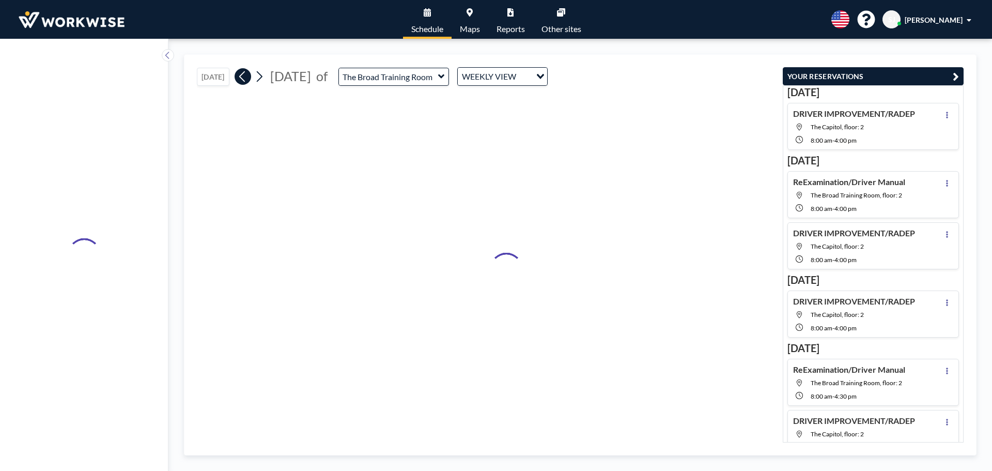
click at [243, 75] on icon at bounding box center [242, 76] width 6 height 11
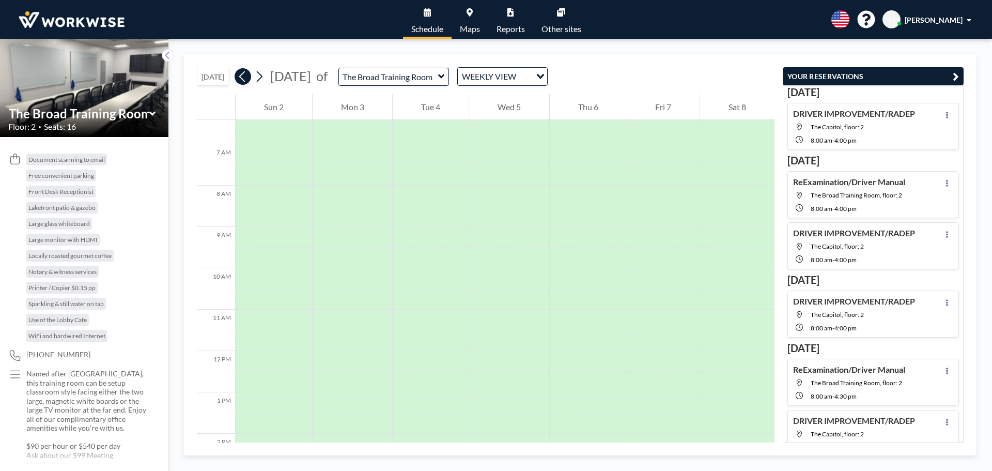
click at [243, 75] on icon at bounding box center [242, 76] width 6 height 11
click at [212, 75] on button "[DATE]" at bounding box center [213, 77] width 33 height 18
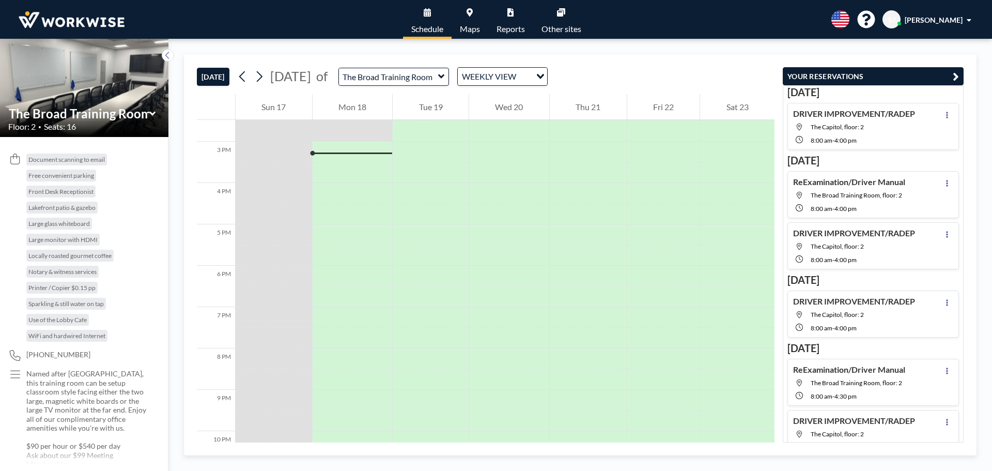
scroll to position [600, 0]
click at [257, 84] on icon at bounding box center [259, 77] width 10 height 16
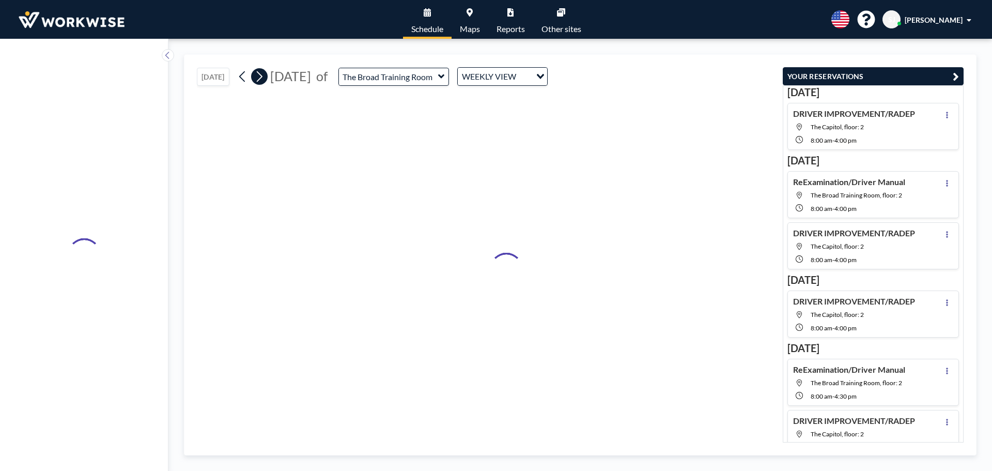
click at [264, 82] on icon at bounding box center [259, 77] width 10 height 16
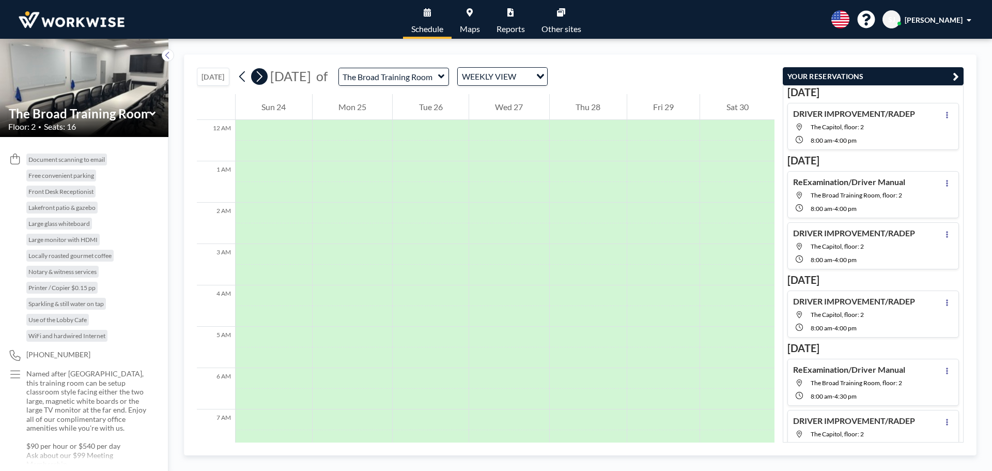
scroll to position [0, 0]
click at [264, 81] on icon at bounding box center [259, 77] width 10 height 16
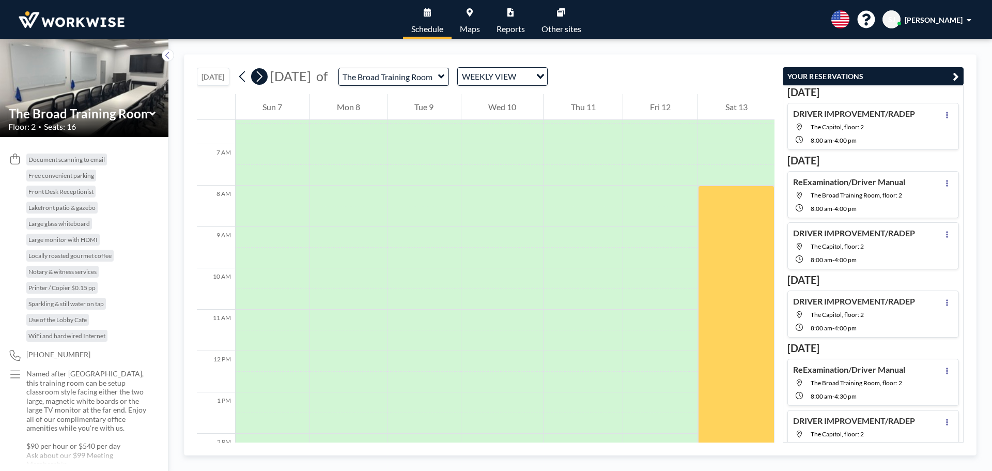
scroll to position [310, 0]
click at [264, 81] on icon at bounding box center [259, 77] width 10 height 16
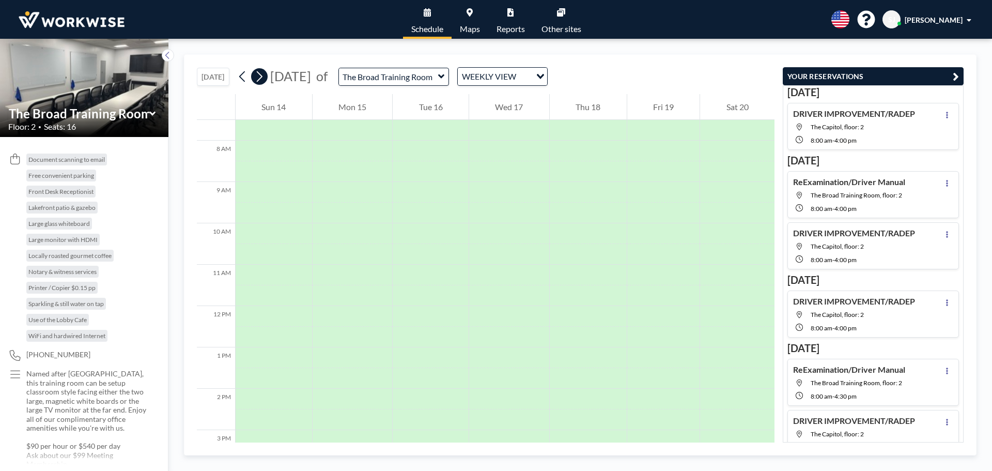
click at [264, 81] on icon at bounding box center [259, 77] width 10 height 16
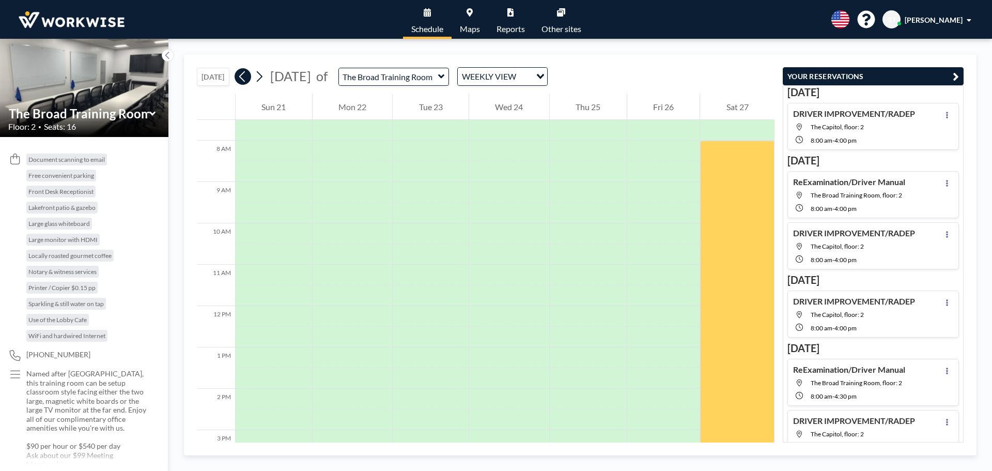
click at [242, 79] on icon at bounding box center [243, 77] width 10 height 16
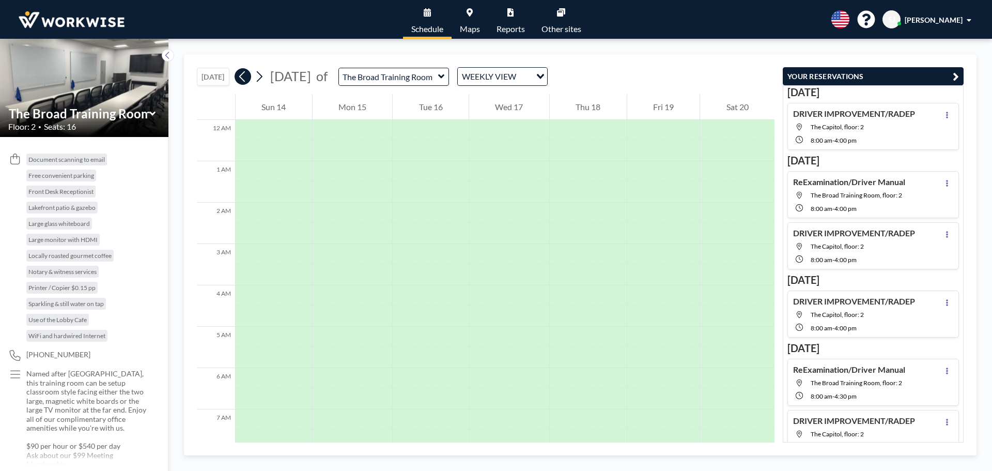
scroll to position [310, 0]
click at [242, 79] on icon at bounding box center [243, 77] width 10 height 16
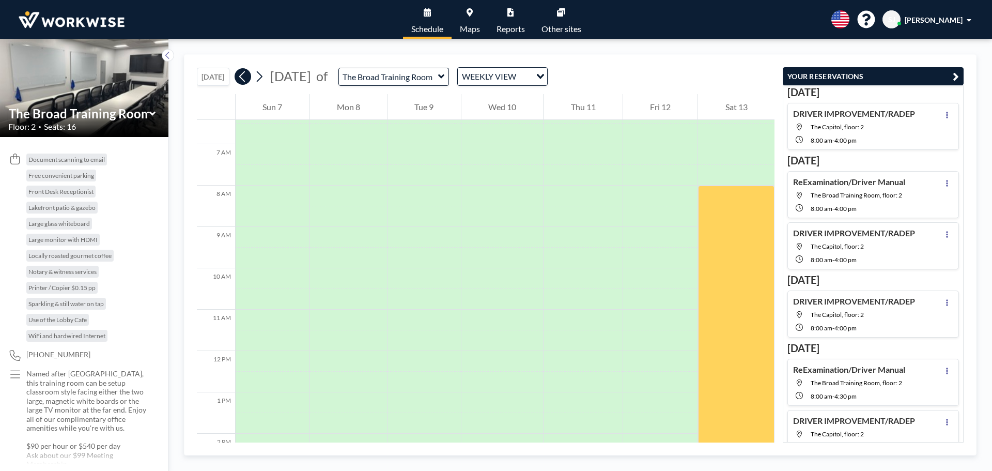
scroll to position [310, 0]
click at [242, 79] on icon at bounding box center [243, 77] width 10 height 16
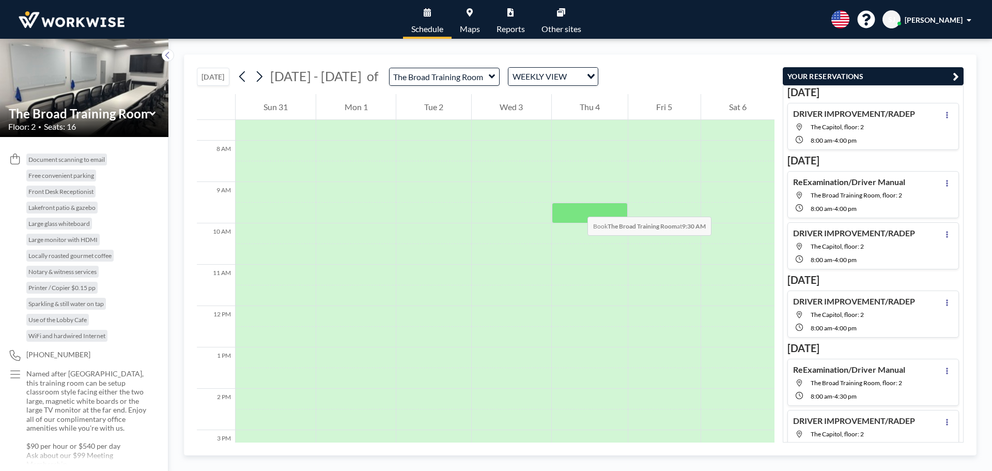
click at [577, 206] on div at bounding box center [590, 213] width 76 height 21
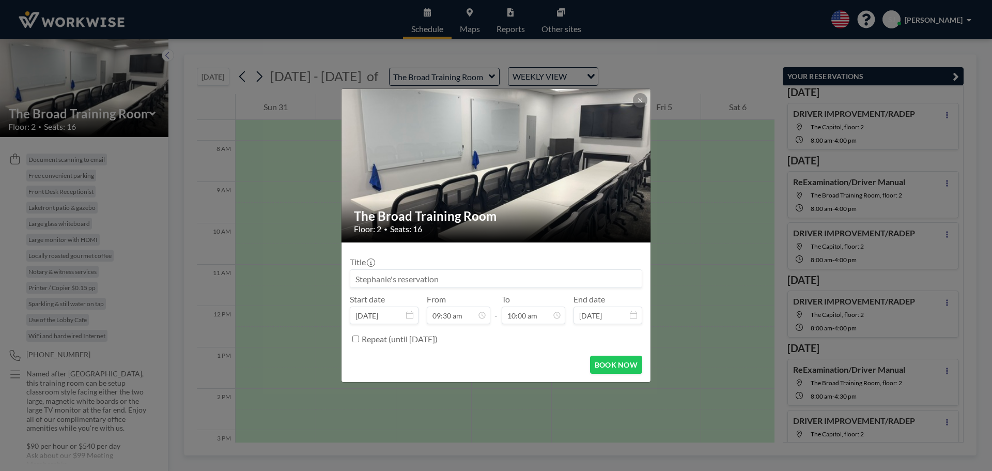
click at [577, 206] on div "The Broad Training Room Floor: 2 • Seats: 16" at bounding box center [497, 221] width 310 height 42
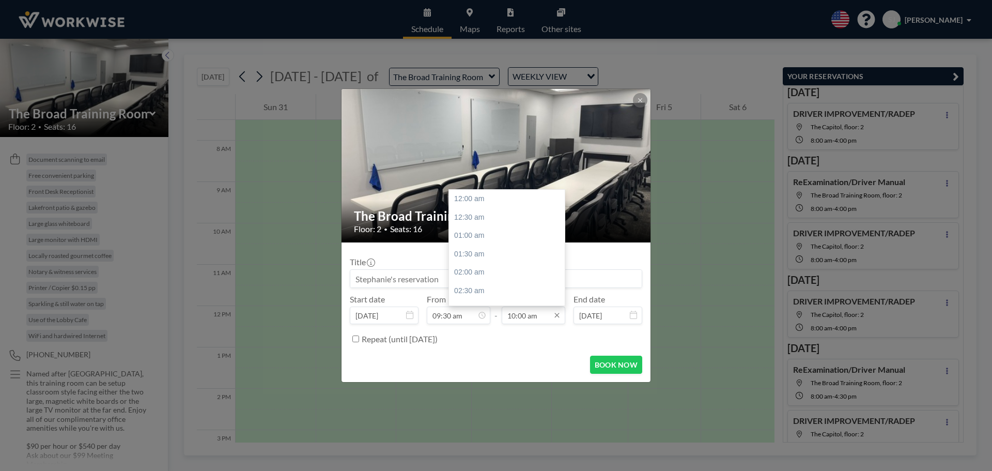
scroll to position [368, 0]
click at [528, 319] on input "10:00 am" at bounding box center [534, 316] width 64 height 18
click at [471, 254] on div "01:00 pm" at bounding box center [509, 257] width 121 height 19
type input "01:00 pm"
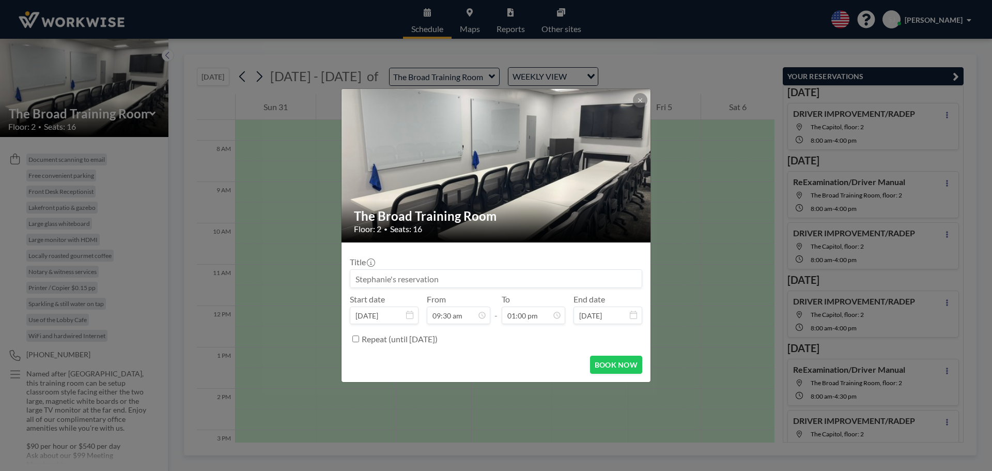
drag, startPoint x: 471, startPoint y: 285, endPoint x: 454, endPoint y: 286, distance: 17.1
click at [462, 296] on div "Title Start date [DATE] From 09:30 am - To 01:00 pm End date [DATE] Repeat (unt…" at bounding box center [496, 299] width 293 height 97
drag, startPoint x: 436, startPoint y: 281, endPoint x: 442, endPoint y: 279, distance: 6.7
drag, startPoint x: 442, startPoint y: 279, endPoint x: 396, endPoint y: 279, distance: 46.5
click at [396, 279] on input at bounding box center [496, 279] width 292 height 18
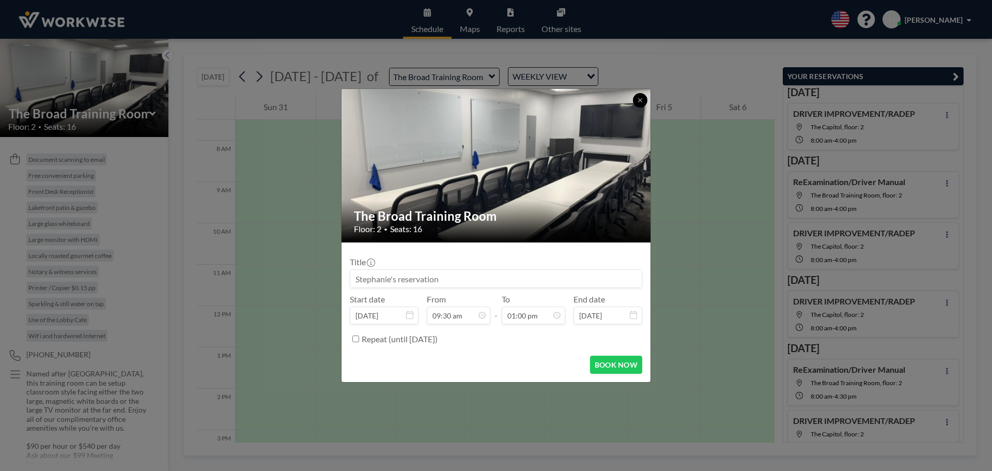
click at [639, 100] on icon at bounding box center [640, 100] width 6 height 6
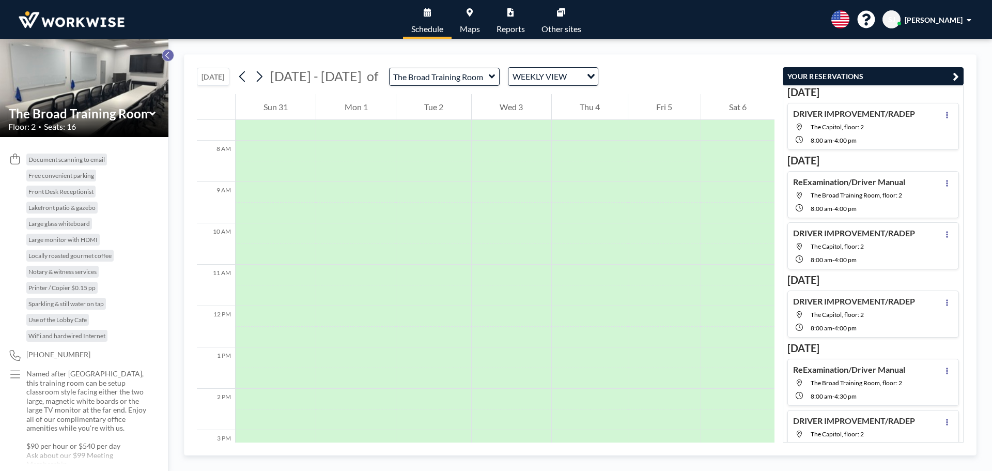
click at [167, 56] on icon at bounding box center [167, 55] width 4 height 7
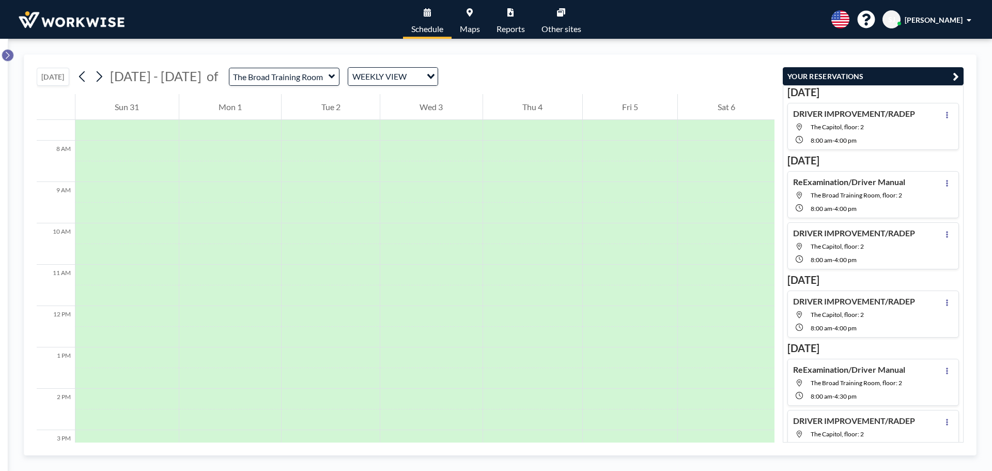
click at [4, 53] on icon at bounding box center [7, 55] width 7 height 10
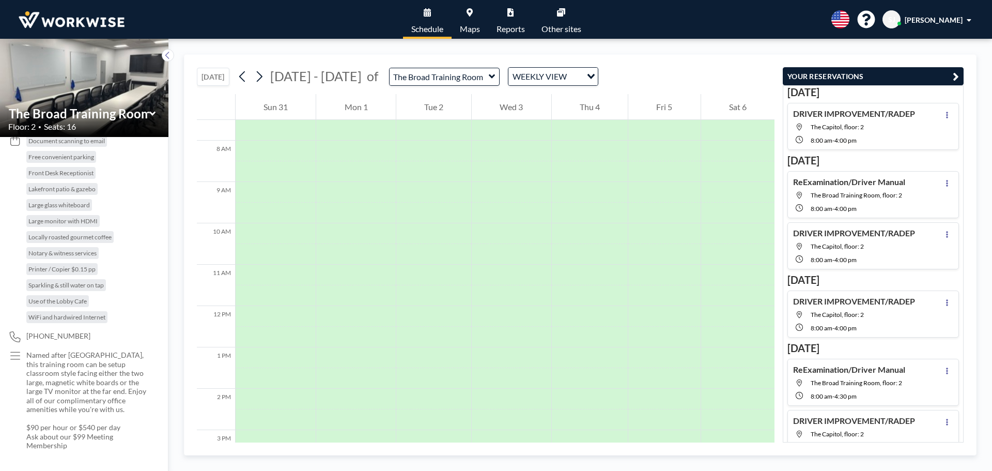
scroll to position [0, 0]
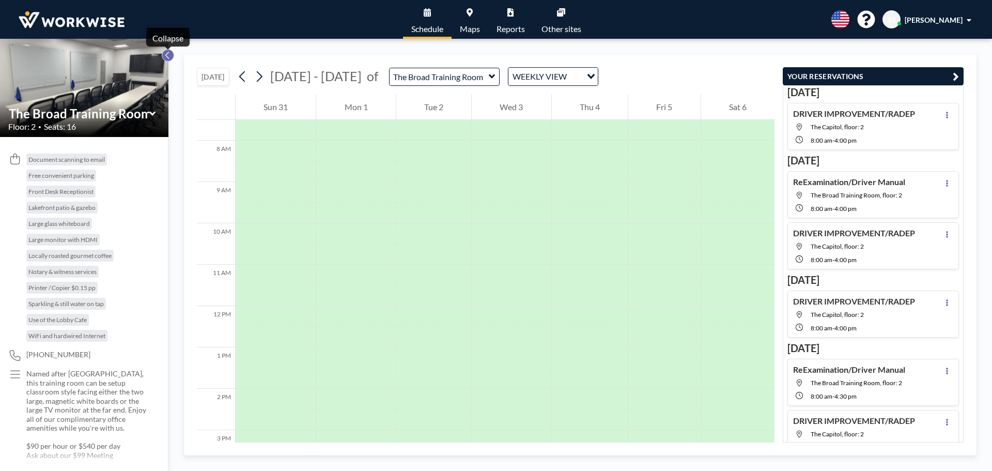
click at [165, 58] on icon at bounding box center [167, 55] width 7 height 10
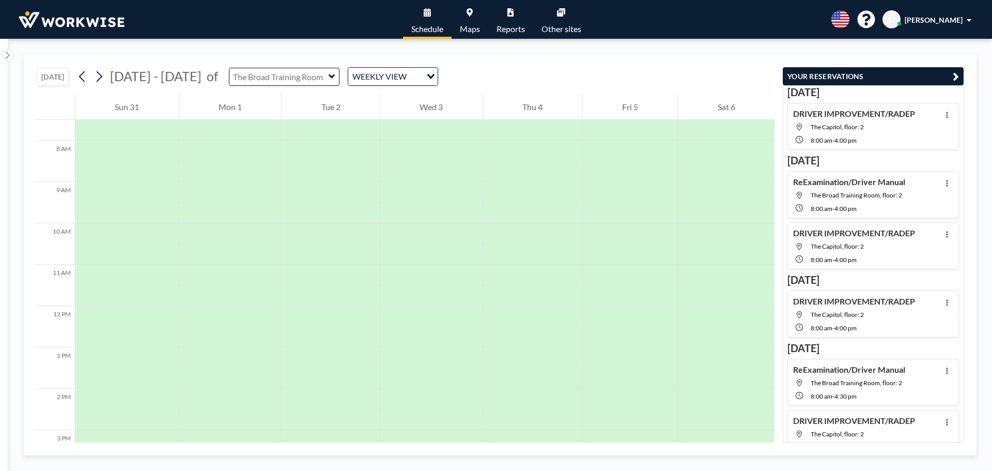
click at [247, 79] on input "text" at bounding box center [278, 76] width 99 height 17
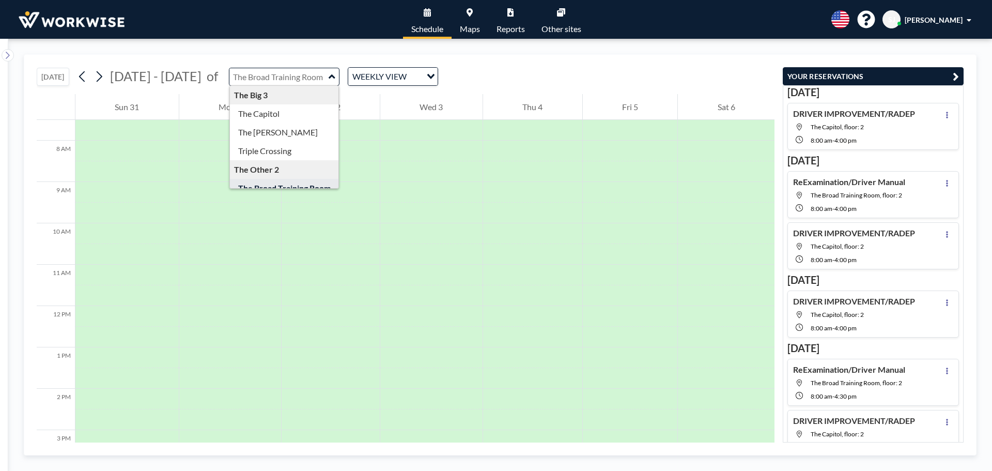
type input "Triple Crossing"
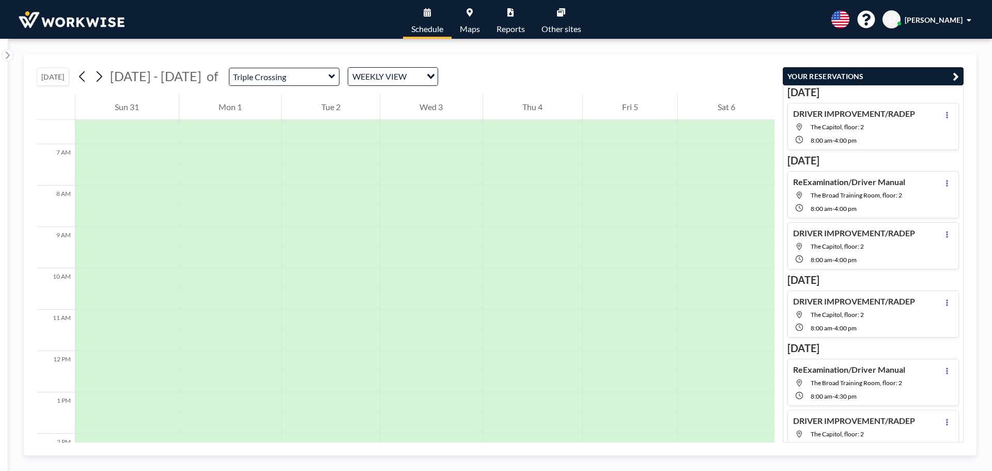
scroll to position [310, 0]
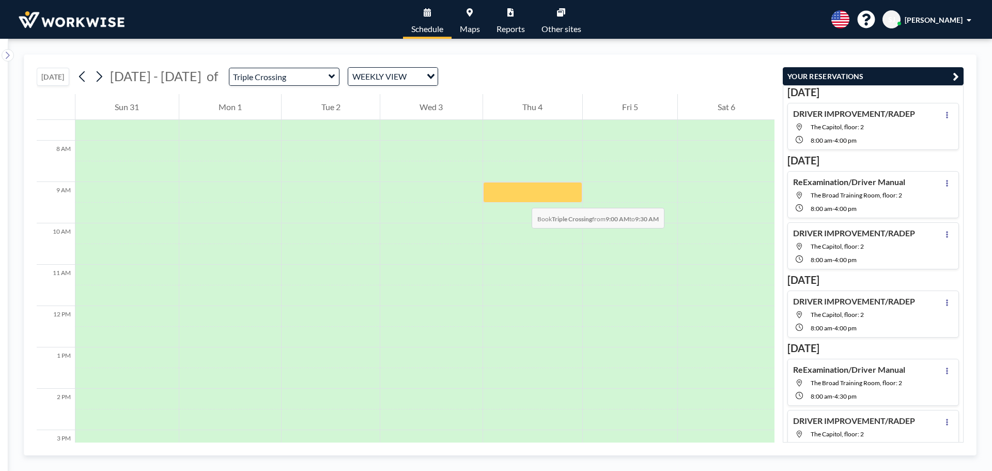
click at [522, 197] on div at bounding box center [532, 192] width 99 height 21
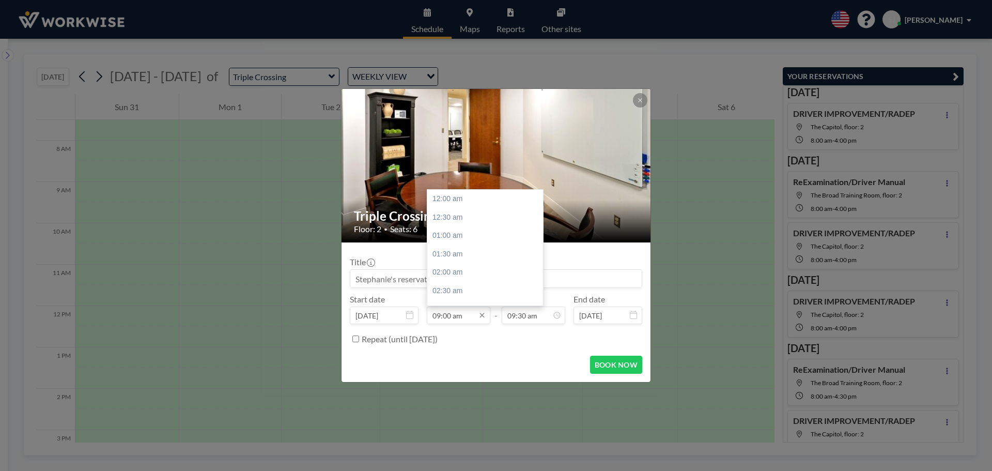
scroll to position [331, 0]
click at [440, 312] on input "09:00 am" at bounding box center [459, 316] width 64 height 18
click at [460, 253] on div "09:00 am" at bounding box center [487, 250] width 121 height 19
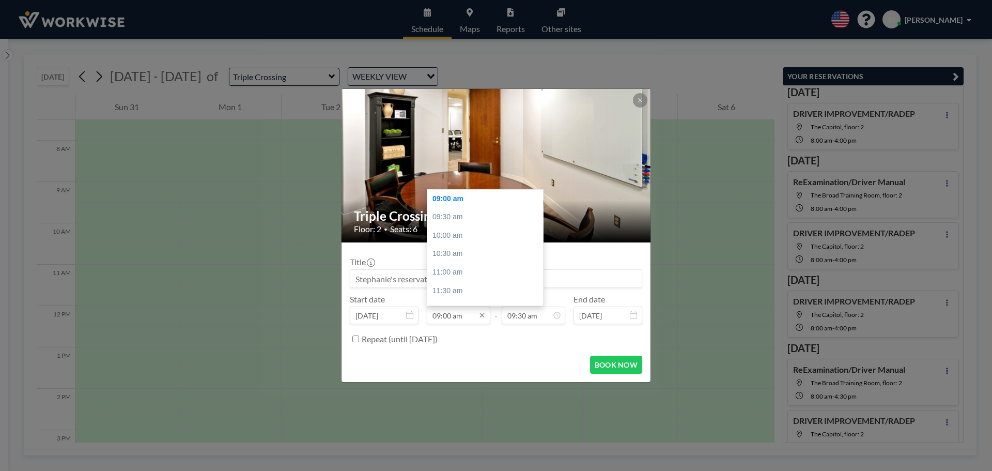
click at [463, 319] on input "09:00 am" at bounding box center [459, 316] width 64 height 18
click at [447, 219] on div "09:30 am" at bounding box center [487, 217] width 121 height 19
type input "09:30 am"
click at [532, 317] on input "10:00 am" at bounding box center [534, 316] width 64 height 18
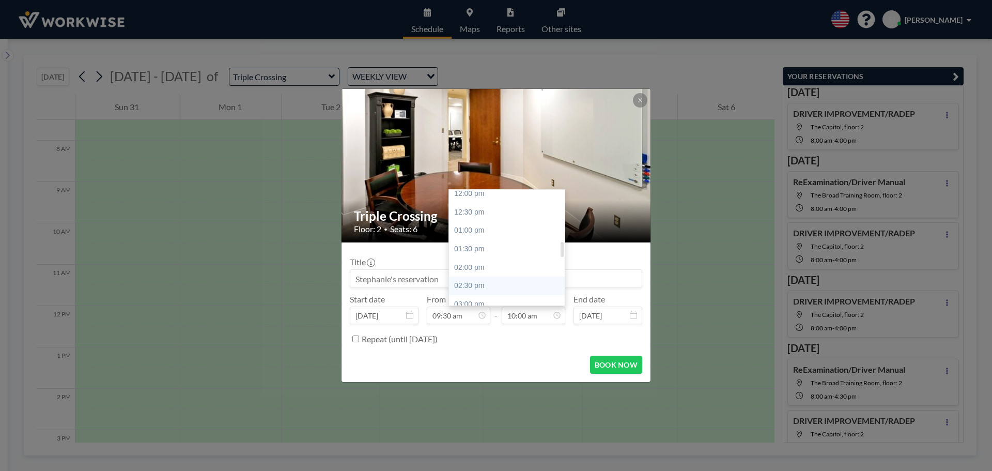
scroll to position [471, 0]
click at [475, 211] on div "01:00 pm" at bounding box center [509, 205] width 121 height 19
type input "01:00 pm"
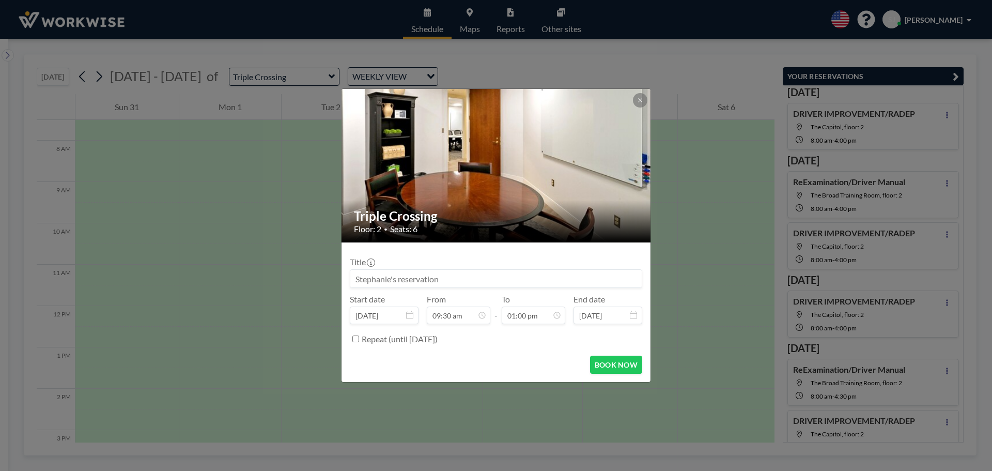
scroll to position [349, 0]
click at [417, 277] on input at bounding box center [496, 279] width 292 height 18
click at [365, 279] on input at bounding box center [496, 279] width 292 height 18
type input "R"
type input "P"
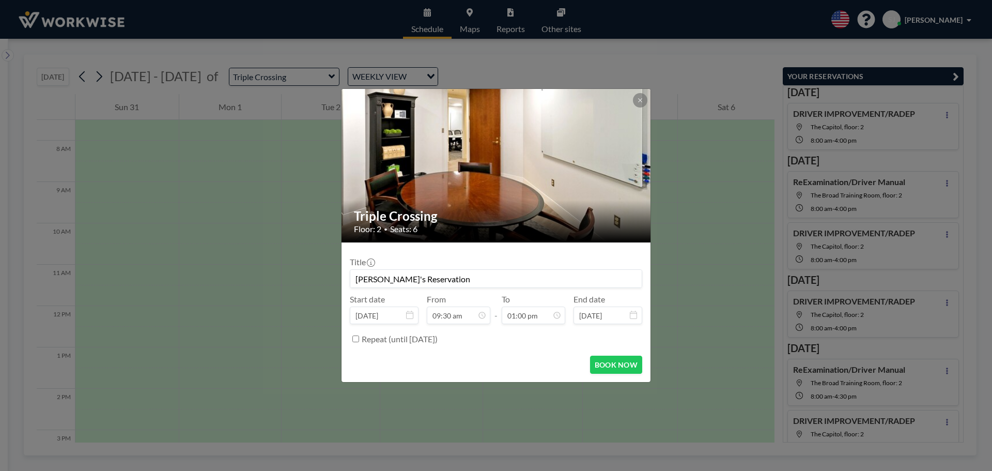
scroll to position [0, 0]
type input "[PERSON_NAME]'s Reservation"
click at [626, 363] on button "BOOK NOW" at bounding box center [616, 365] width 52 height 18
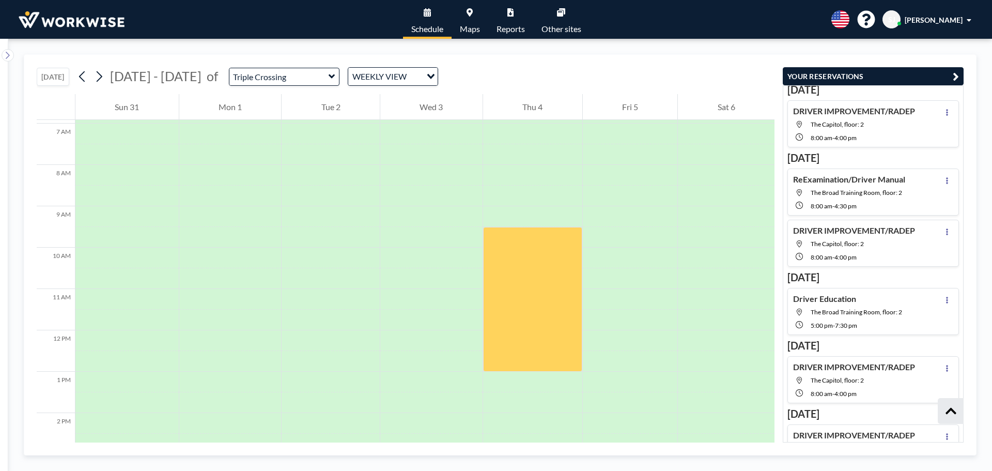
scroll to position [310, 0]
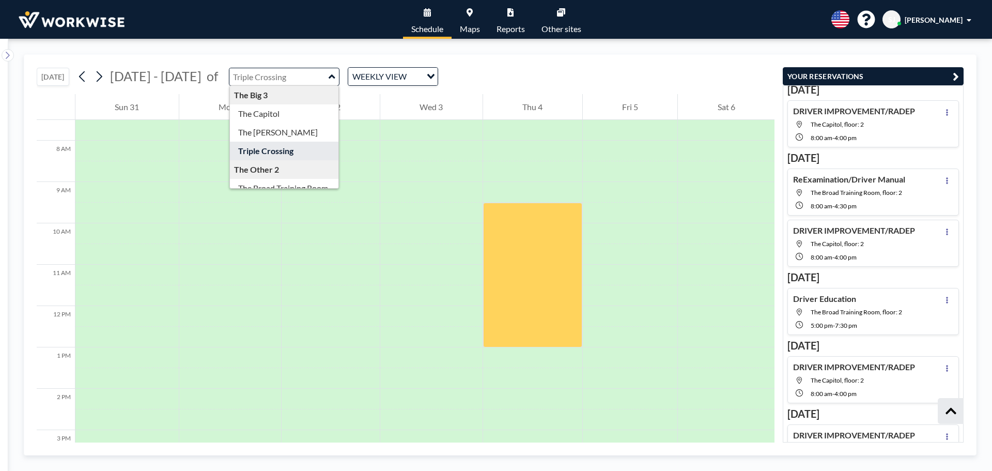
click at [288, 68] on input "text" at bounding box center [278, 76] width 99 height 17
type input "The [PERSON_NAME]"
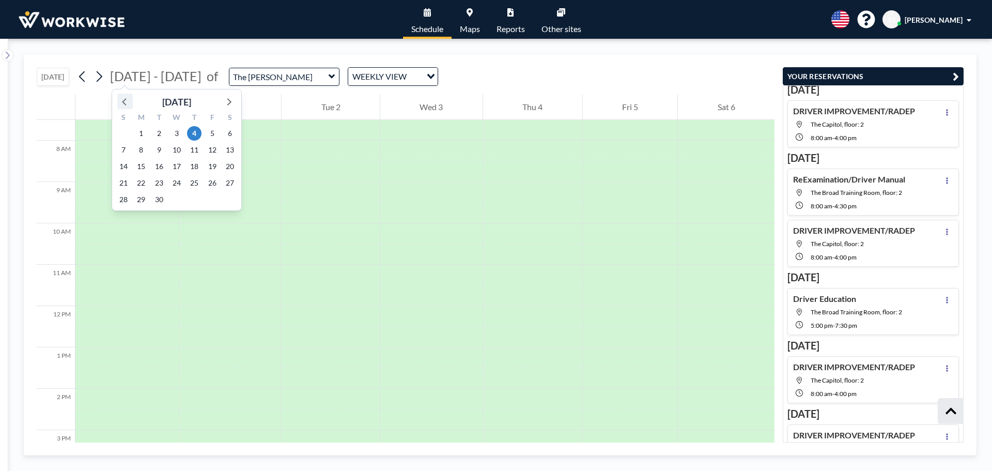
click at [129, 100] on icon at bounding box center [124, 101] width 13 height 13
click at [160, 183] on span "19" at bounding box center [159, 183] width 14 height 14
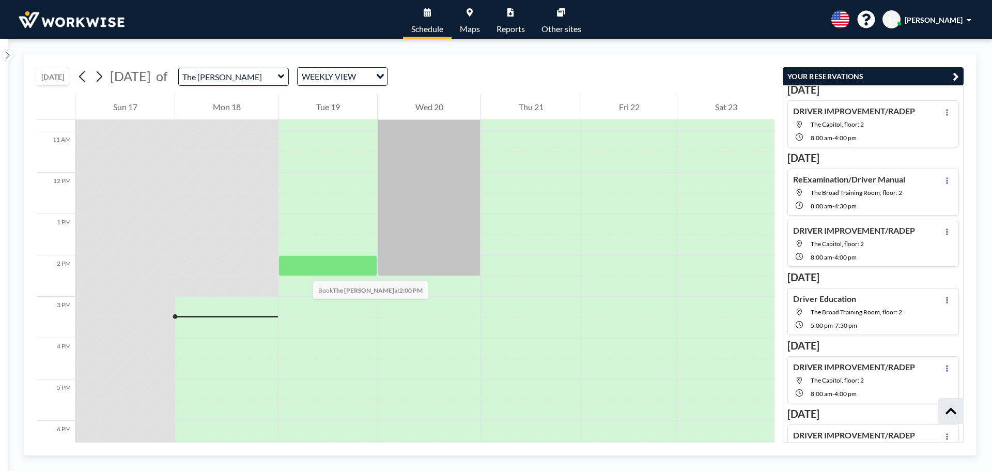
scroll to position [445, 0]
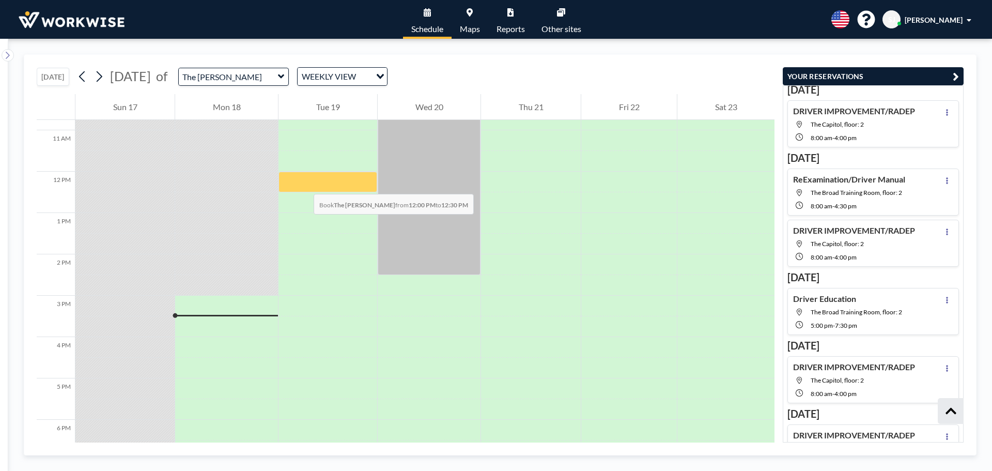
click at [303, 183] on div at bounding box center [328, 182] width 99 height 21
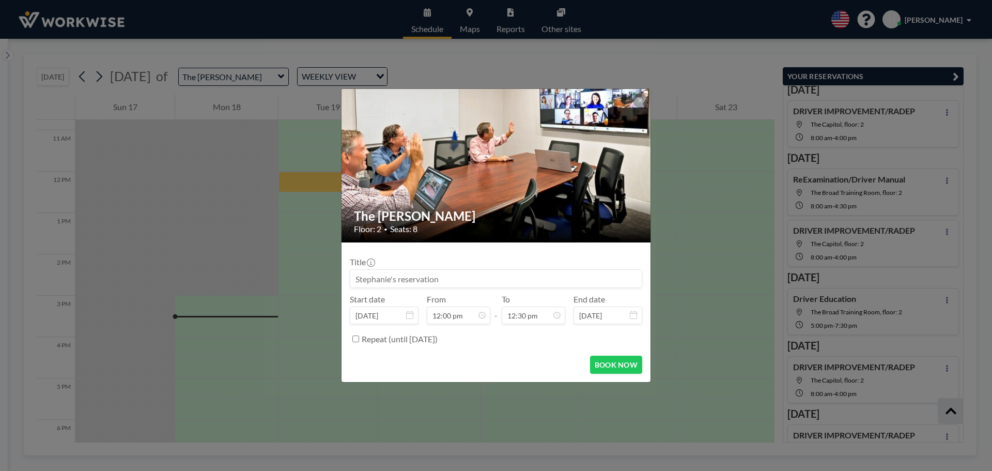
scroll to position [460, 0]
click at [462, 269] on div "Title" at bounding box center [496, 272] width 293 height 31
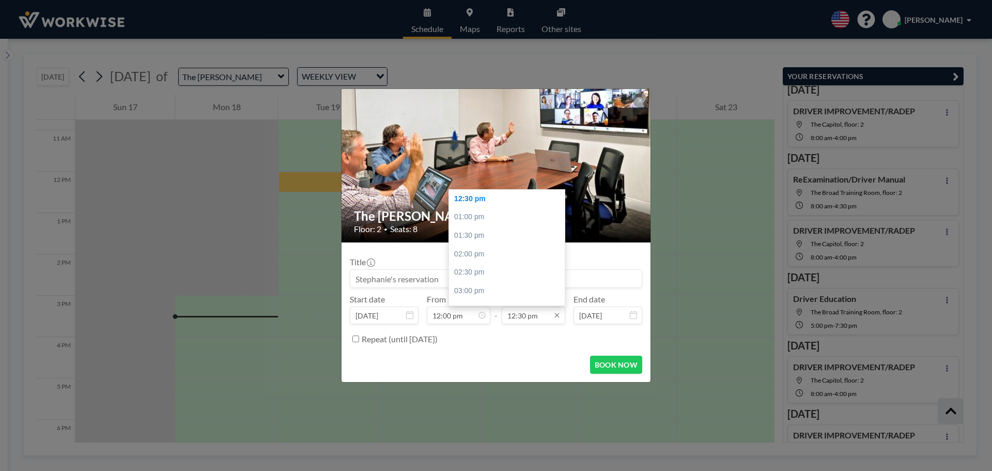
click at [541, 320] on input "12:30 pm" at bounding box center [534, 316] width 64 height 18
click at [476, 287] on div "03:00 pm" at bounding box center [509, 291] width 121 height 19
type input "03:00 pm"
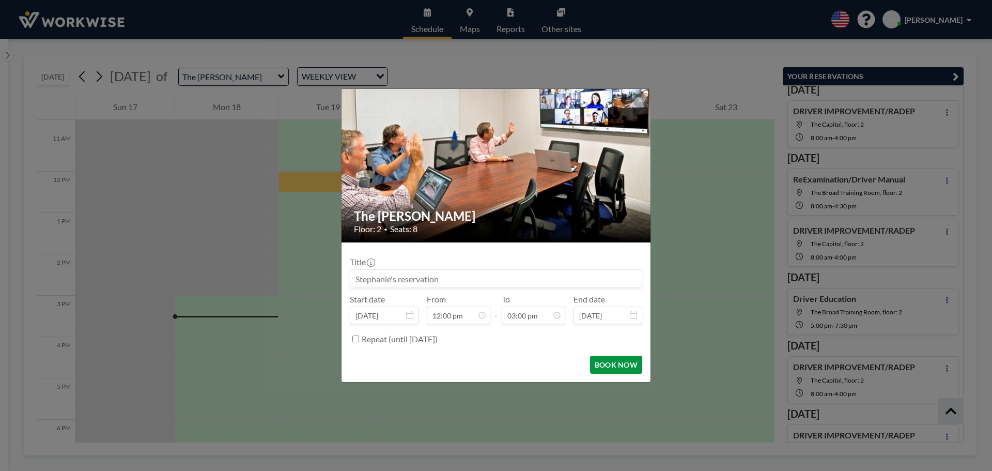
click at [623, 364] on button "BOOK NOW" at bounding box center [616, 365] width 52 height 18
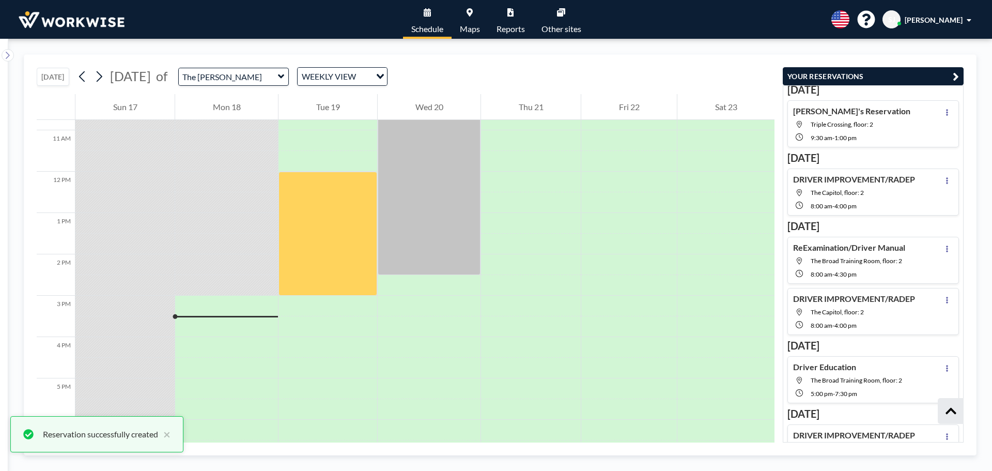
scroll to position [327, 0]
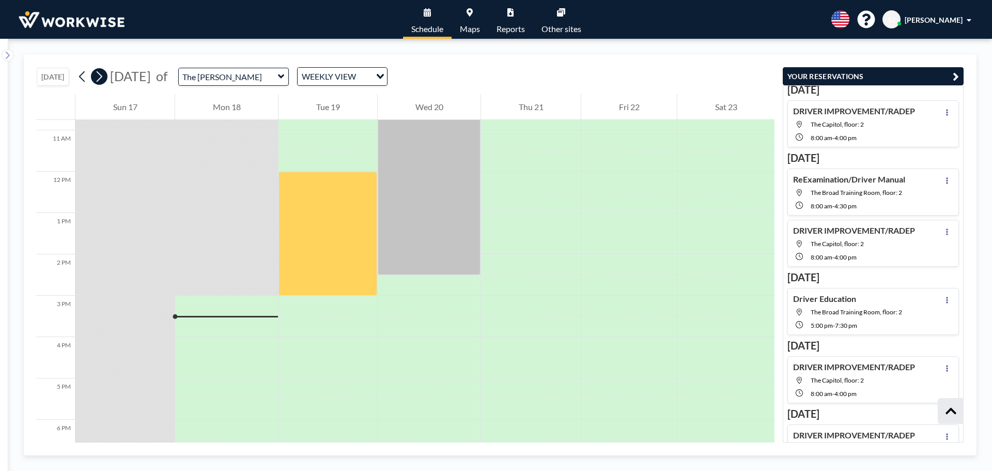
click at [102, 79] on icon at bounding box center [99, 77] width 10 height 16
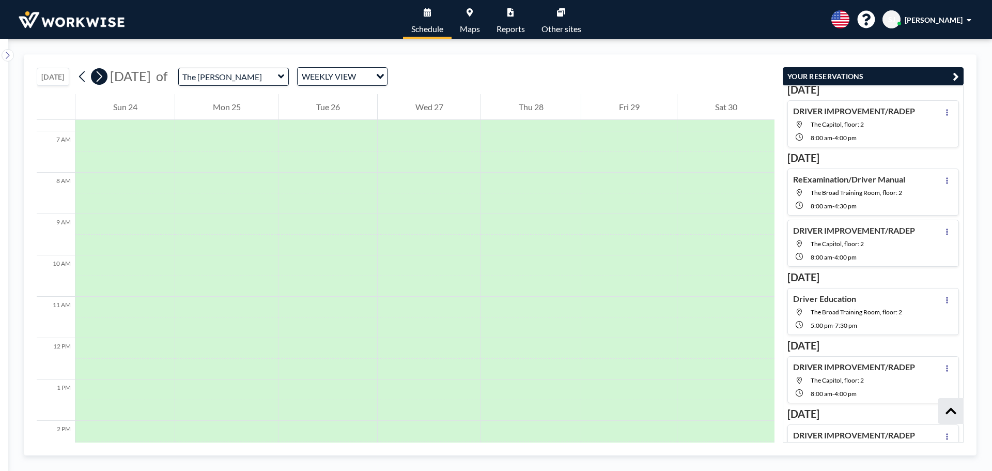
scroll to position [310, 0]
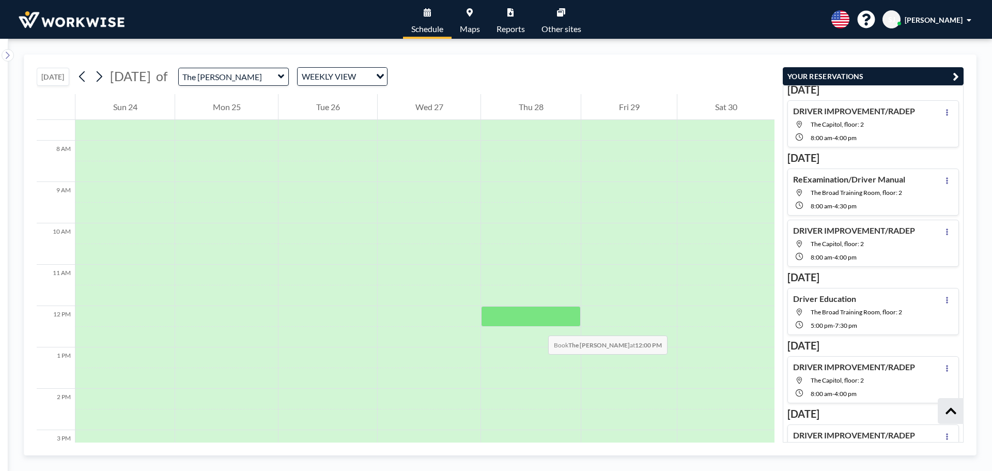
click at [538, 325] on div at bounding box center [531, 316] width 100 height 21
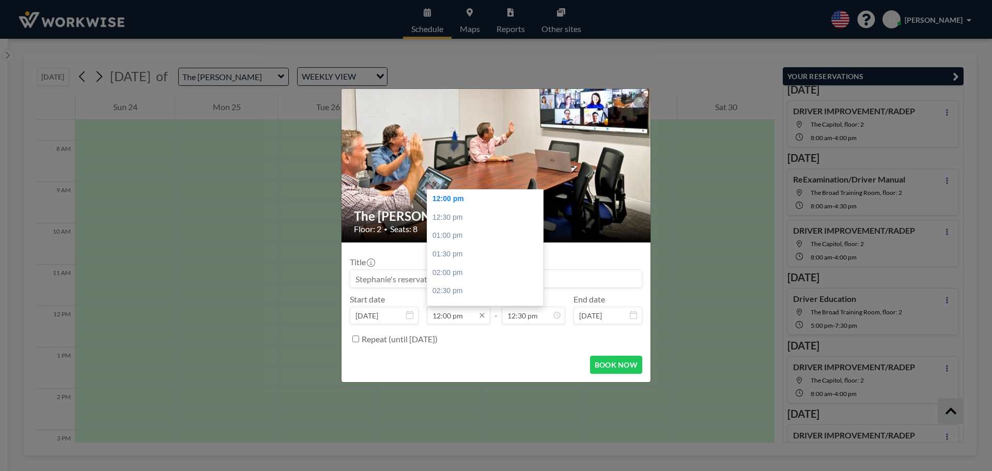
scroll to position [460, 0]
click at [446, 201] on div "12:00 pm" at bounding box center [487, 199] width 121 height 19
click at [520, 320] on input "12:30 pm" at bounding box center [534, 316] width 64 height 18
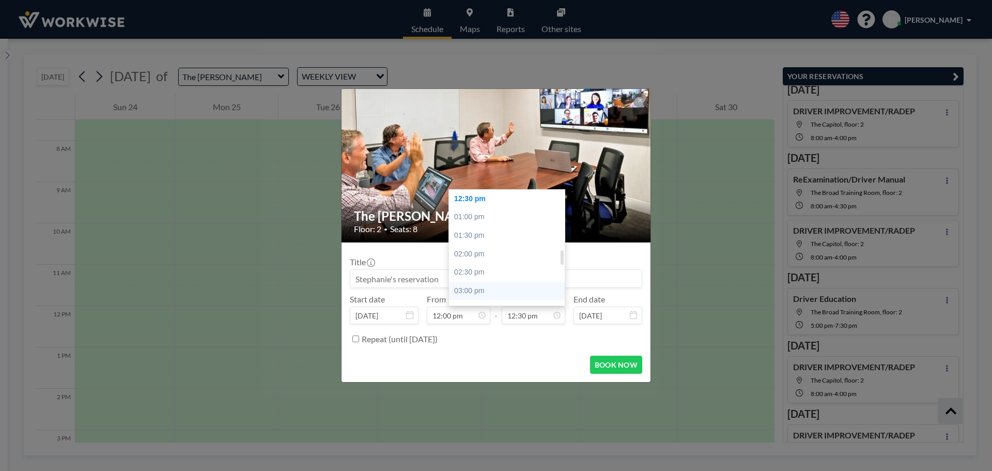
click at [479, 293] on div "03:00 pm" at bounding box center [509, 291] width 121 height 19
type input "03:00 pm"
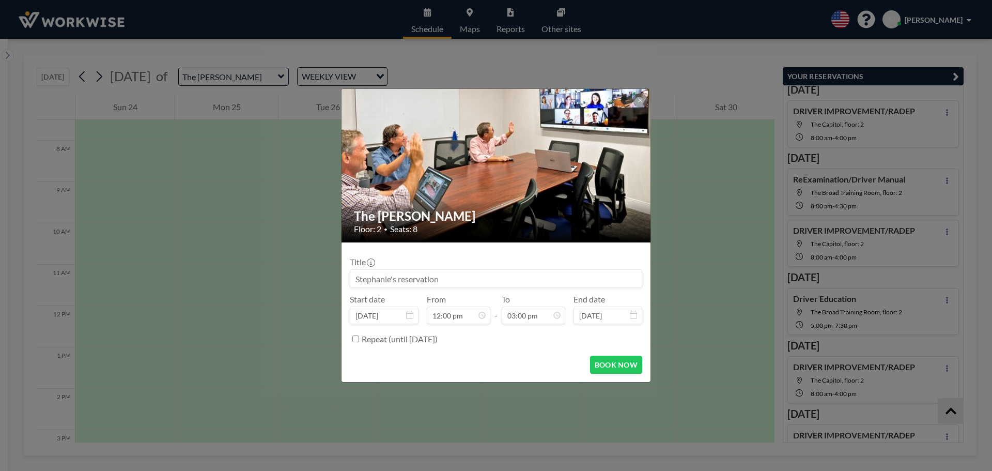
click at [434, 285] on input at bounding box center [496, 279] width 292 height 18
type input "Paperwork"
click at [440, 251] on div "Title Paperwork Start date [DATE] From 12:00 pm - To 03:00 pm End date [DATE] R…" at bounding box center [496, 299] width 293 height 97
click at [621, 368] on button "BOOK NOW" at bounding box center [616, 365] width 52 height 18
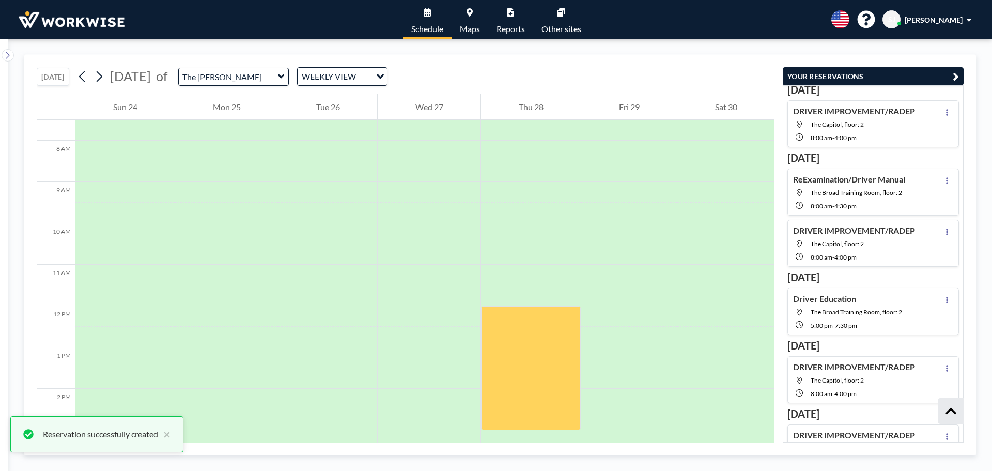
scroll to position [395, 0]
click at [76, 80] on button at bounding box center [82, 76] width 17 height 17
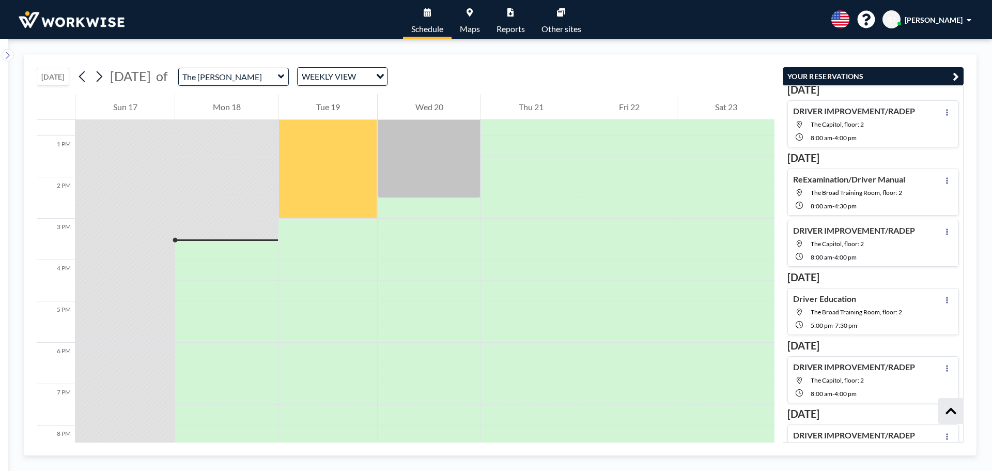
scroll to position [414, 0]
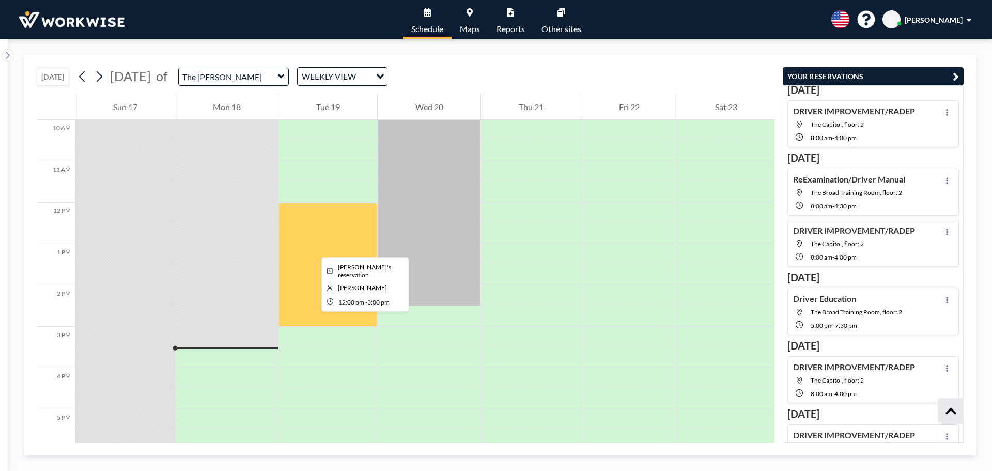
click at [313, 248] on div at bounding box center [328, 265] width 99 height 124
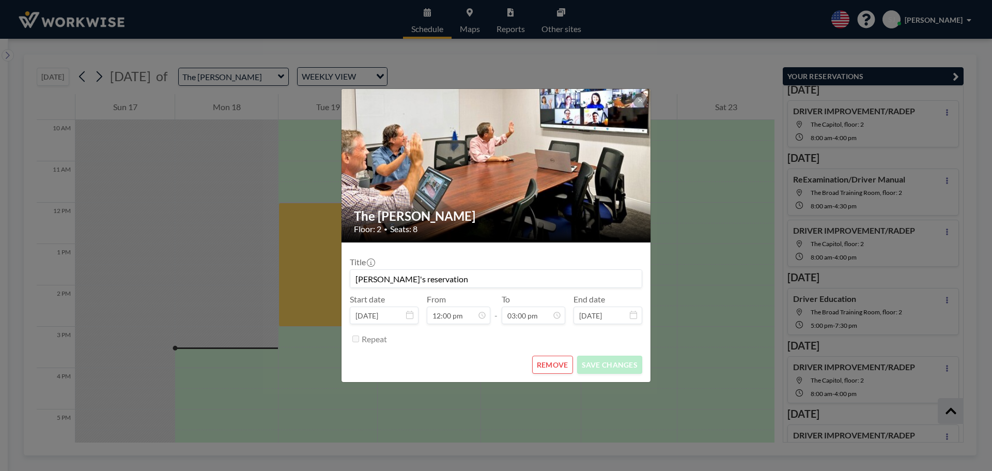
click at [400, 285] on input "[PERSON_NAME]'s reservation" at bounding box center [496, 279] width 292 height 18
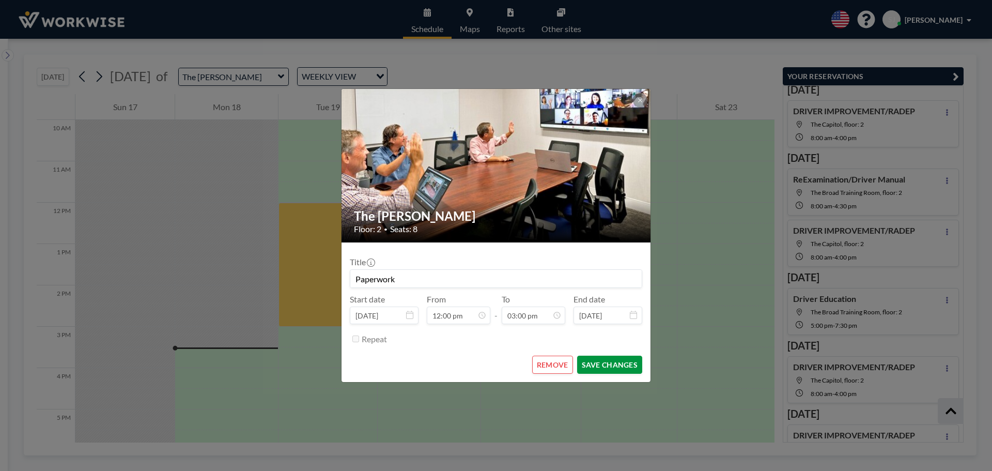
type input "Paperwork"
click at [609, 362] on button "SAVE CHANGES" at bounding box center [609, 365] width 65 height 18
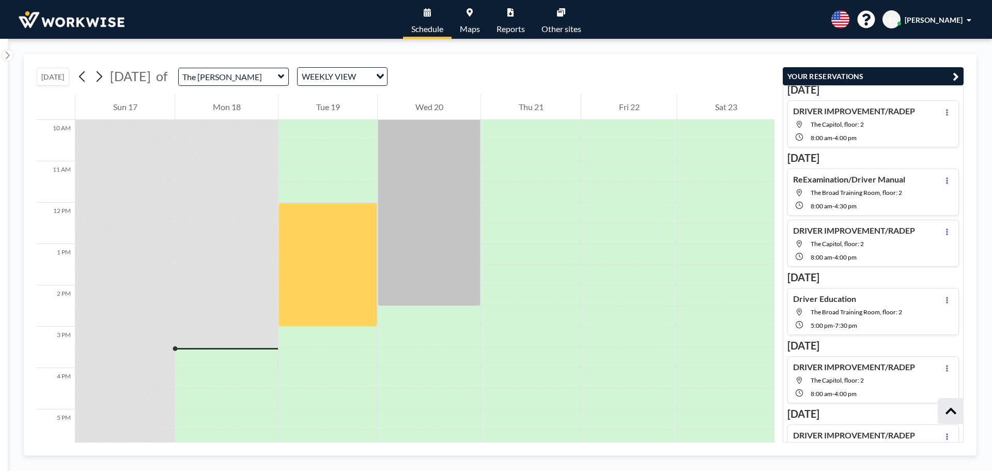
click at [534, 60] on div "[DATE] [DATE] of The [PERSON_NAME] WEEKLY VIEW Loading..." at bounding box center [406, 74] width 738 height 39
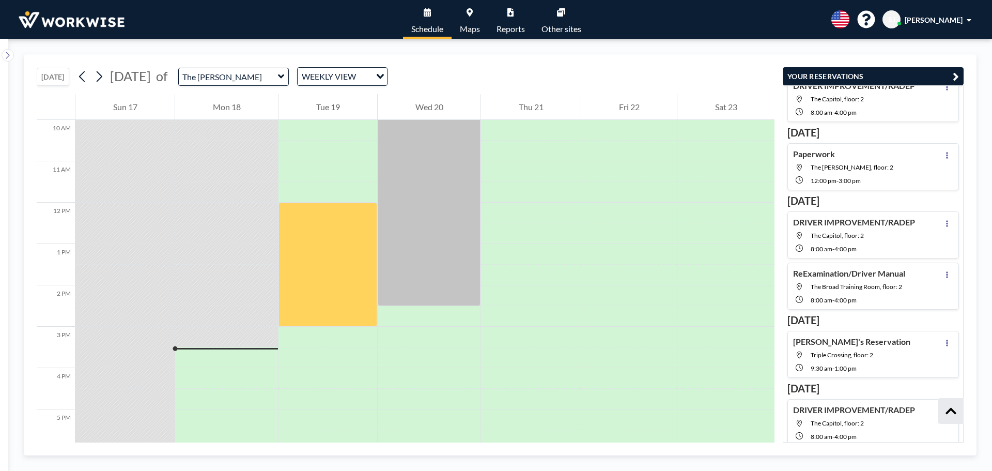
scroll to position [56, 0]
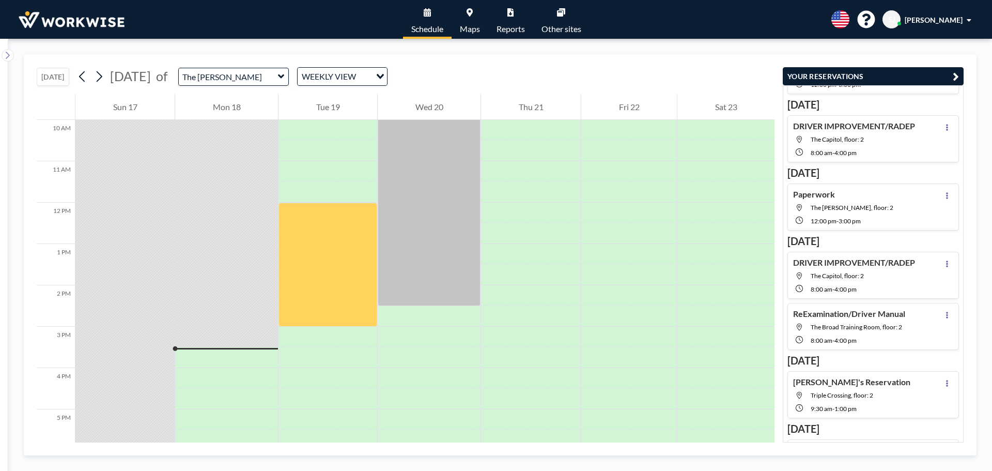
click at [725, 64] on div "[DATE] [DATE] of The [PERSON_NAME] WEEKLY VIEW Loading..." at bounding box center [406, 74] width 738 height 39
